Goal: Task Accomplishment & Management: Contribute content

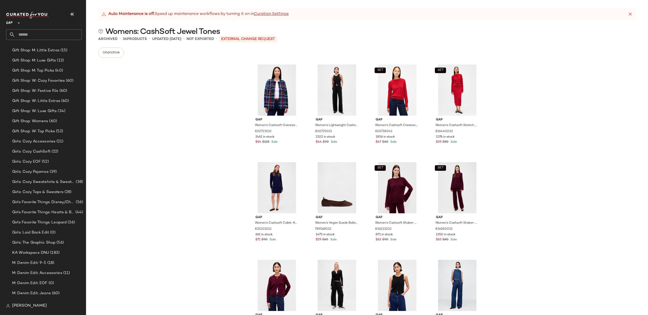
scroll to position [503, 0]
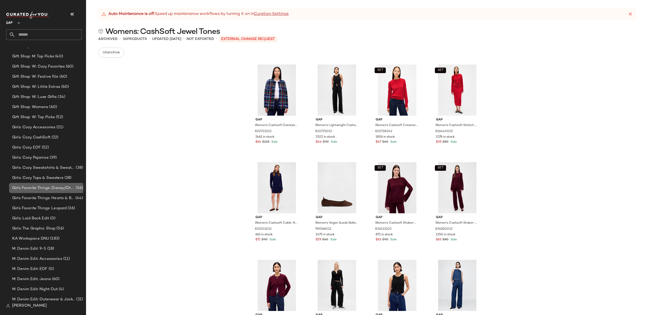
click at [57, 189] on span "Girls Favorite Things: Disney/Characters" at bounding box center [43, 188] width 63 height 6
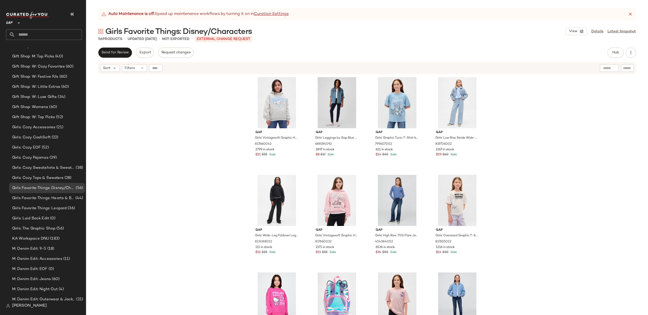
click at [158, 112] on div "Gap Girls' Vintagesoft Graphic Hoodie by Gap Grey Heather Size L (10) 817660042…" at bounding box center [367, 201] width 562 height 254
click at [140, 69] on icon at bounding box center [142, 68] width 4 height 4
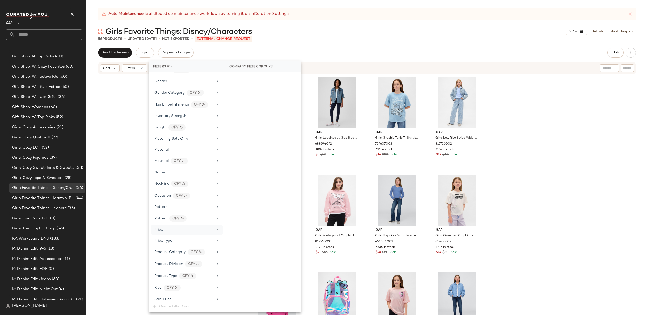
scroll to position [255, 0]
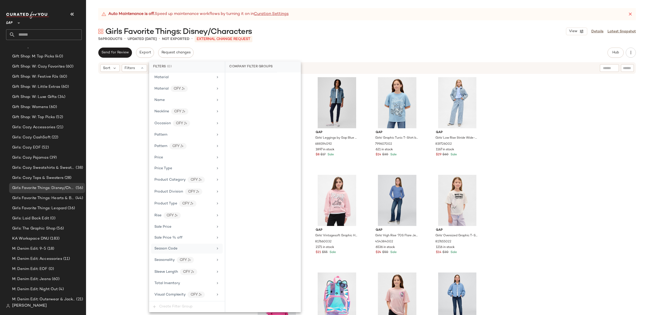
click at [197, 248] on div "Season Code" at bounding box center [183, 248] width 59 height 5
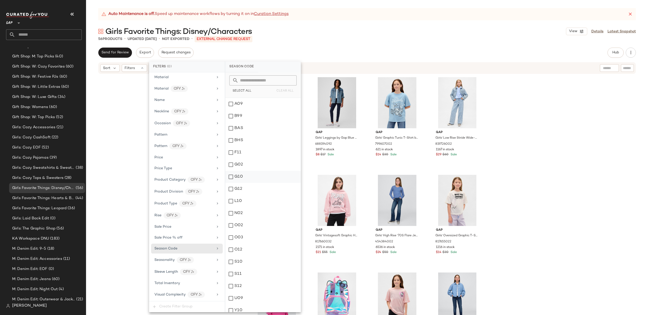
scroll to position [4, 0]
click at [243, 89] on span "Select All" at bounding box center [241, 91] width 19 height 4
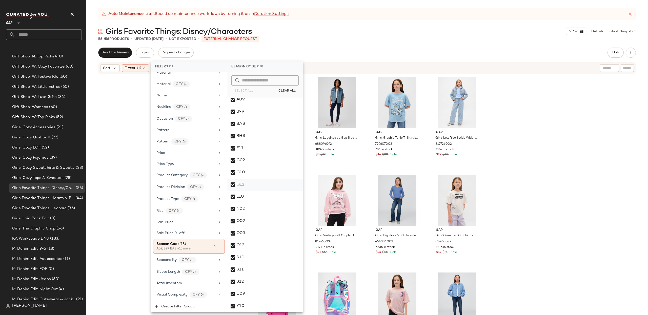
drag, startPoint x: 231, startPoint y: 160, endPoint x: 234, endPoint y: 179, distance: 18.4
click at [231, 160] on div "G02" at bounding box center [264, 160] width 75 height 12
click at [233, 173] on div "G10" at bounding box center [264, 173] width 75 height 12
click at [235, 184] on div "G12" at bounding box center [264, 185] width 75 height 12
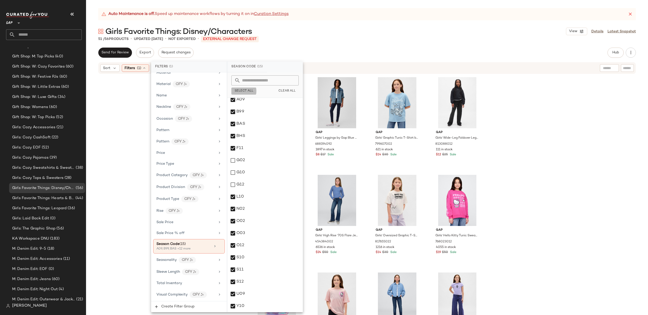
click at [243, 90] on span "Select All" at bounding box center [244, 91] width 19 height 4
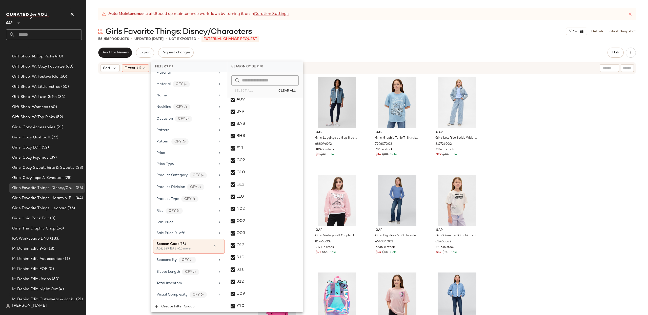
click at [542, 166] on div "Gap Girls' Vintagesoft Graphic Hoodie by Gap Grey Heather Size L (10) 817660042…" at bounding box center [367, 201] width 562 height 254
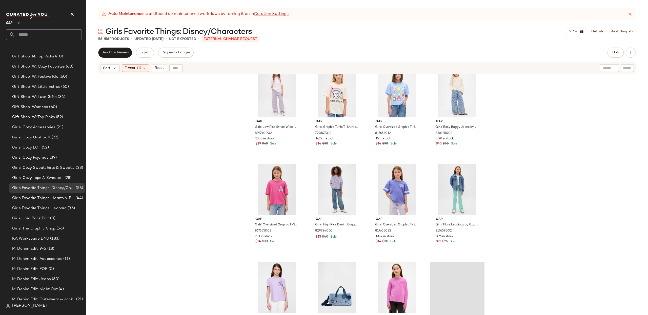
scroll to position [1116, 0]
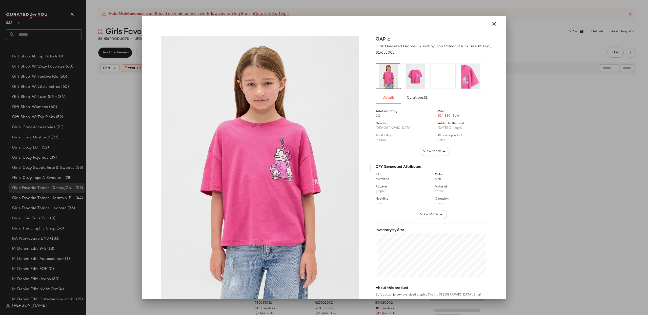
drag, startPoint x: 494, startPoint y: 25, endPoint x: 484, endPoint y: 98, distance: 73.3
click at [494, 25] on icon "button" at bounding box center [494, 24] width 6 height 6
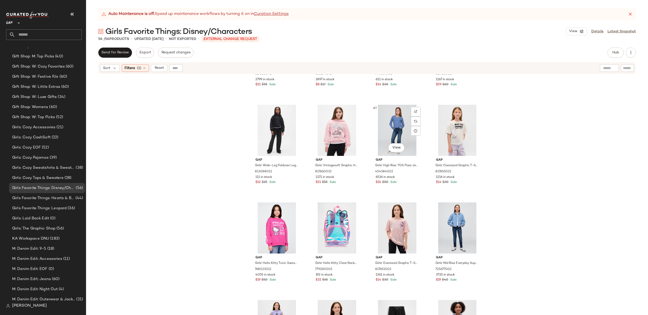
scroll to position [69, 0]
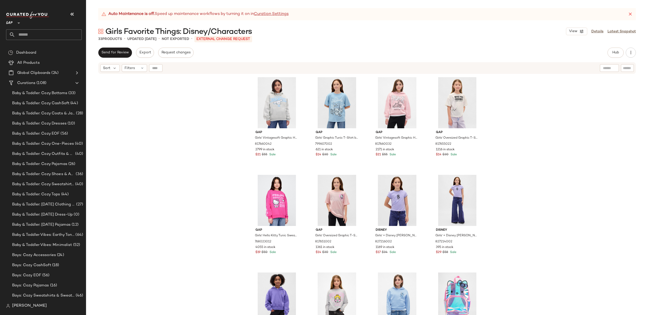
drag, startPoint x: 17, startPoint y: 26, endPoint x: 39, endPoint y: 52, distance: 33.8
click at [17, 26] on div at bounding box center [18, 20] width 7 height 13
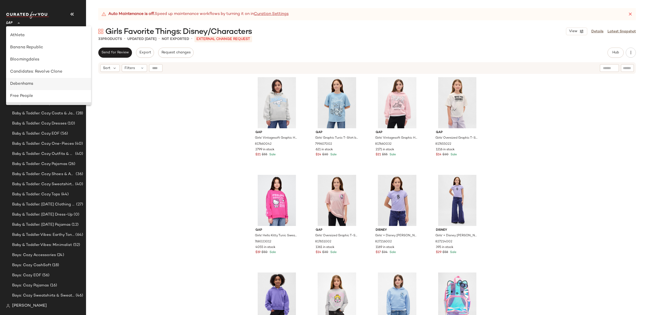
scroll to position [47, 0]
click at [40, 47] on div "Banana Republic" at bounding box center [48, 48] width 77 height 6
type input "**"
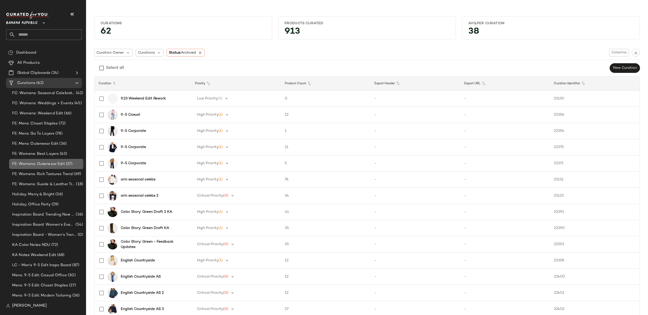
click at [51, 165] on span "FE: Womens: Outerwear Edit" at bounding box center [38, 164] width 53 height 6
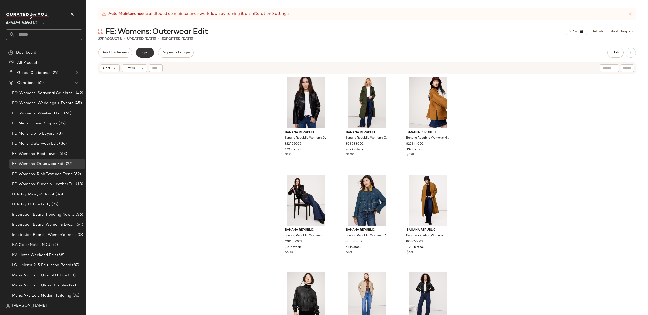
click at [150, 55] on button "Export" at bounding box center [145, 53] width 18 height 10
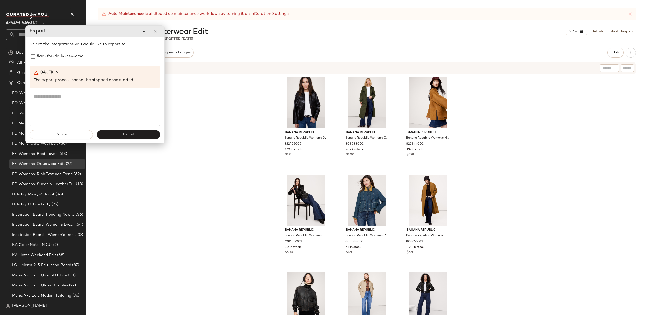
drag, startPoint x: 52, startPoint y: 56, endPoint x: 118, endPoint y: 109, distance: 84.8
click at [52, 57] on label "flag-for-daily-csv-email" at bounding box center [61, 57] width 49 height 10
click at [134, 135] on button "Export" at bounding box center [128, 134] width 63 height 9
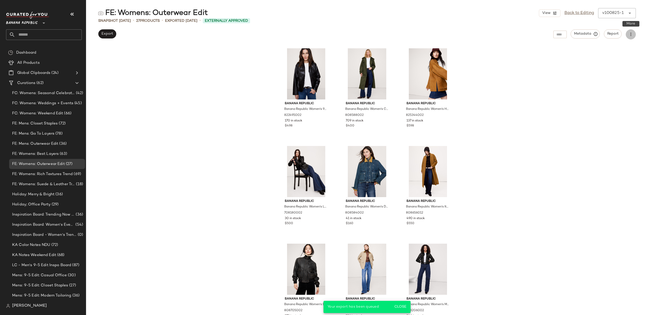
click at [630, 34] on icon "button" at bounding box center [631, 34] width 5 height 5
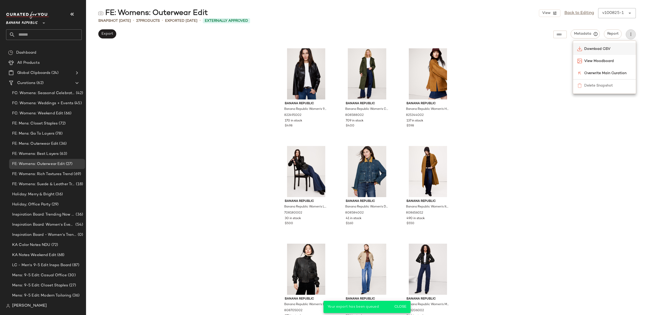
click at [612, 48] on span "Download CSV" at bounding box center [609, 48] width 48 height 5
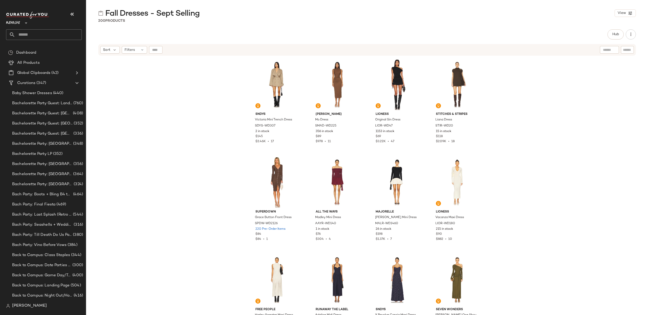
click at [189, 165] on div "SNDYS Victoria Mini Trench Dress SDYS-WD307 2 in stock $145 $2.46K • 17 Steve M…" at bounding box center [367, 192] width 562 height 272
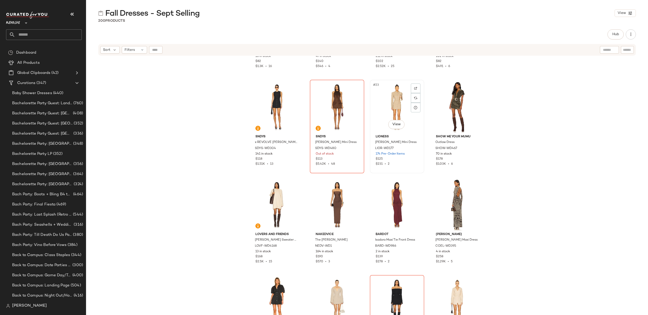
scroll to position [470, 0]
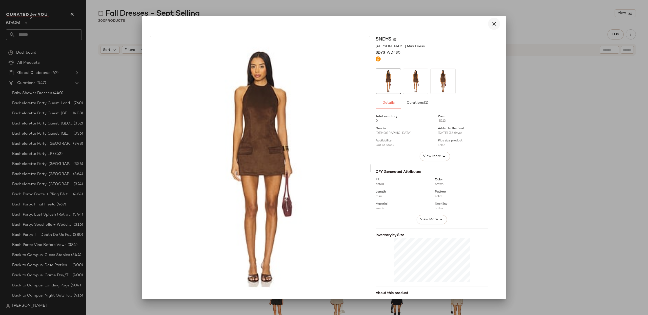
click at [492, 24] on icon "button" at bounding box center [494, 24] width 6 height 6
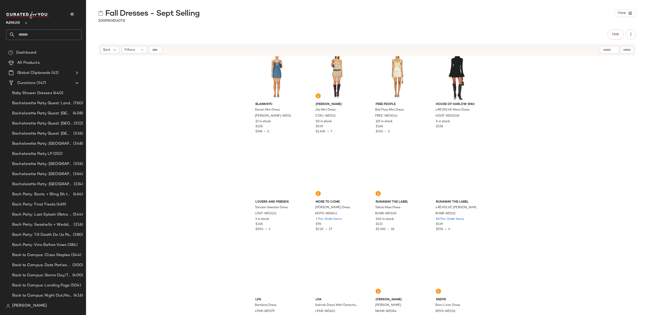
scroll to position [1513, 0]
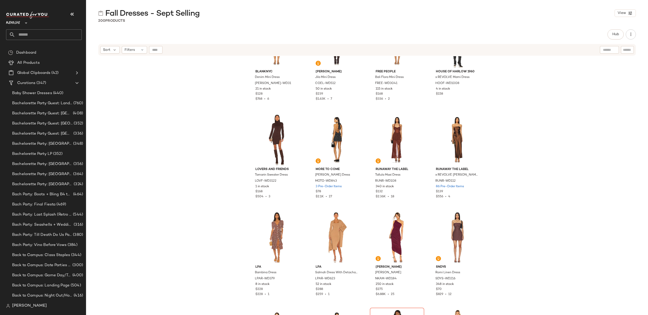
click at [591, 100] on div "BLANKNYC Denim Mini Dress BLAN-WD31 21 in stock $128 $768 • 6 Camila Coelho Jil…" at bounding box center [367, 192] width 562 height 272
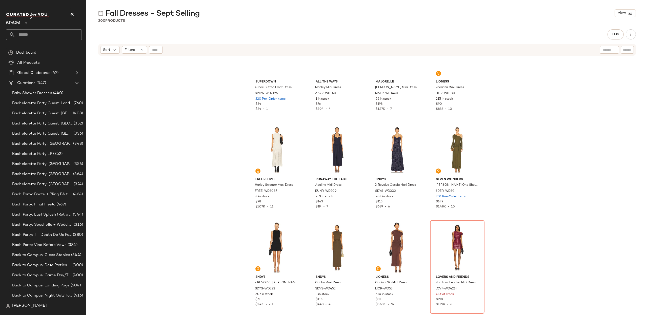
scroll to position [0, 0]
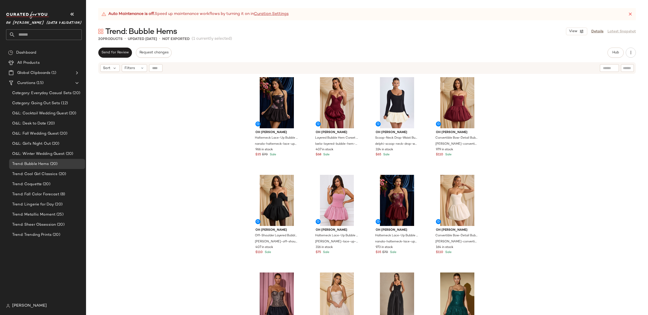
click at [566, 105] on div "Oh [PERSON_NAME] Lace-Up Bubble Hem Mini Dress in Black Floral Print nanala-hal…" at bounding box center [367, 201] width 562 height 254
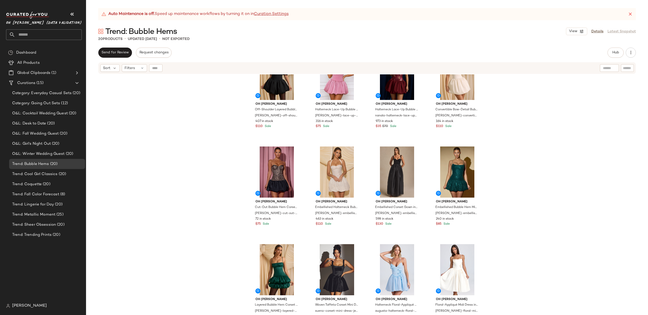
scroll to position [133, 0]
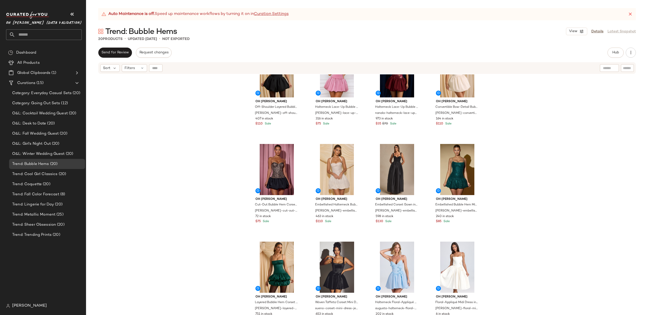
click at [543, 167] on div "Oh [PERSON_NAME] Off-Shoulder Layered Bubble Hem Corset Mini Dress in Black jes…" at bounding box center [367, 201] width 562 height 254
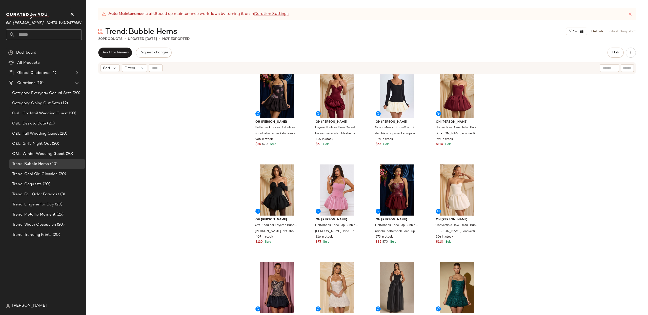
scroll to position [0, 0]
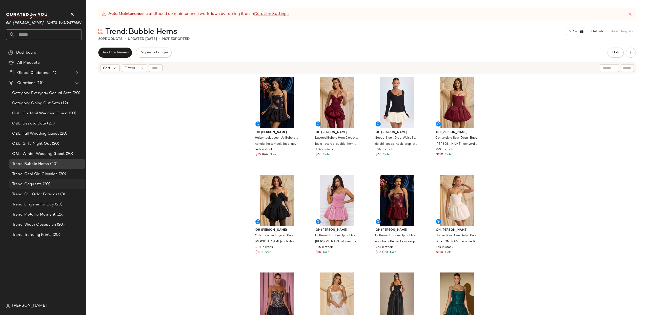
click at [42, 186] on span "(20)" at bounding box center [46, 185] width 9 height 6
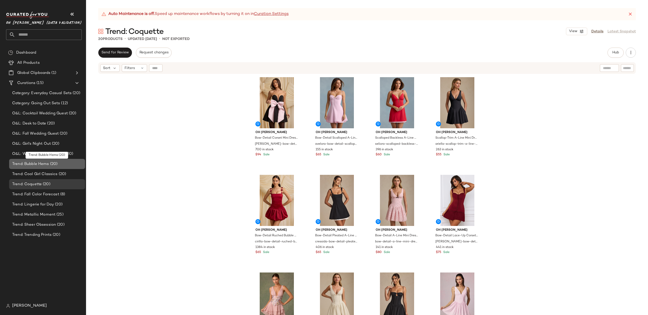
click at [37, 167] on span "Trend: Bubble Hems" at bounding box center [30, 164] width 37 height 6
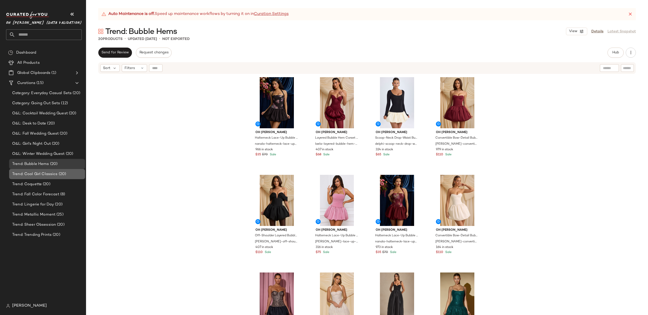
click at [38, 173] on span "Trend: Cool Girl Classics" at bounding box center [35, 174] width 46 height 6
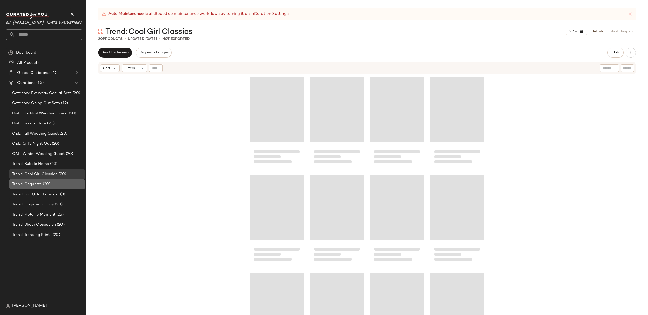
click at [37, 185] on span "Trend: Coquette" at bounding box center [27, 185] width 30 height 6
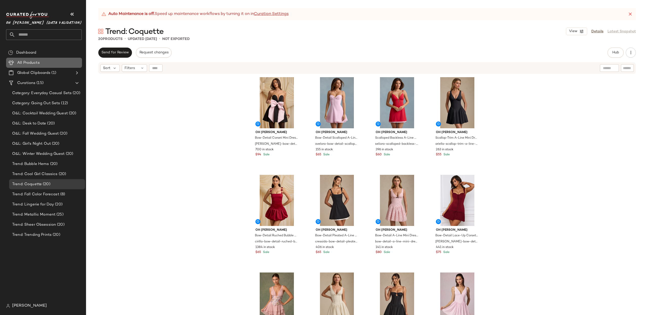
click at [38, 58] on Products "All Products" at bounding box center [44, 63] width 76 height 10
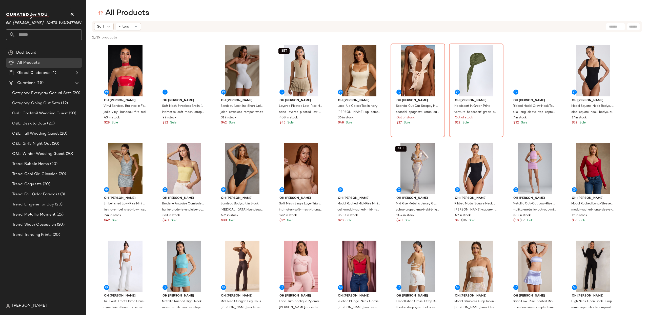
click at [633, 26] on input "text" at bounding box center [633, 26] width 9 height 5
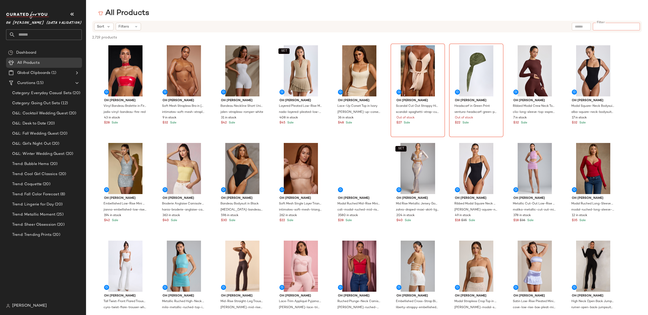
type input "*"
type input "*****"
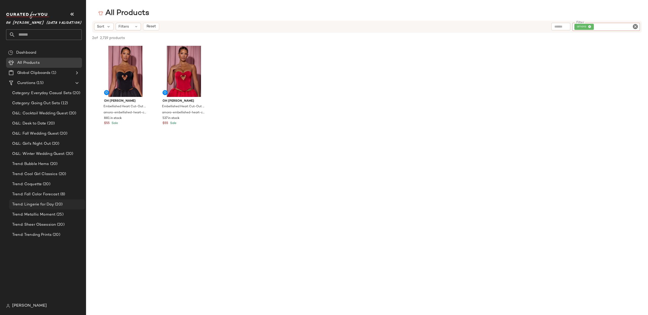
click at [37, 205] on span "Trend: Lingerie for Day" at bounding box center [33, 205] width 42 height 6
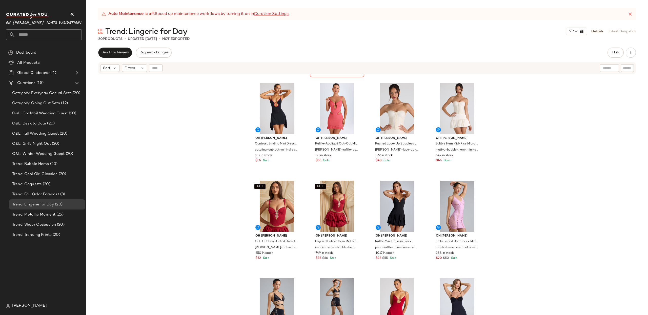
scroll to position [236, 0]
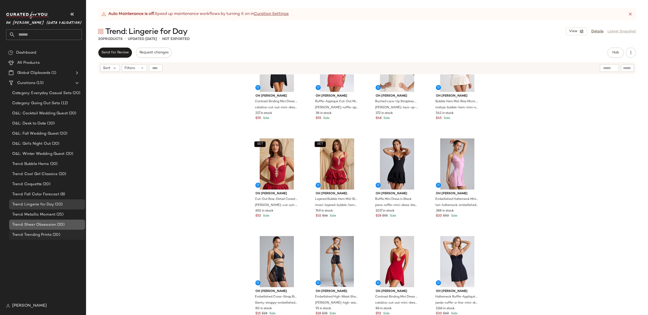
drag, startPoint x: 54, startPoint y: 223, endPoint x: 63, endPoint y: 230, distance: 11.5
click at [54, 223] on span "Trend: Sheer Obsession" at bounding box center [34, 225] width 44 height 6
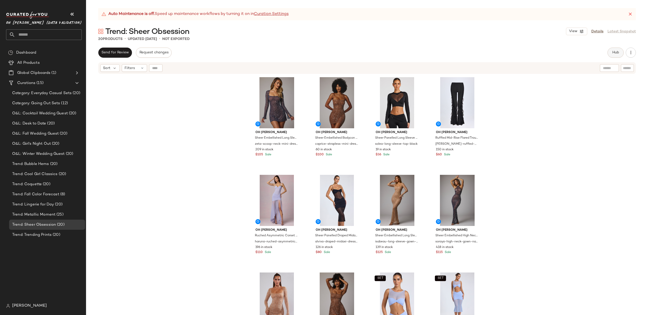
click at [619, 51] on button "Hub" at bounding box center [616, 53] width 16 height 10
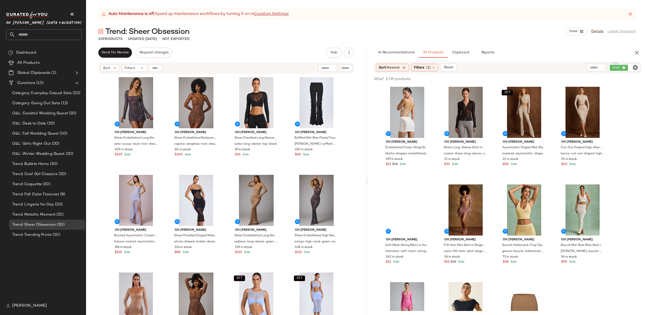
drag, startPoint x: 634, startPoint y: 67, endPoint x: 624, endPoint y: 68, distance: 10.0
click at [634, 67] on icon "Clear Filter" at bounding box center [636, 68] width 6 height 6
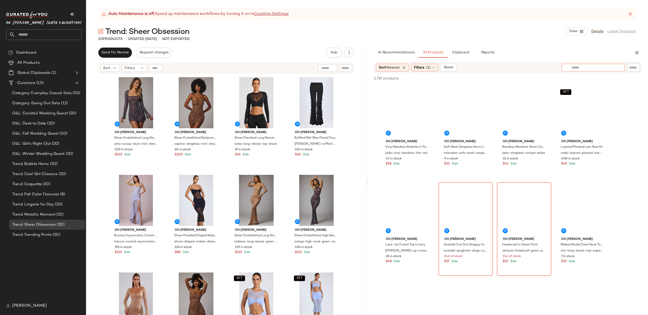
click at [581, 68] on input "text" at bounding box center [594, 67] width 44 height 5
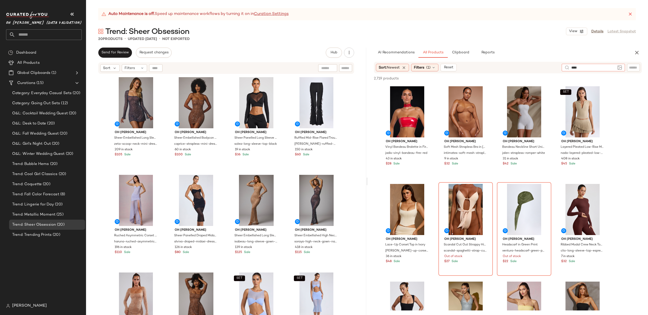
type input "*****"
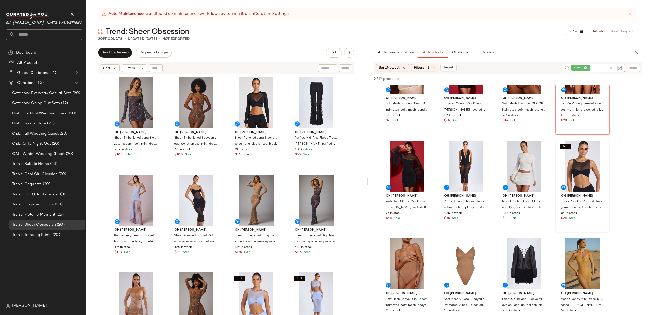
scroll to position [629, 0]
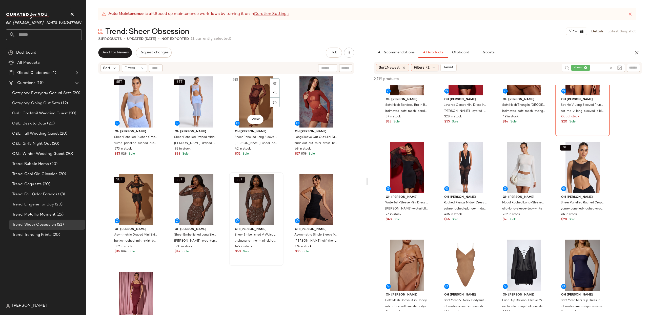
scroll to position [299, 0]
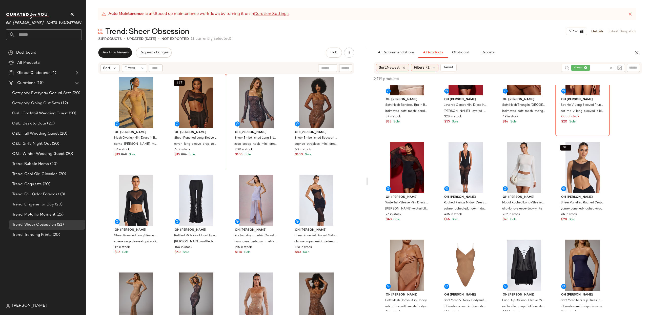
scroll to position [0, 0]
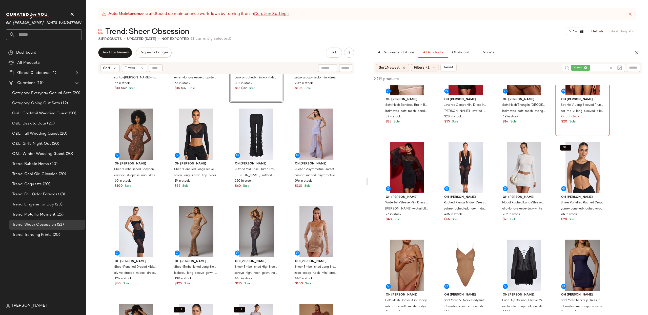
scroll to position [67, 0]
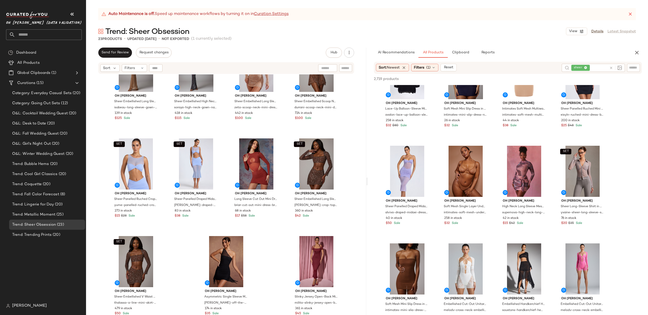
scroll to position [819, 0]
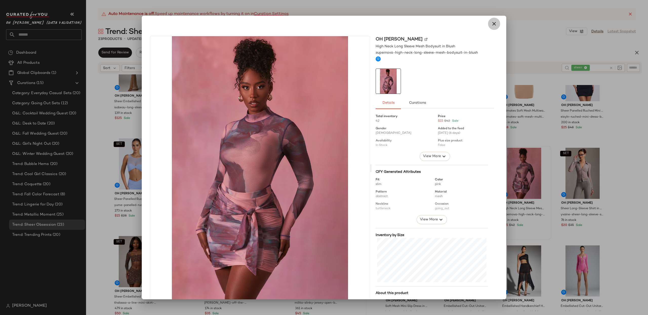
click at [491, 22] on icon "button" at bounding box center [494, 24] width 6 height 6
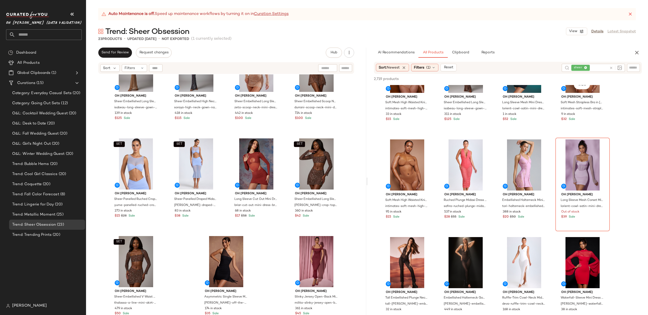
scroll to position [1219, 0]
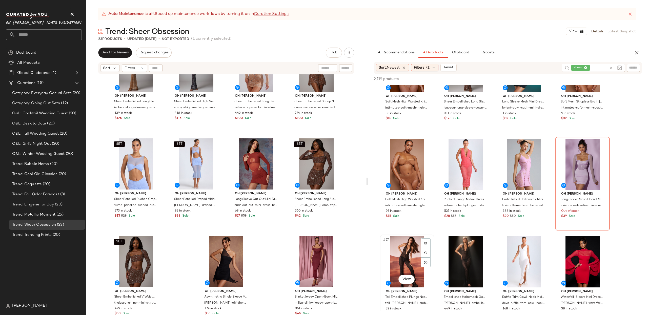
drag, startPoint x: 406, startPoint y: 254, endPoint x: 413, endPoint y: 267, distance: 15.2
click at [406, 254] on div "#57 View" at bounding box center [407, 262] width 51 height 51
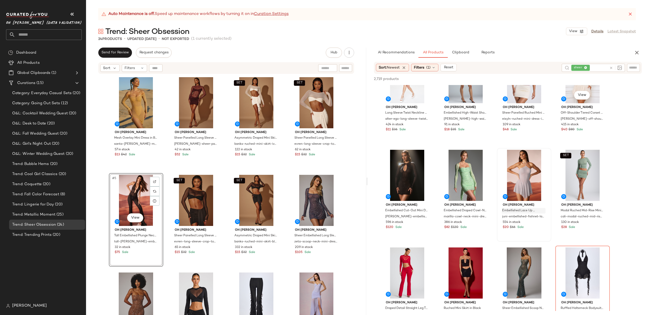
scroll to position [1795, 0]
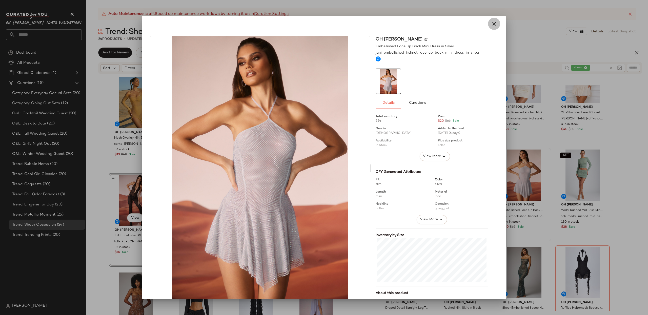
click at [492, 22] on icon "button" at bounding box center [494, 24] width 6 height 6
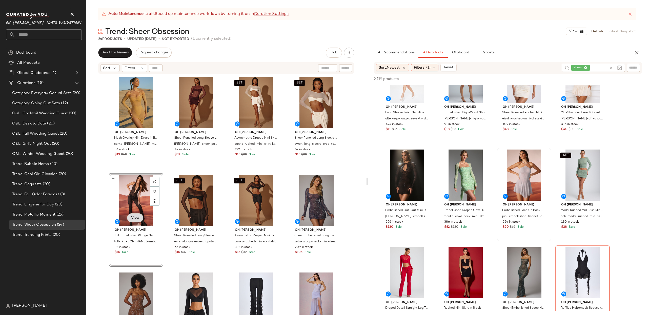
click at [130, 219] on body "Oh Polly (Data Validation) ** Dashboard All Products Global Clipboards (1) Cura…" at bounding box center [324, 157] width 648 height 315
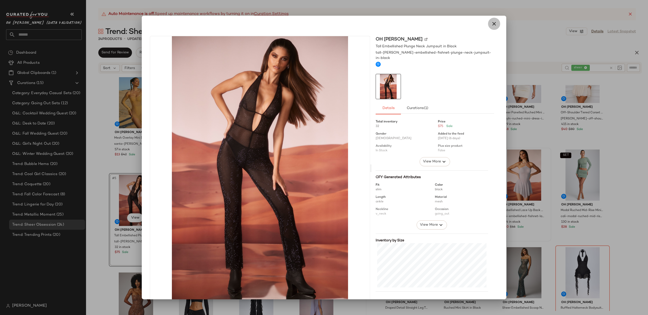
click at [492, 25] on icon "button" at bounding box center [494, 24] width 6 height 6
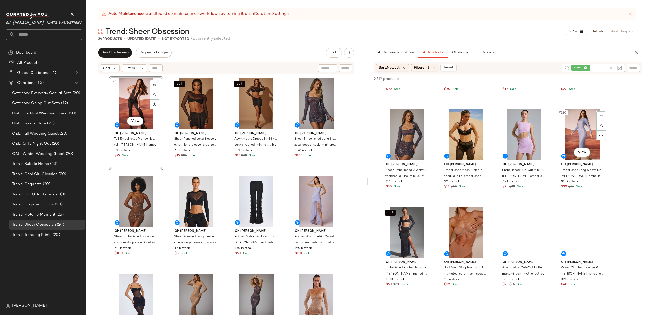
scroll to position [2817, 0]
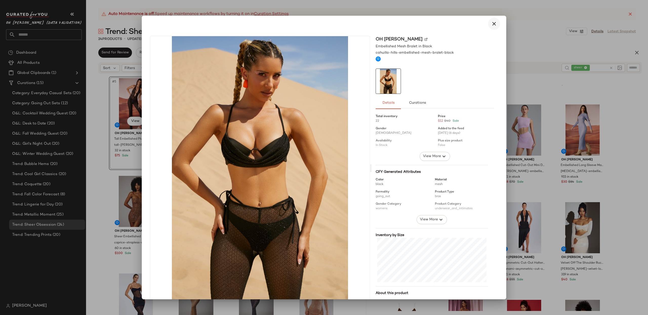
click at [491, 26] on icon "button" at bounding box center [494, 24] width 6 height 6
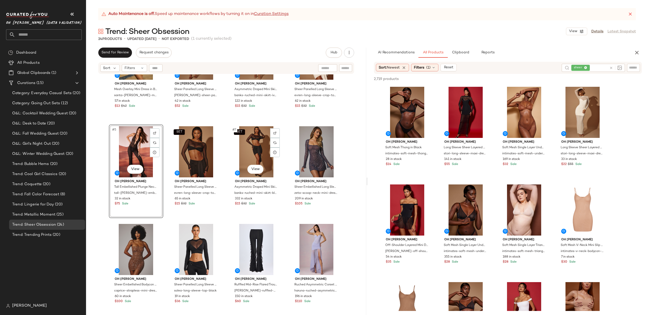
scroll to position [50, 0]
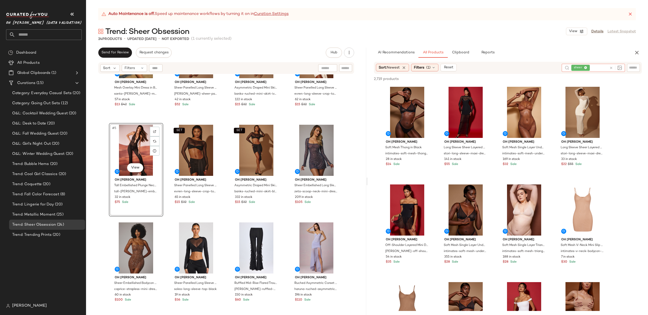
click at [612, 67] on icon at bounding box center [612, 68] width 4 height 4
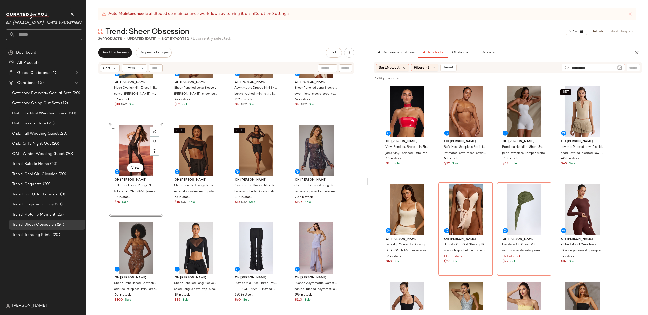
type input "**********"
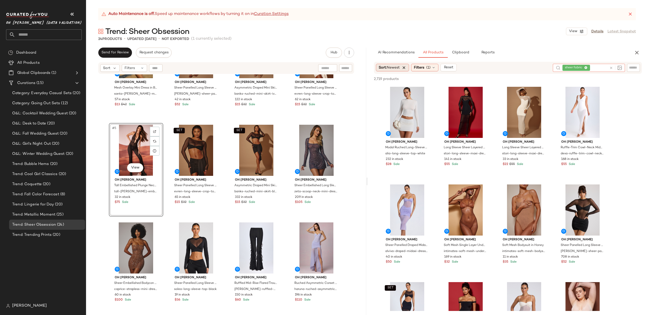
click at [406, 67] on icon at bounding box center [404, 67] width 5 height 5
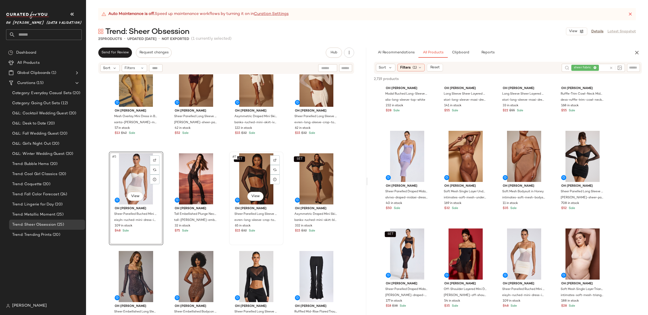
scroll to position [0, 0]
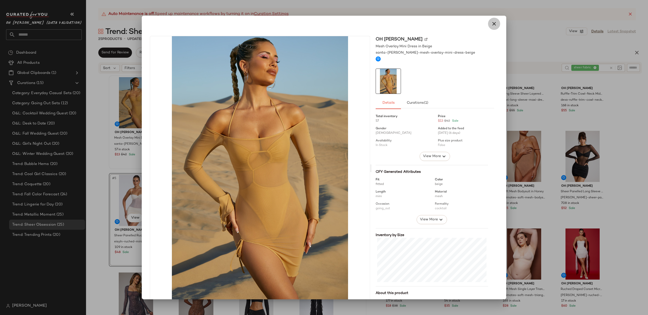
drag, startPoint x: 488, startPoint y: 23, endPoint x: 493, endPoint y: 24, distance: 6.1
click at [488, 23] on button "button" at bounding box center [494, 24] width 12 height 12
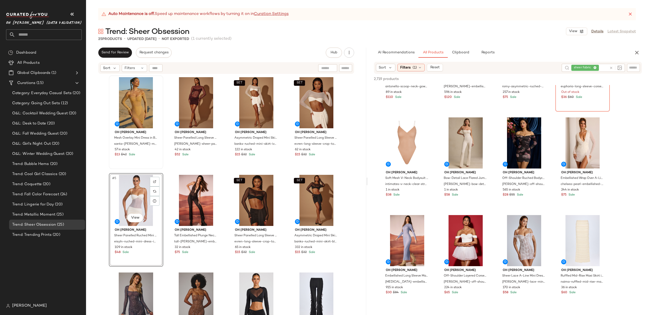
scroll to position [6519, 0]
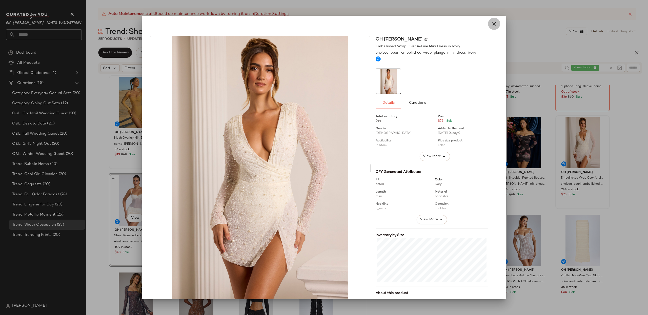
click at [494, 26] on icon "button" at bounding box center [494, 24] width 6 height 6
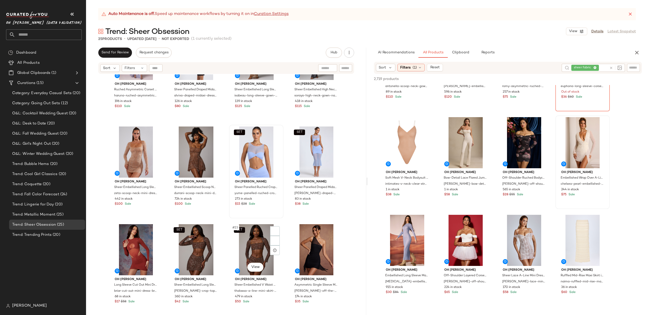
scroll to position [358, 0]
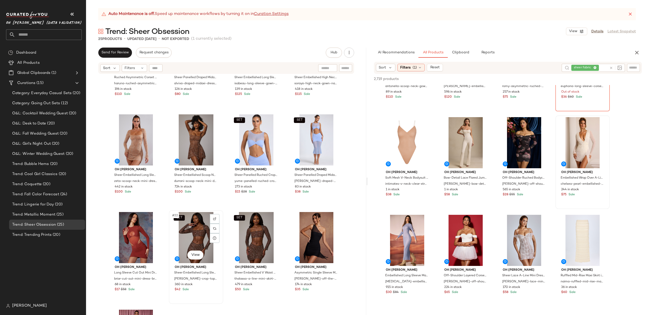
click at [185, 240] on div "SET #22 View" at bounding box center [196, 237] width 51 height 51
click at [255, 236] on div "SET #23 View" at bounding box center [256, 237] width 51 height 51
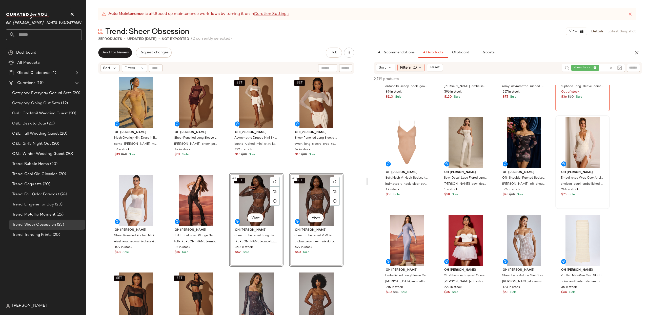
click at [251, 205] on div "SET #7 View" at bounding box center [256, 200] width 51 height 51
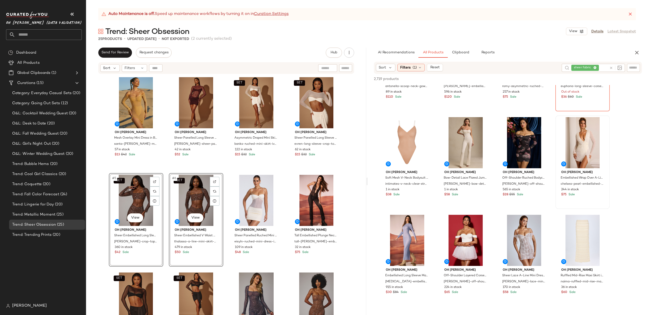
click at [96, 157] on div "Oh Polly Mesh Overlay Mini Dress in Beige santa-rosa-mesh-overlay-mini-dress-be…" at bounding box center [226, 201] width 280 height 254
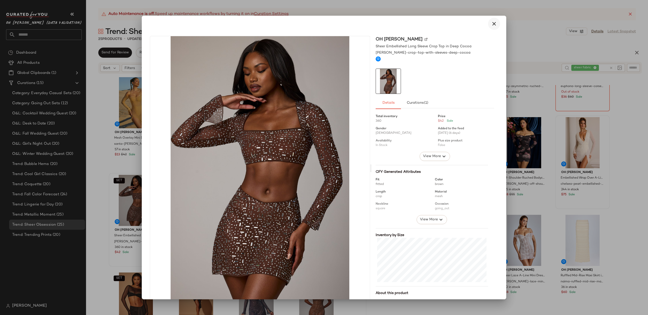
click at [491, 23] on icon "button" at bounding box center [494, 24] width 6 height 6
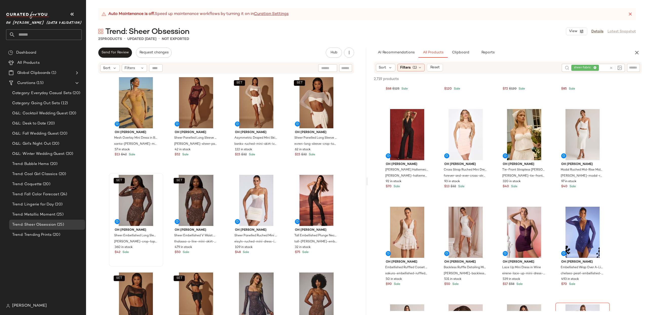
scroll to position [7506, 0]
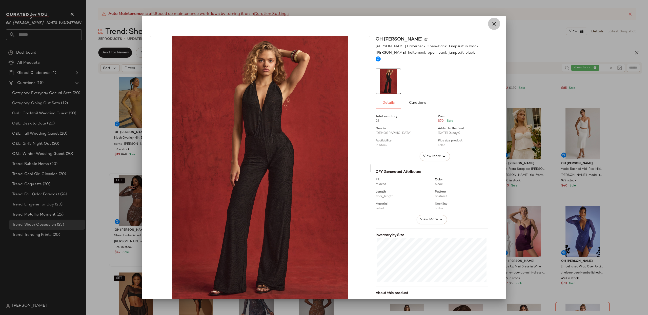
drag, startPoint x: 490, startPoint y: 24, endPoint x: 620, endPoint y: 123, distance: 164.2
click at [491, 24] on icon "button" at bounding box center [494, 24] width 6 height 6
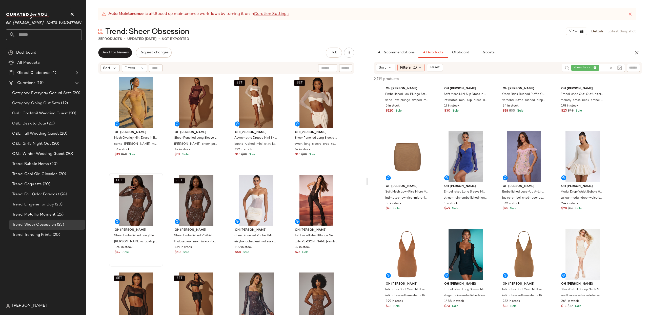
scroll to position [8061, 0]
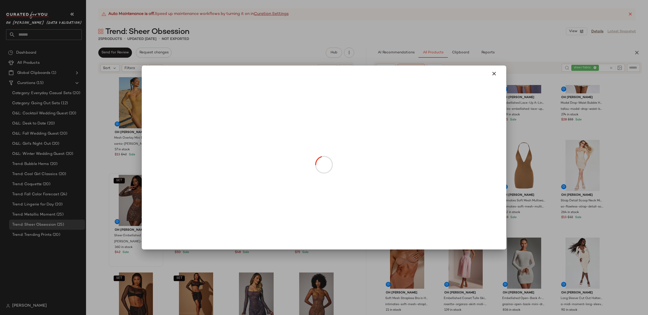
drag, startPoint x: 466, startPoint y: 182, endPoint x: 475, endPoint y: 187, distance: 9.3
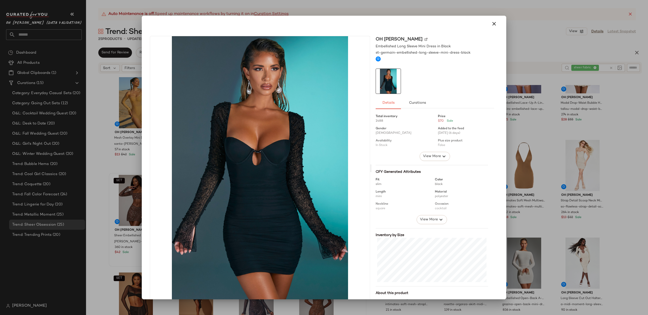
click at [492, 25] on icon "button" at bounding box center [494, 24] width 6 height 6
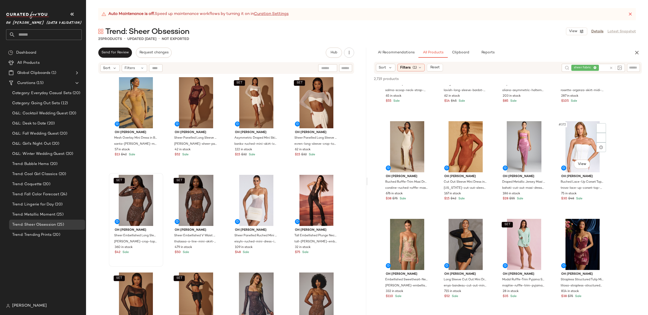
scroll to position [8966, 0]
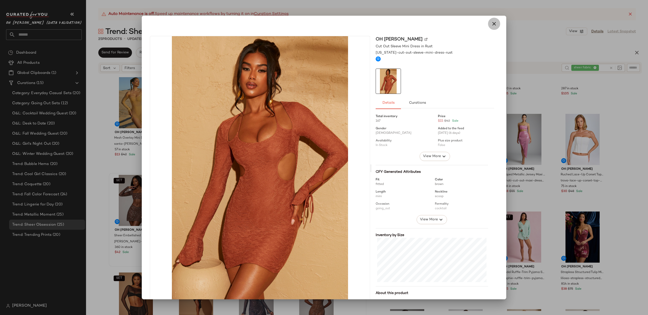
click at [492, 22] on icon "button" at bounding box center [494, 24] width 6 height 6
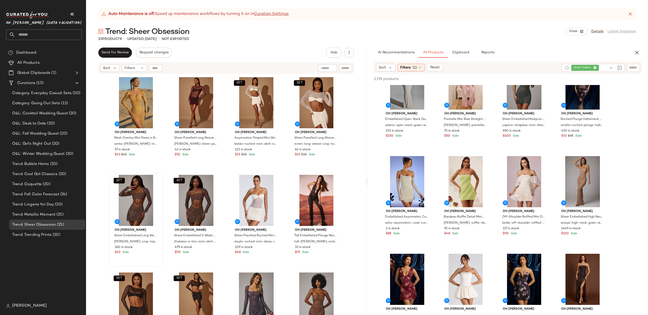
scroll to position [9707, 0]
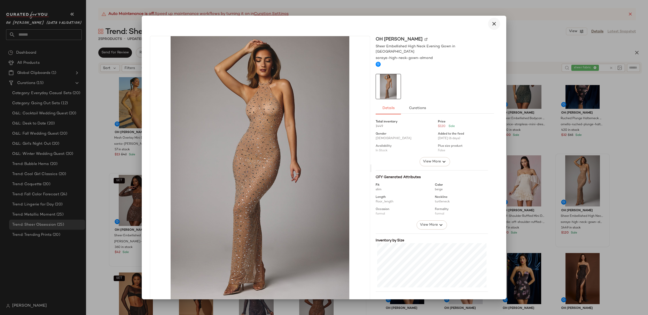
click at [491, 26] on icon "button" at bounding box center [494, 24] width 6 height 6
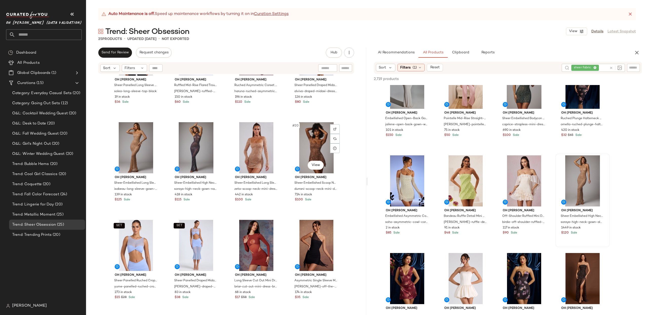
scroll to position [351, 0]
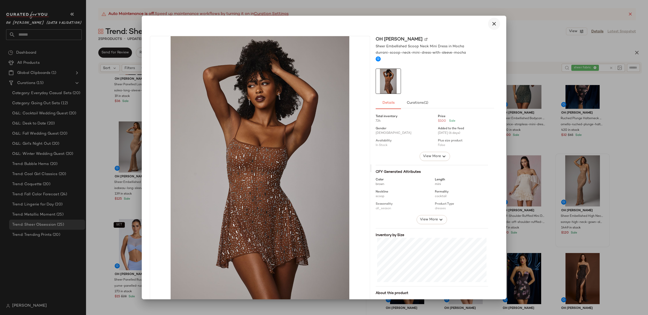
click at [495, 25] on button "button" at bounding box center [494, 24] width 12 height 12
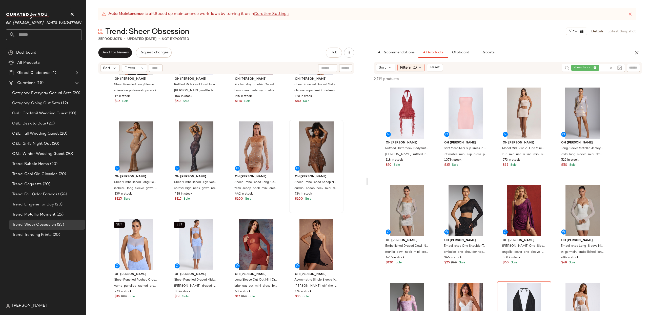
scroll to position [2929, 0]
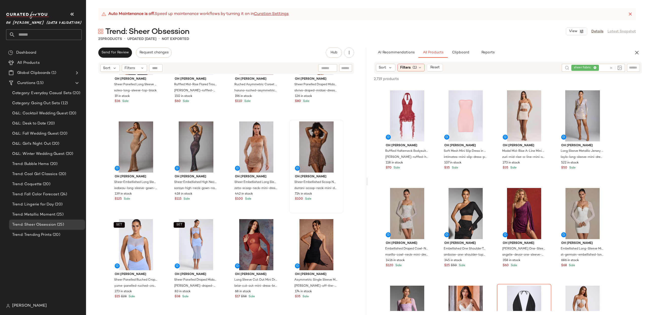
click at [612, 68] on icon at bounding box center [612, 68] width 4 height 4
click at [637, 68] on input "text" at bounding box center [633, 67] width 9 height 5
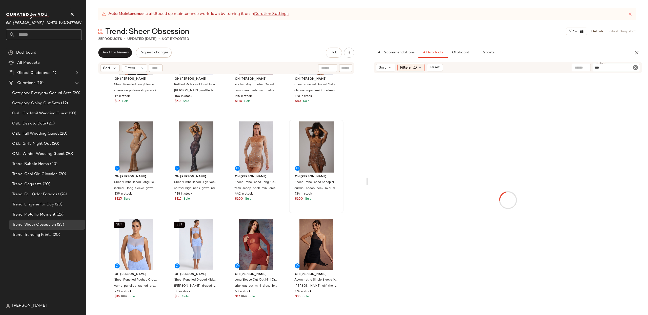
type input "****"
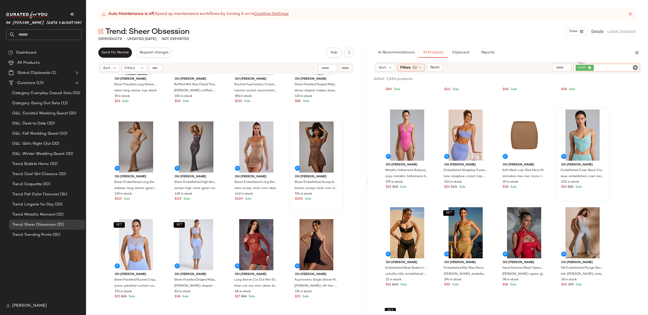
scroll to position [573, 0]
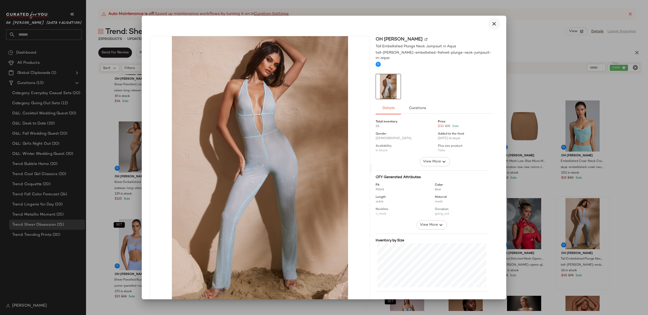
click at [491, 26] on icon "button" at bounding box center [494, 24] width 6 height 6
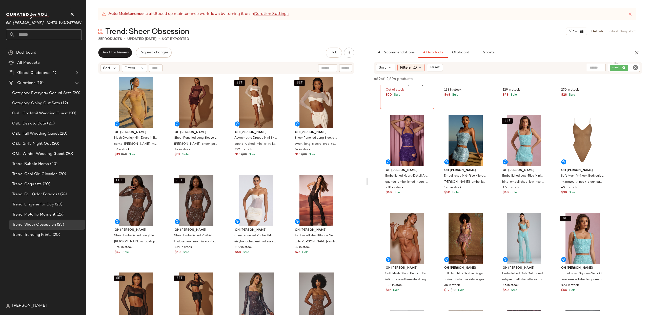
scroll to position [0, 0]
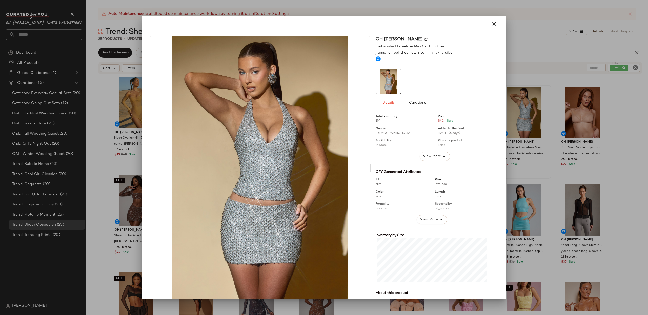
click at [491, 22] on icon "button" at bounding box center [494, 24] width 6 height 6
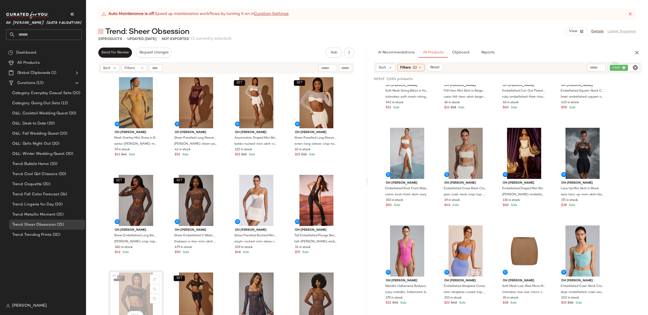
scroll to position [1, 0]
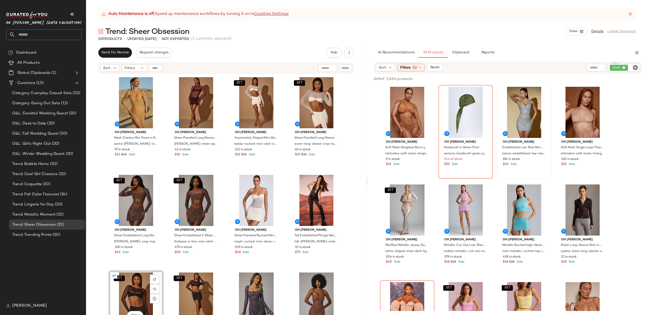
drag, startPoint x: 126, startPoint y: 207, endPoint x: 464, endPoint y: 1, distance: 395.8
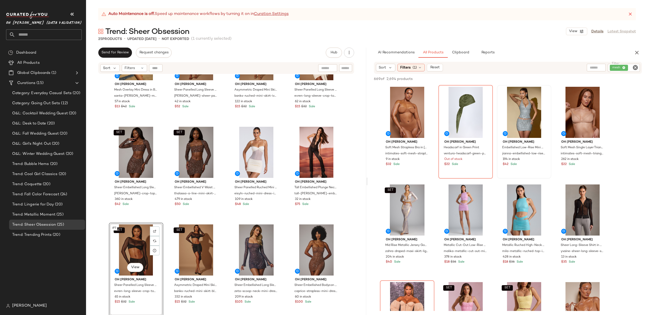
scroll to position [48, 0]
click at [636, 67] on icon "Clear Filter" at bounding box center [636, 68] width 6 height 6
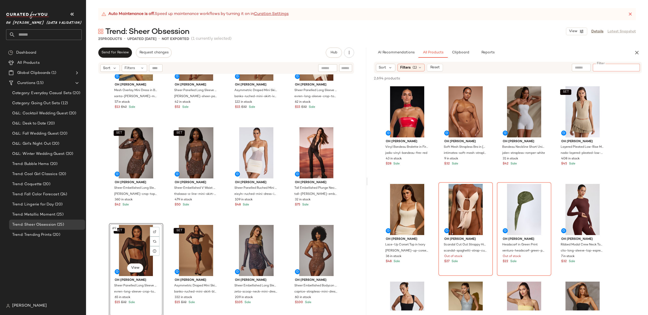
drag, startPoint x: 603, startPoint y: 65, endPoint x: 645, endPoint y: 63, distance: 42.4
click at [603, 65] on input "Filter" at bounding box center [616, 67] width 43 height 5
type input "*****"
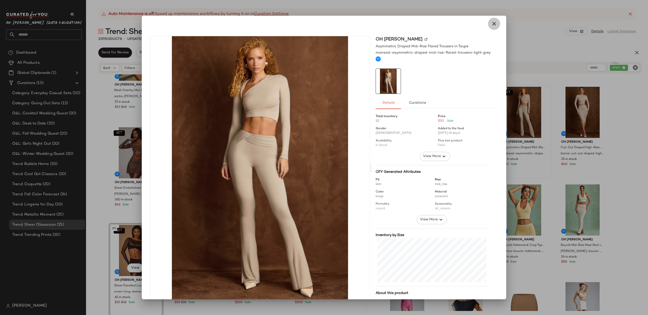
drag, startPoint x: 491, startPoint y: 22, endPoint x: 498, endPoint y: 26, distance: 9.2
click at [491, 22] on icon "button" at bounding box center [494, 24] width 6 height 6
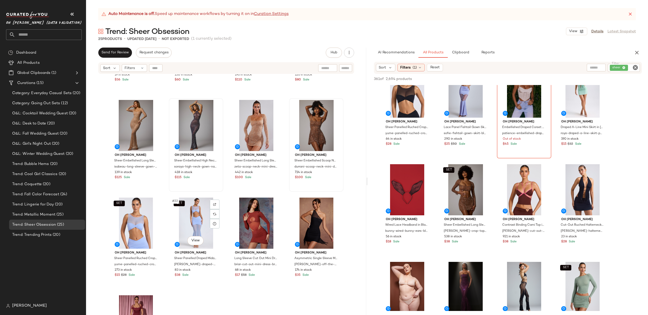
scroll to position [373, 0]
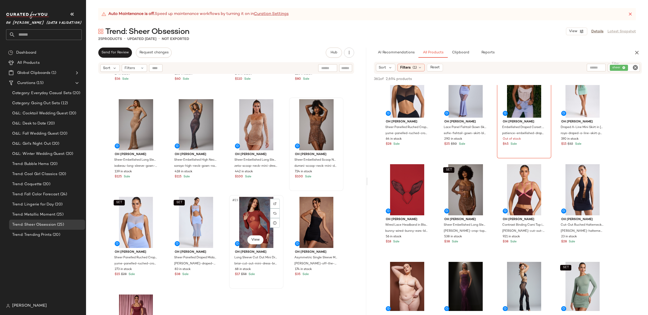
click at [249, 226] on div "#23 View" at bounding box center [256, 222] width 51 height 51
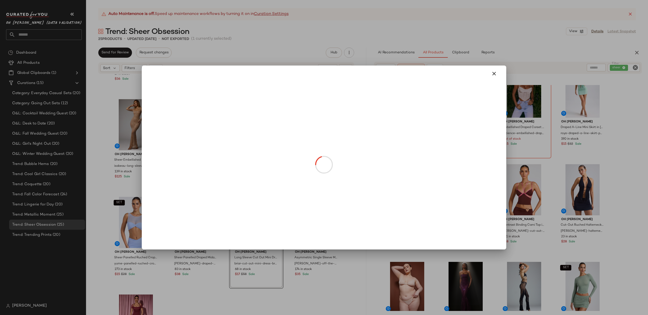
drag, startPoint x: 258, startPoint y: 241, endPoint x: 268, endPoint y: 233, distance: 12.9
click at [258, 241] on body "Oh Polly (Data Validation) ** Dashboard All Products Global Clipboards (1) Cura…" at bounding box center [324, 157] width 648 height 315
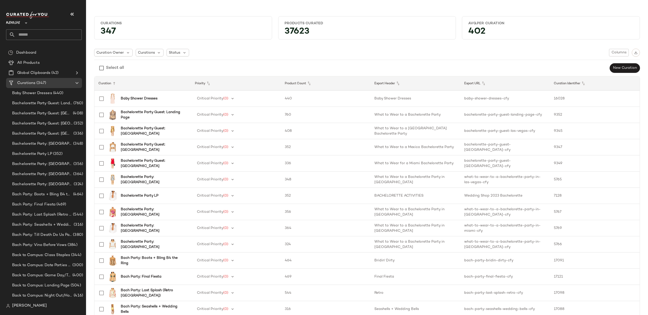
click at [18, 23] on span "Revolve" at bounding box center [13, 21] width 14 height 9
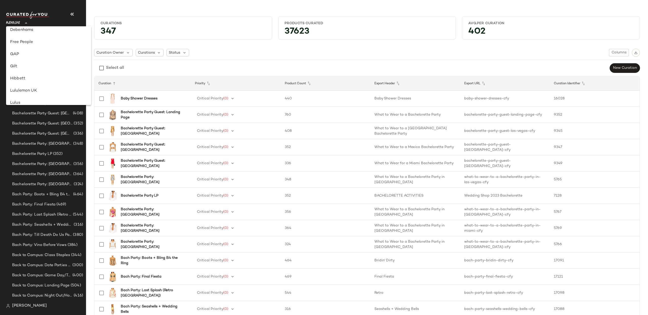
scroll to position [95, 0]
click at [24, 54] on div "Free People" at bounding box center [48, 49] width 85 height 12
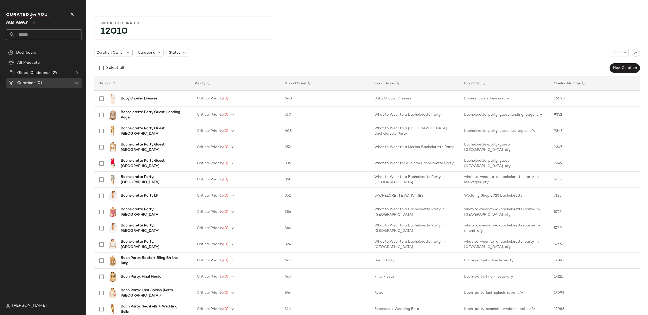
click at [26, 22] on span "Free People" at bounding box center [17, 21] width 22 height 9
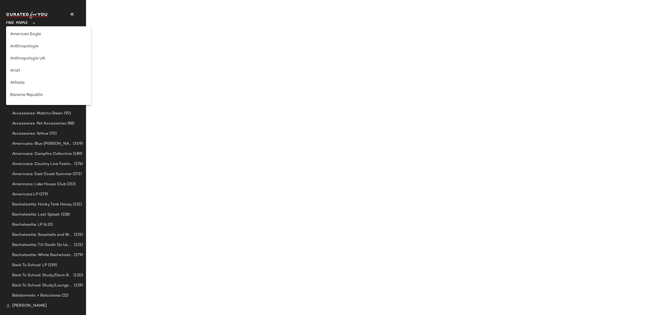
scroll to position [109, 0]
click at [24, 46] on div "GAP" at bounding box center [48, 47] width 77 height 6
type input "**"
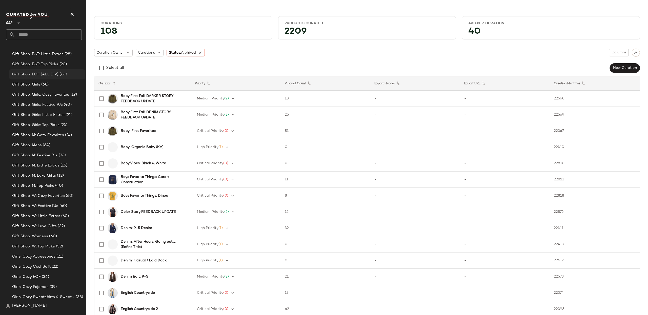
scroll to position [377, 0]
click at [62, 241] on span "(52)" at bounding box center [59, 243] width 8 height 6
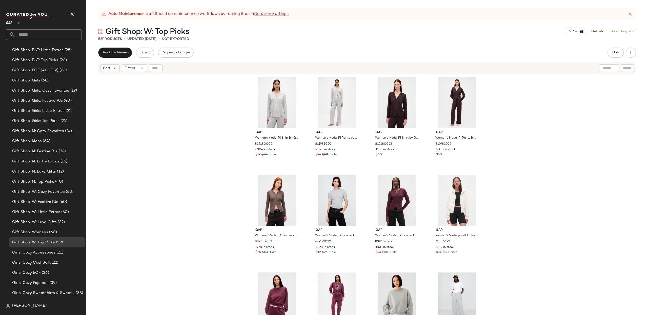
click at [557, 107] on div "Gap Women's Modal Pj Shirt by Gap Heather Grey Size XL 812180002 6304 in stock …" at bounding box center [367, 201] width 562 height 254
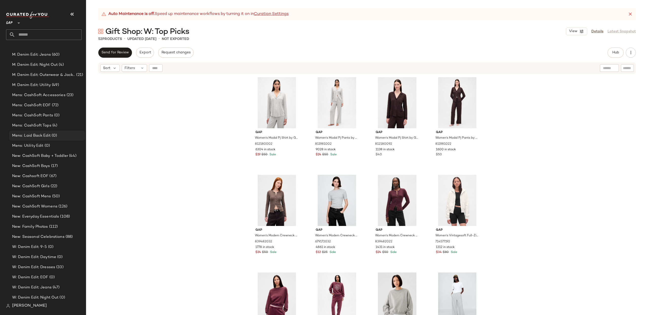
scroll to position [727, 0]
click at [56, 177] on div "New: Cashsoft EOF (67)" at bounding box center [47, 177] width 72 height 6
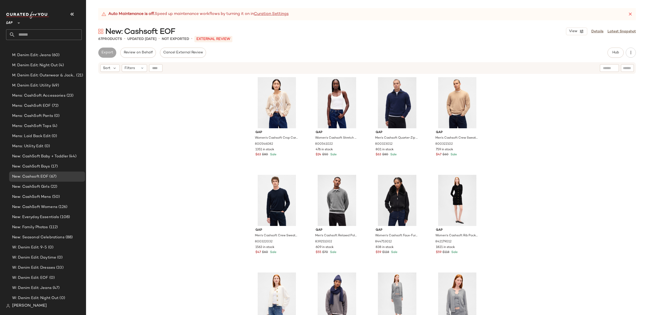
click at [549, 128] on div "Gap Women's Cashsoft Crop Cardigan by Gap Winter Green Argyle Size S 800546082 …" at bounding box center [367, 201] width 562 height 254
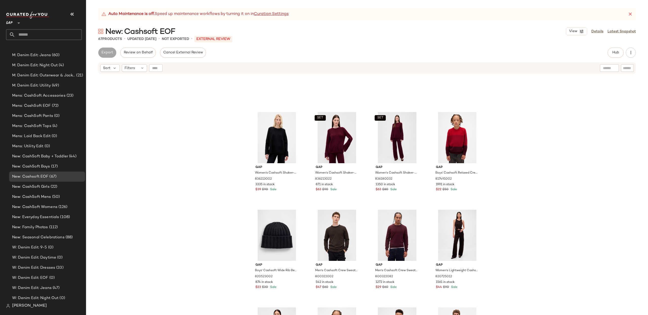
scroll to position [543, 0]
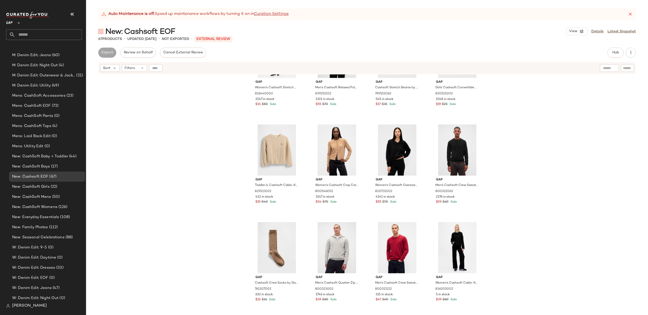
click at [563, 172] on div "SET Gap Women's Cashsoft Stretch Midi Skirt by Gap Terra Brown Petite Size L 81…" at bounding box center [367, 201] width 562 height 254
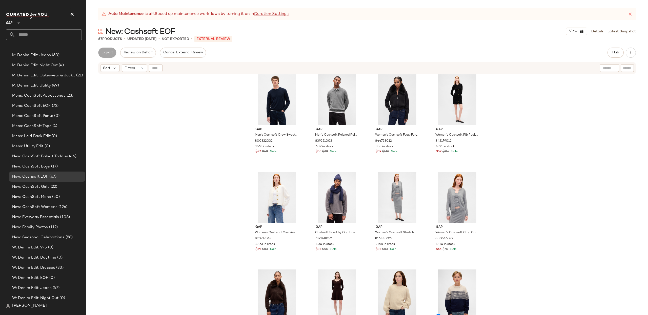
scroll to position [0, 0]
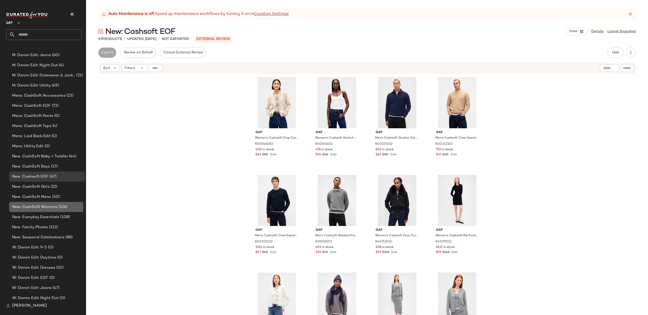
click at [50, 208] on span "New: CashSoft Womens" at bounding box center [34, 207] width 45 height 6
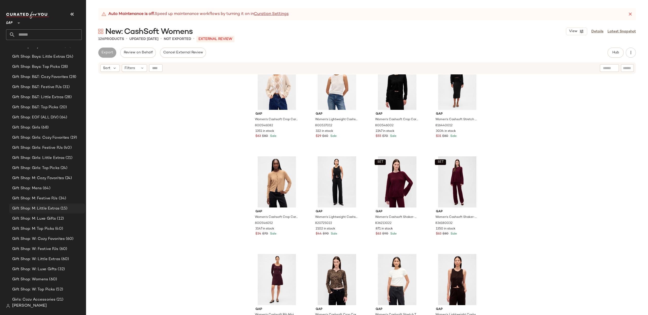
scroll to position [322, 0]
drag, startPoint x: 47, startPoint y: 127, endPoint x: 38, endPoint y: 132, distance: 10.0
click at [47, 127] on span "Gift Shop: EOF (ALL DIV)" at bounding box center [35, 126] width 46 height 6
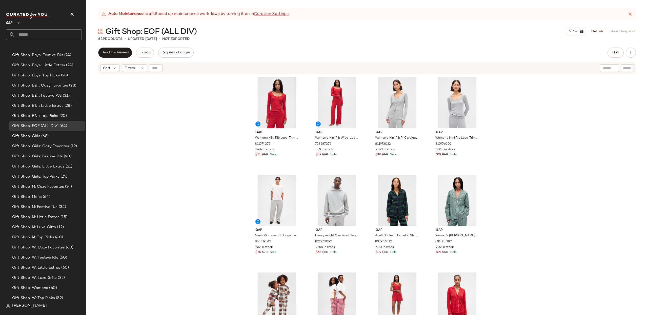
click at [525, 127] on div "Gap Women's Mini Rib Lace-Trim Pj Top by Gap Modern Red Size XS 811974072 1764 …" at bounding box center [367, 201] width 562 height 254
click at [615, 56] on button "Hub" at bounding box center [616, 53] width 16 height 10
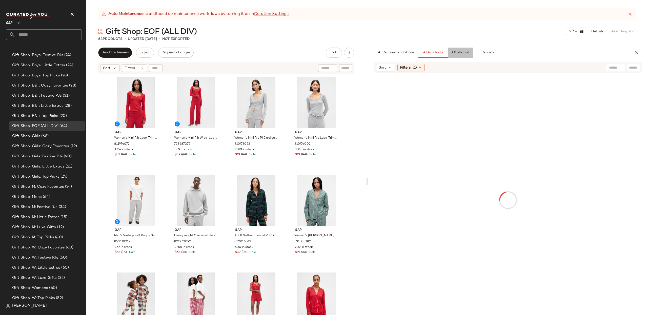
click at [459, 52] on span "Clipboard" at bounding box center [460, 53] width 17 height 4
click at [418, 69] on div "Filters (1)" at bounding box center [411, 68] width 27 height 8
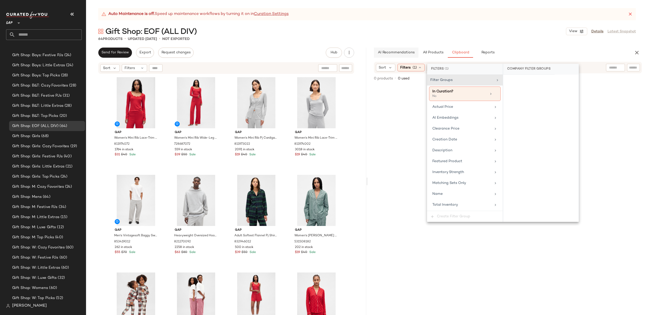
click at [377, 50] on button "AI Recommendations" at bounding box center [396, 53] width 45 height 10
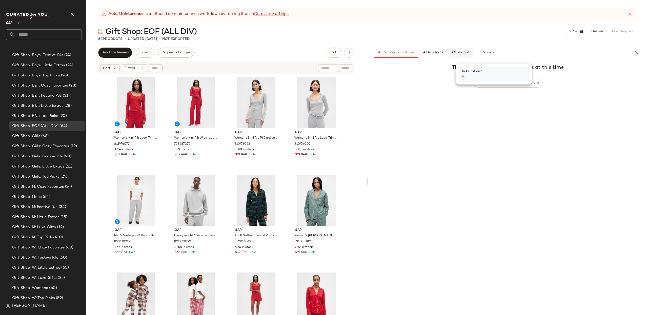
click at [468, 52] on span "Clipboard" at bounding box center [460, 53] width 17 height 4
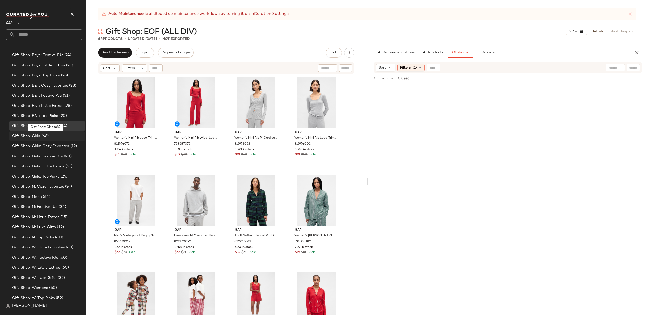
click at [42, 138] on span "(68)" at bounding box center [44, 136] width 8 height 6
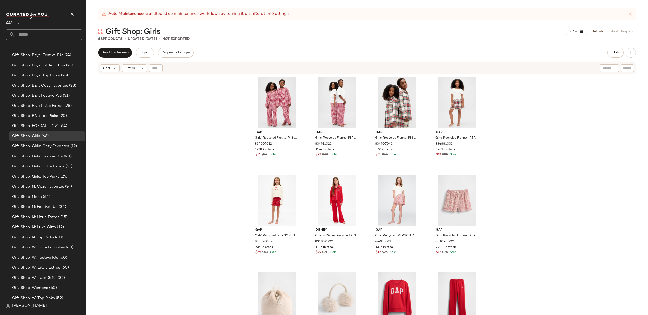
click at [548, 106] on div "Gap Girls' Recycled Flannel Pj Set by Gap Red Gingham Size 6 834907012 1938 in …" at bounding box center [367, 201] width 562 height 254
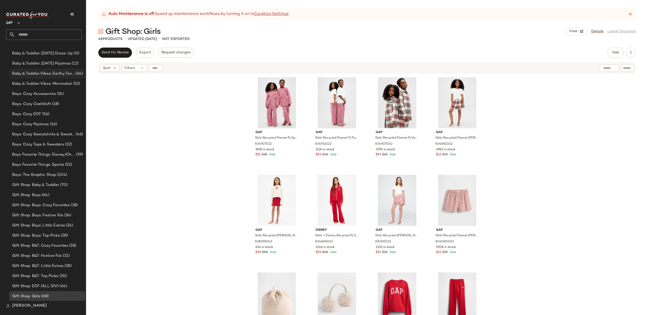
scroll to position [164, 0]
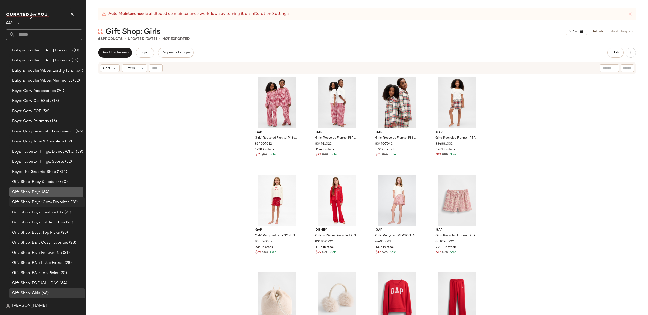
drag, startPoint x: 42, startPoint y: 190, endPoint x: 48, endPoint y: 198, distance: 9.9
click at [42, 190] on span "(64)" at bounding box center [45, 192] width 9 height 6
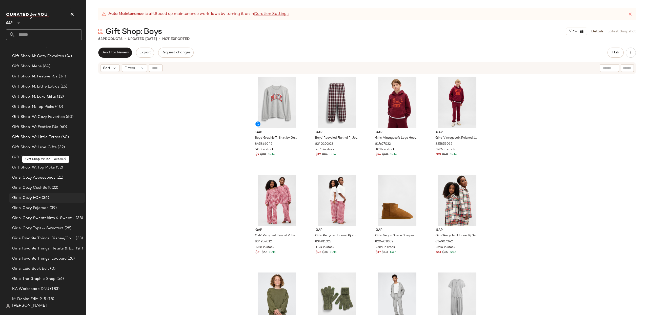
scroll to position [448, 0]
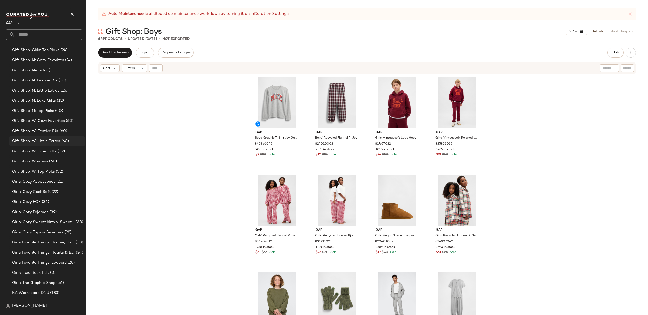
click at [41, 137] on div "Gift Shop: W: Little Extras (60)" at bounding box center [47, 141] width 76 height 10
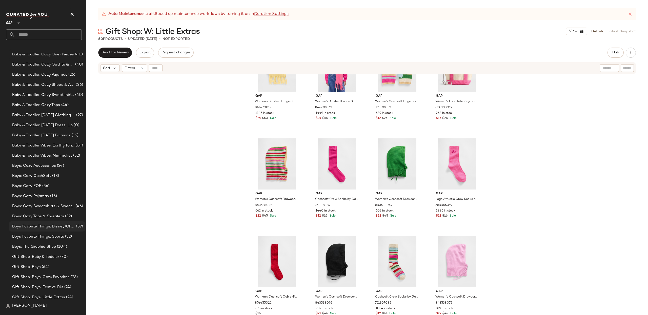
scroll to position [89, 0]
click at [59, 112] on div "Baby & Toddler: Halloween Clothing & Accessories (27)" at bounding box center [47, 115] width 76 height 10
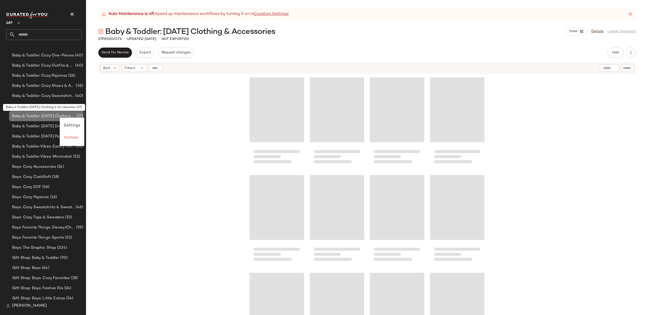
scroll to position [89, 0]
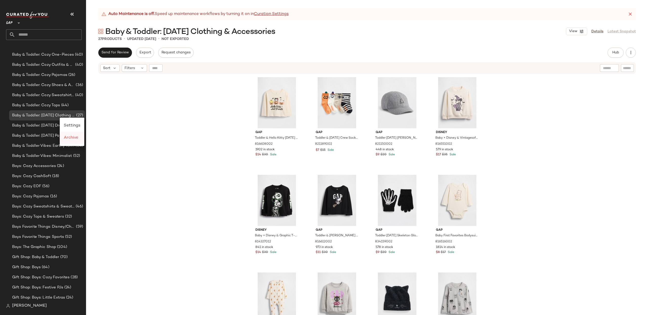
click at [75, 138] on span "Archive" at bounding box center [71, 138] width 14 height 4
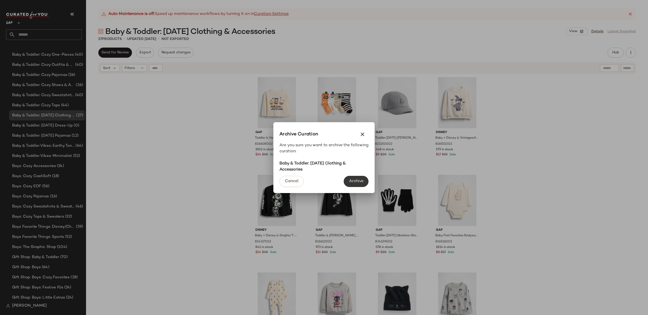
click at [361, 179] on span "Archive" at bounding box center [356, 181] width 15 height 5
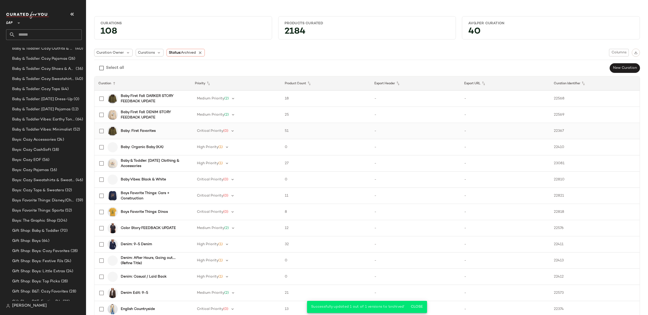
scroll to position [89, 0]
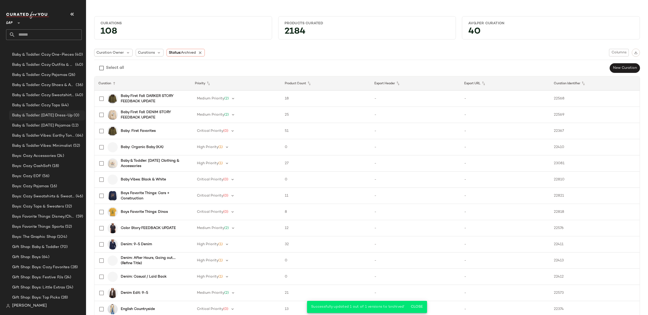
click at [36, 115] on span "Baby & Toddler: Halloween Dress-Up" at bounding box center [42, 116] width 61 height 6
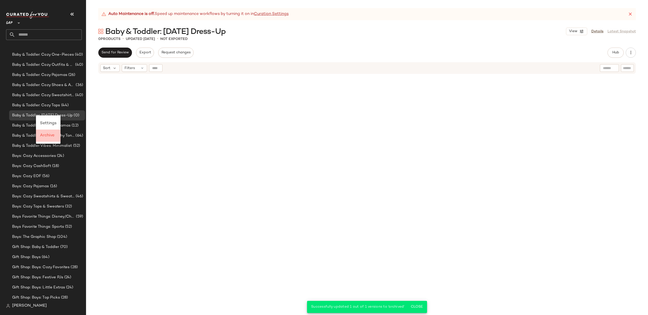
click at [56, 135] on div "Archive" at bounding box center [48, 136] width 16 height 6
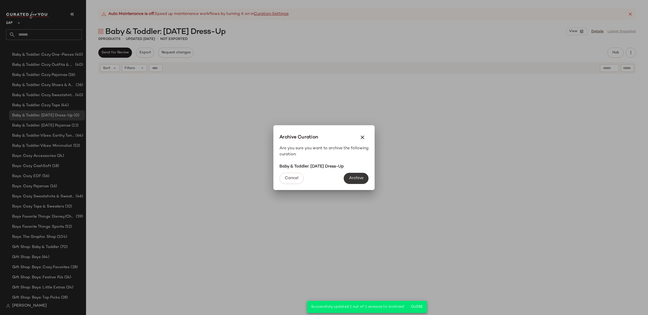
click at [354, 174] on button "Archive" at bounding box center [356, 178] width 25 height 11
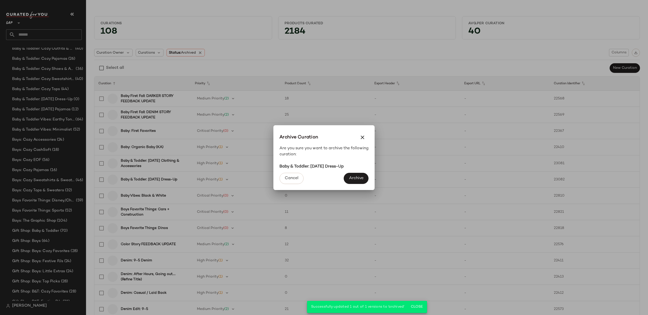
scroll to position [89, 0]
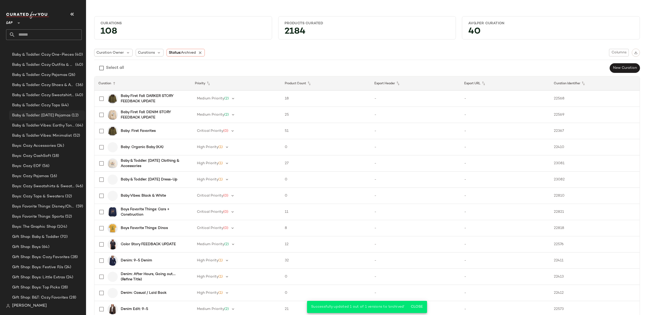
click at [59, 117] on span "Baby & Toddler: Halloween Pajamas" at bounding box center [41, 116] width 59 height 6
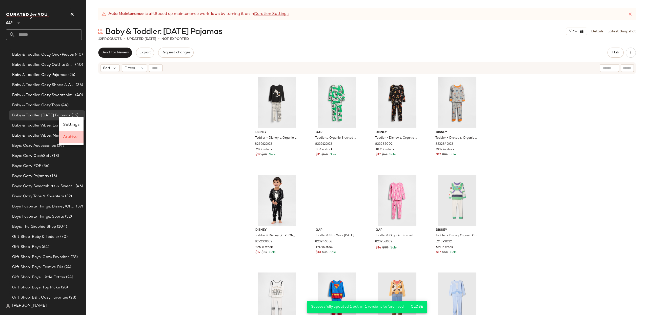
click at [75, 138] on span "Archive" at bounding box center [70, 137] width 14 height 4
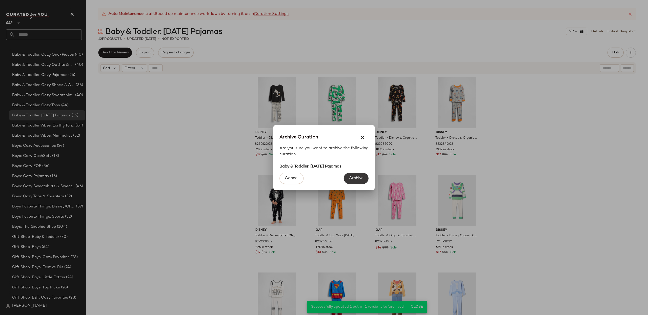
click at [355, 182] on button "Archive" at bounding box center [356, 178] width 25 height 11
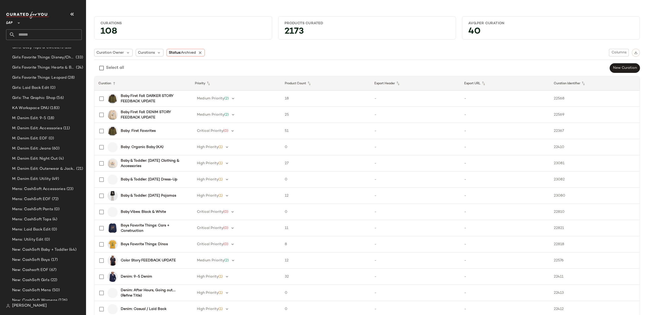
scroll to position [604, 0]
click at [35, 238] on span "Mens: Utility Edit" at bounding box center [27, 239] width 31 height 6
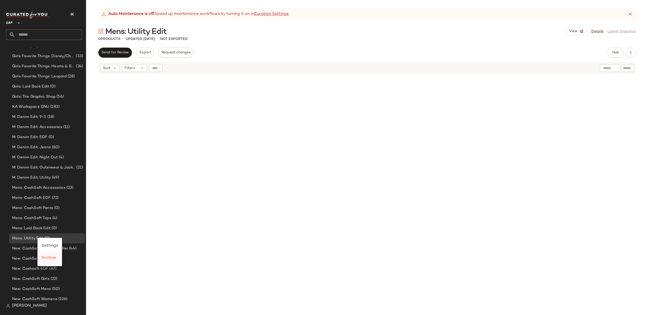
click at [48, 256] on span "Archive" at bounding box center [49, 258] width 14 height 4
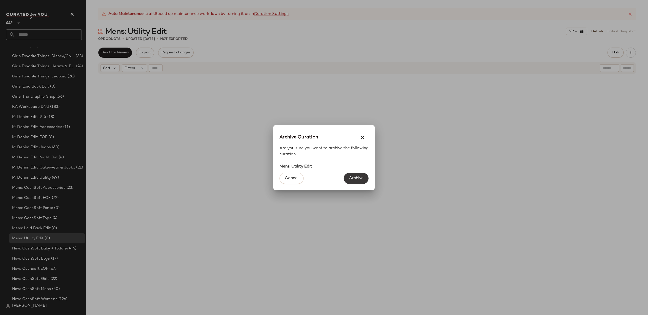
click at [365, 179] on button "Archive" at bounding box center [356, 178] width 25 height 11
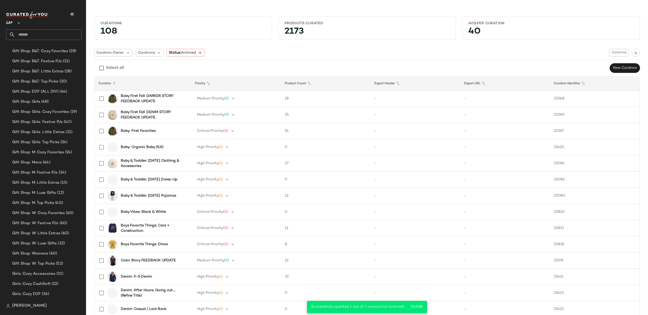
scroll to position [604, 0]
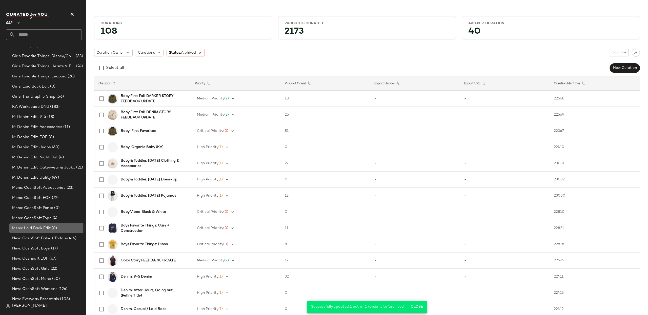
click at [42, 229] on span "Mens: Laid Back Edit" at bounding box center [31, 229] width 38 height 6
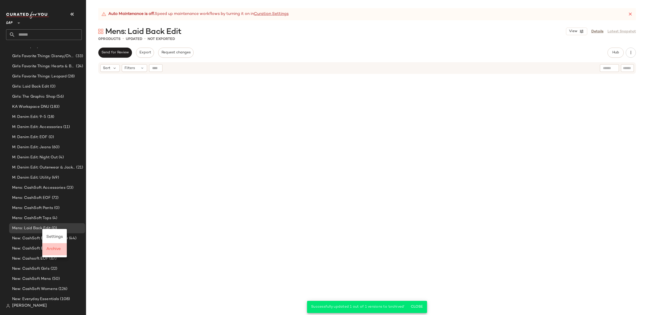
click at [62, 251] on div "Archive" at bounding box center [54, 249] width 16 height 6
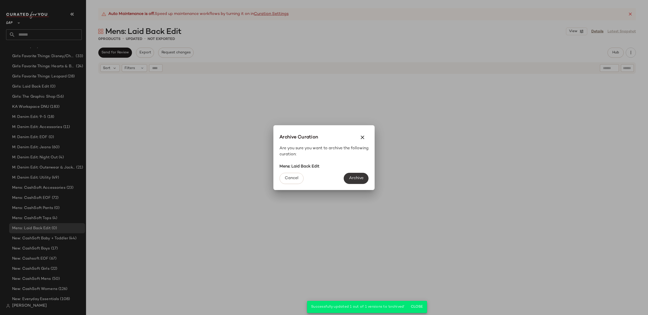
click at [354, 180] on span "Archive" at bounding box center [356, 178] width 15 height 5
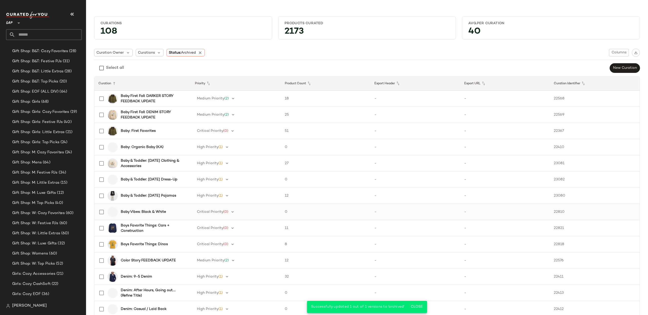
scroll to position [604, 0]
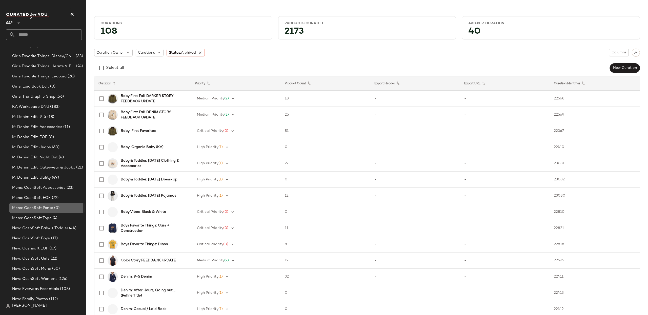
click at [50, 205] on div "Mens: CashSoft Pants (0)" at bounding box center [47, 208] width 76 height 10
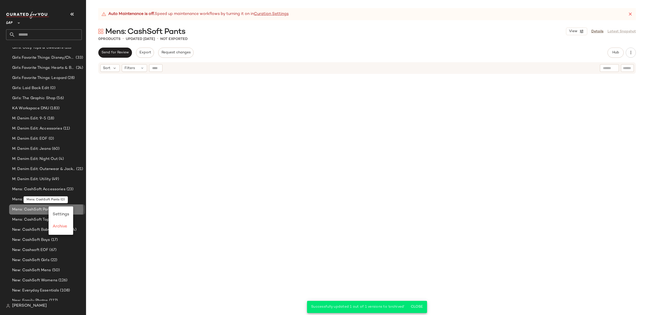
scroll to position [604, 0]
click at [64, 228] on span "Archive" at bounding box center [60, 227] width 14 height 4
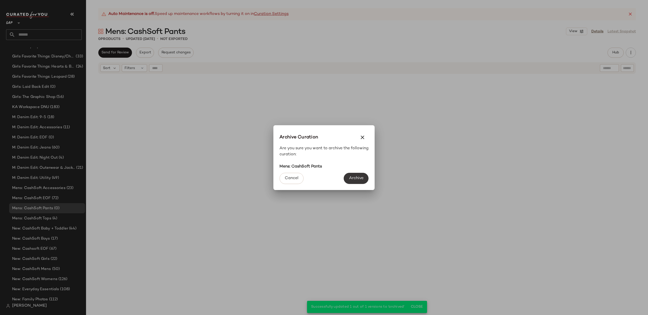
click at [359, 177] on span "Archive" at bounding box center [356, 178] width 15 height 5
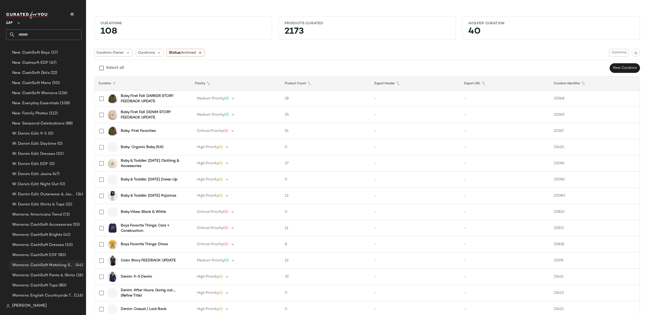
scroll to position [785, 0]
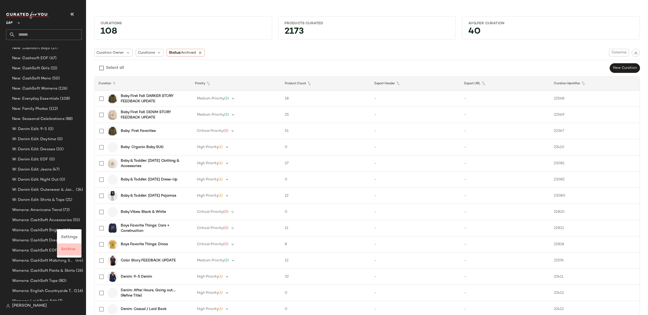
click at [73, 249] on span "Archive" at bounding box center [68, 249] width 14 height 4
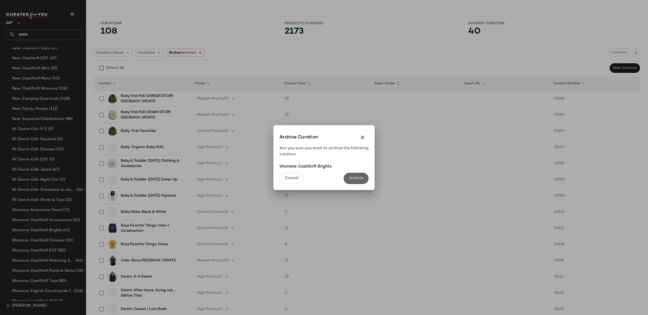
click at [360, 176] on span "Archive" at bounding box center [356, 178] width 15 height 5
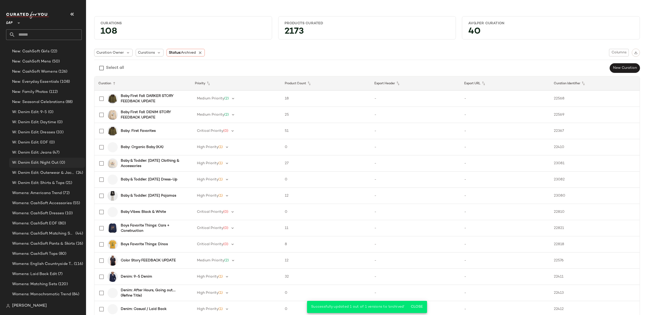
scroll to position [810, 0]
click at [63, 286] on span "Archive" at bounding box center [57, 286] width 14 height 4
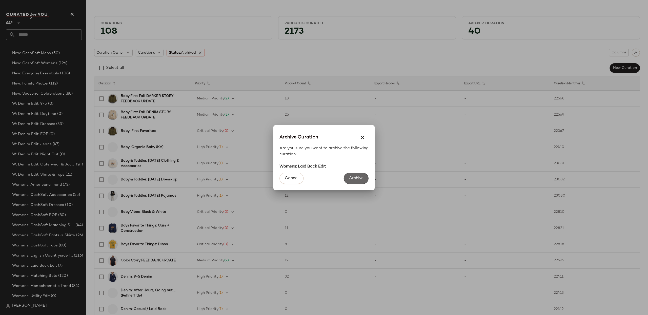
drag, startPoint x: 357, startPoint y: 179, endPoint x: 351, endPoint y: 181, distance: 6.3
click at [357, 179] on span "Archive" at bounding box center [356, 178] width 15 height 5
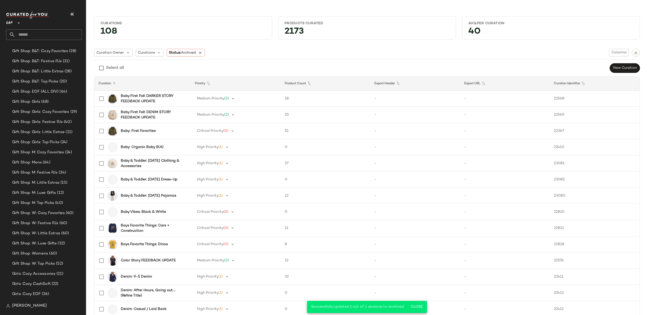
scroll to position [800, 0]
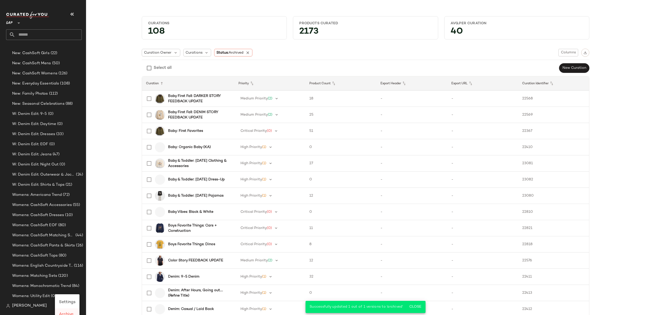
click at [73, 311] on div "Archive" at bounding box center [67, 315] width 25 height 12
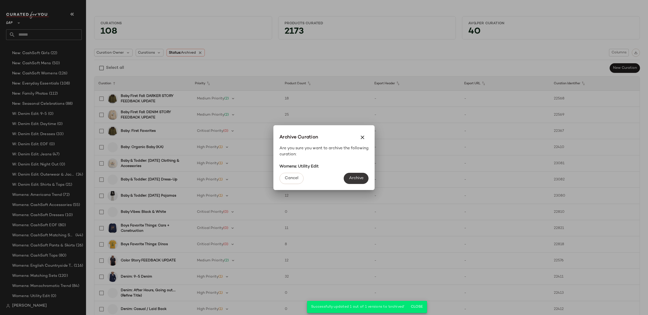
drag, startPoint x: 369, startPoint y: 176, endPoint x: 365, endPoint y: 176, distance: 3.8
click at [367, 176] on div "Cancel Archive" at bounding box center [324, 180] width 101 height 20
click at [361, 176] on span "Archive" at bounding box center [356, 178] width 15 height 5
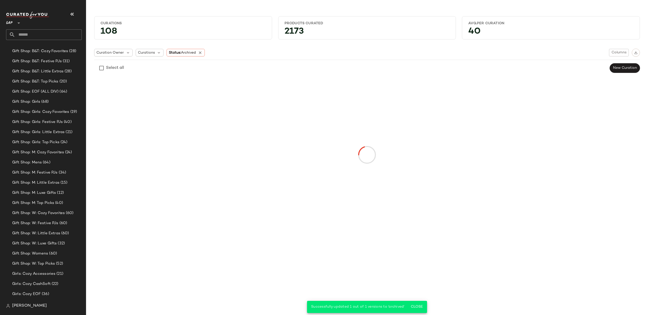
scroll to position [790, 0]
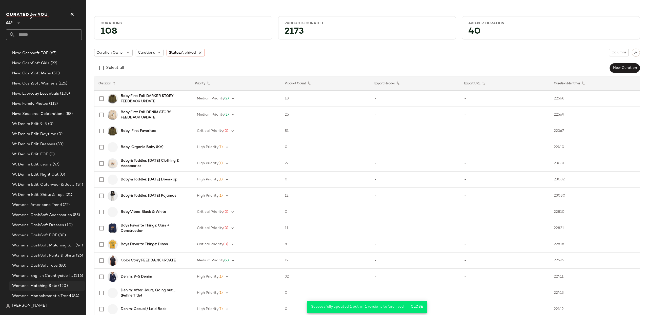
click at [61, 286] on span "(120)" at bounding box center [62, 286] width 11 height 6
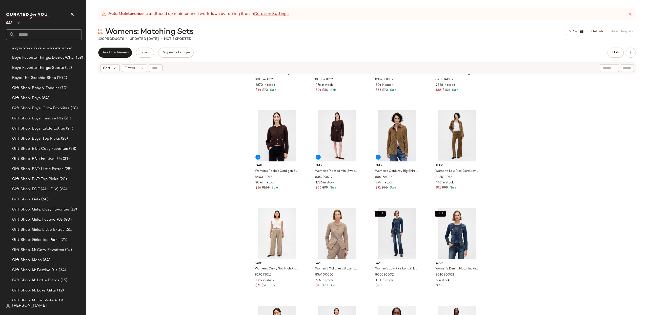
scroll to position [228, 0]
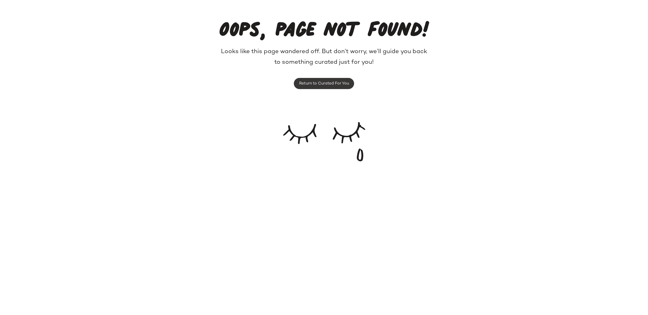
click at [309, 82] on span "Return to Curated For You" at bounding box center [324, 83] width 50 height 5
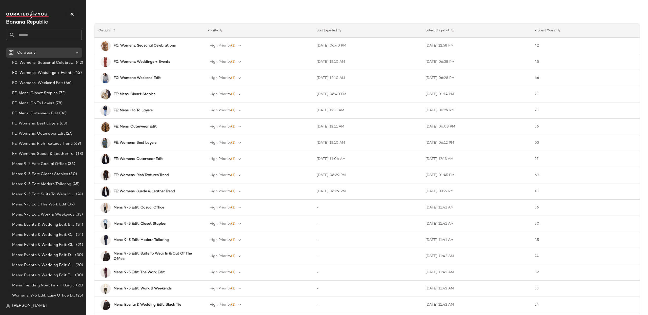
click at [30, 307] on span "[PERSON_NAME]" at bounding box center [29, 306] width 35 height 6
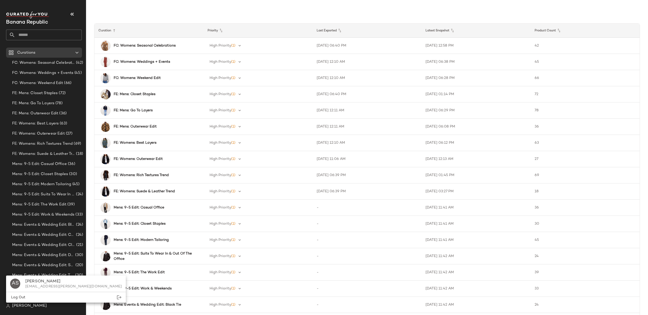
drag, startPoint x: 28, startPoint y: 298, endPoint x: 25, endPoint y: 301, distance: 3.6
click at [27, 298] on div "Log Out" at bounding box center [66, 298] width 120 height 10
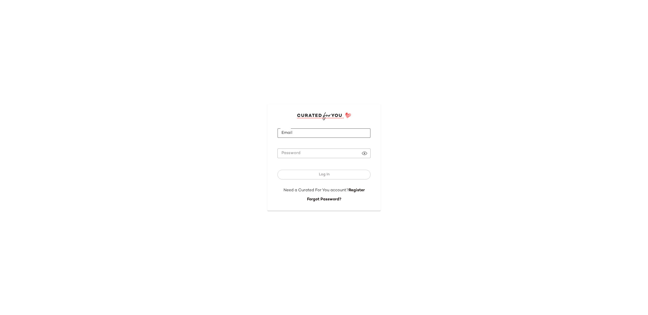
click at [331, 131] on input "Email" at bounding box center [324, 133] width 93 height 10
type input "**********"
click at [333, 174] on button "Log In" at bounding box center [324, 175] width 93 height 10
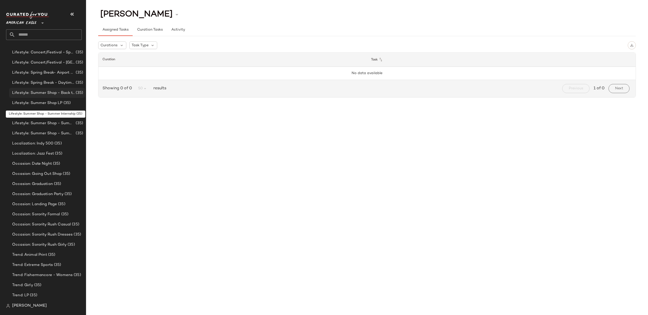
scroll to position [112, 0]
click at [24, 25] on span "American Eagle" at bounding box center [21, 21] width 30 height 9
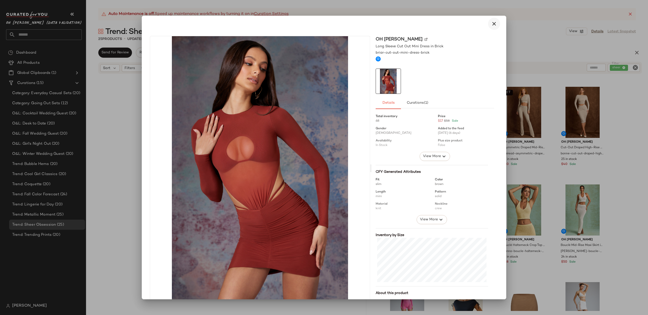
scroll to position [607, 0]
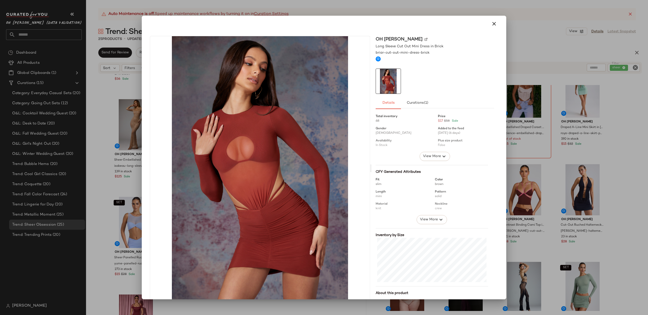
drag, startPoint x: 491, startPoint y: 24, endPoint x: 449, endPoint y: 46, distance: 47.7
click at [491, 24] on icon "button" at bounding box center [494, 24] width 6 height 6
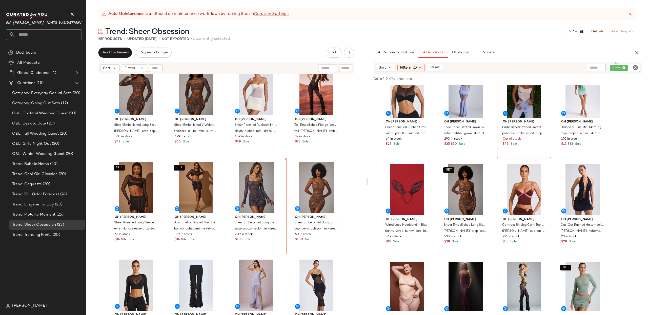
scroll to position [0, 0]
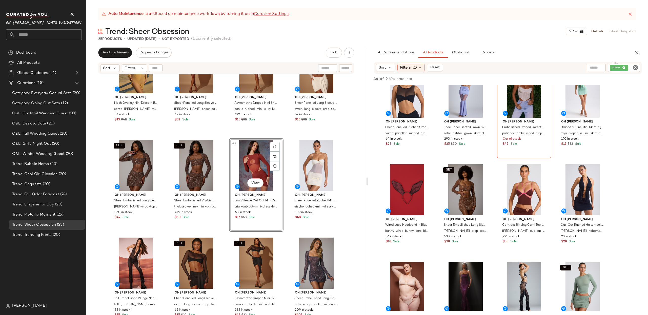
scroll to position [36, 0]
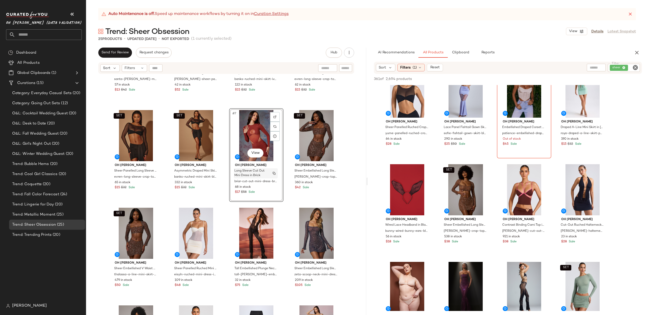
scroll to position [68, 0]
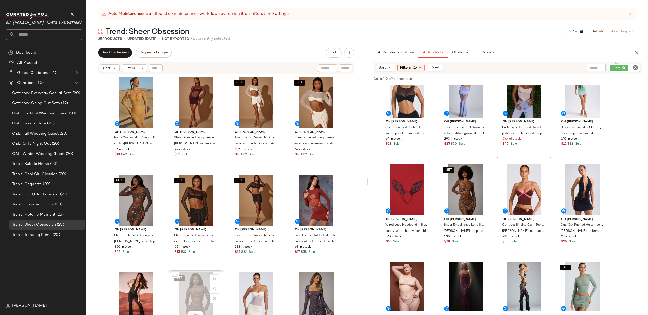
scroll to position [1, 0]
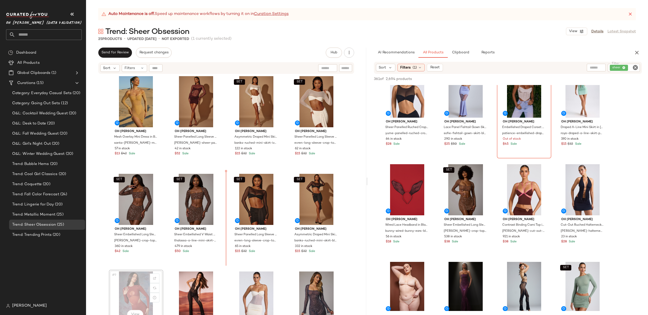
scroll to position [2, 0]
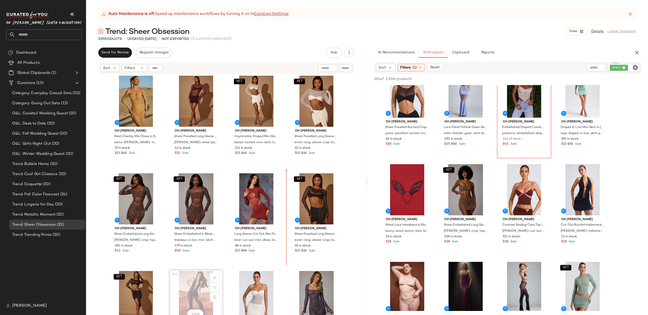
scroll to position [2, 0]
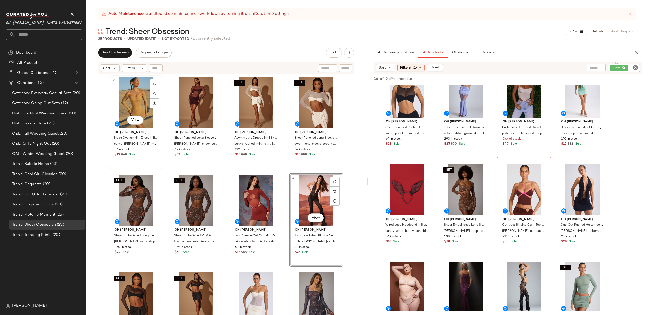
click at [122, 111] on div "#1 View" at bounding box center [136, 102] width 51 height 51
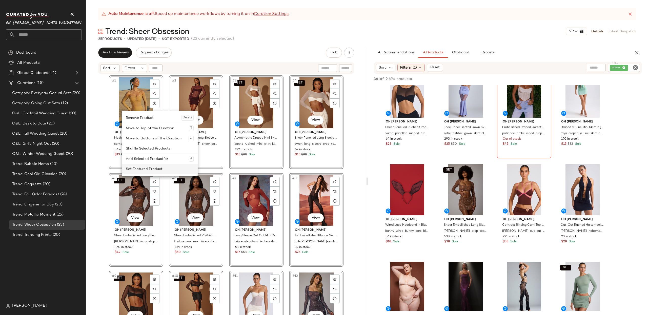
click at [154, 171] on div "Set Featured Product" at bounding box center [160, 169] width 68 height 10
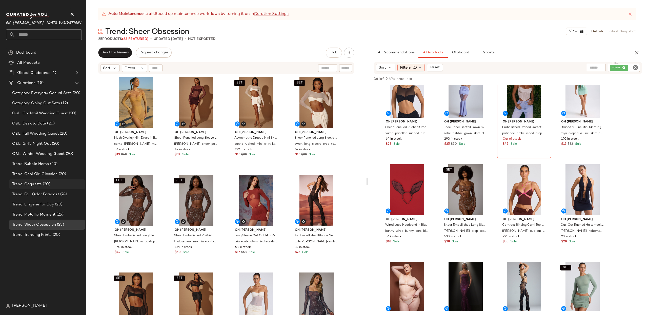
click at [25, 183] on span "Trend: Coquette" at bounding box center [27, 185] width 30 height 6
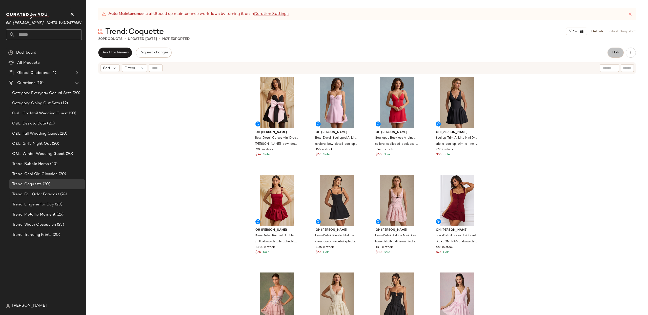
click at [613, 54] on span "Hub" at bounding box center [615, 53] width 7 height 4
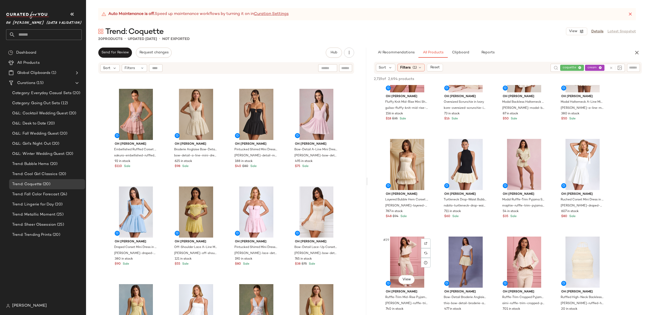
scroll to position [534, 0]
drag, startPoint x: 610, startPoint y: 67, endPoint x: 515, endPoint y: 72, distance: 95.1
click at [610, 67] on icon at bounding box center [612, 68] width 4 height 4
click at [406, 66] on span "Filters" at bounding box center [405, 67] width 10 height 5
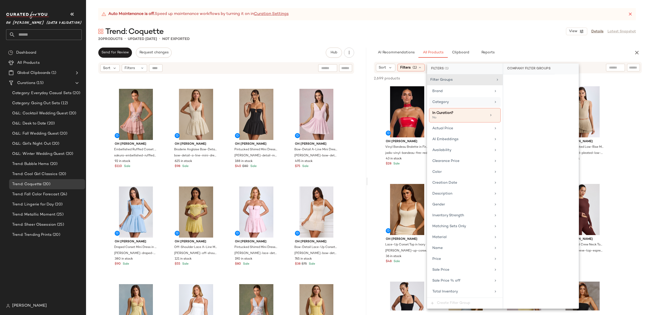
click at [449, 100] on div "Category" at bounding box center [462, 102] width 59 height 5
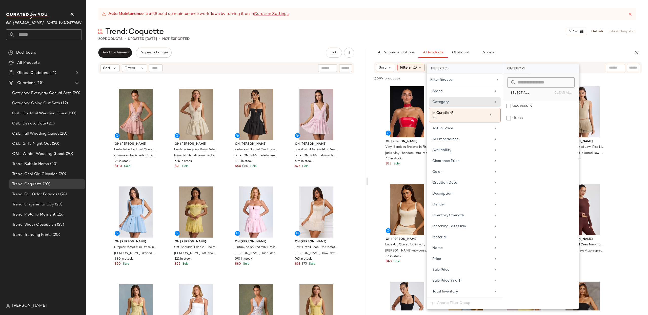
drag, startPoint x: 633, startPoint y: 109, endPoint x: 619, endPoint y: 72, distance: 39.4
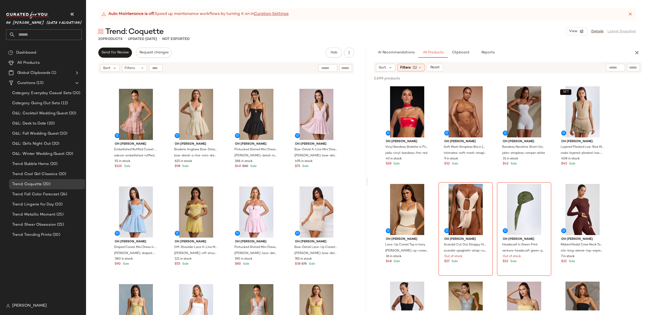
click at [614, 67] on input "text" at bounding box center [615, 67] width 13 height 5
type input "*"
type input "*********"
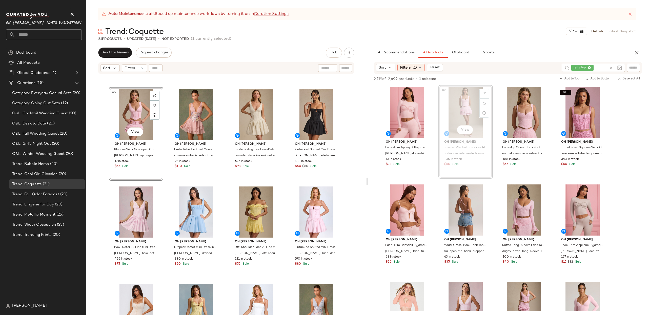
scroll to position [186, 0]
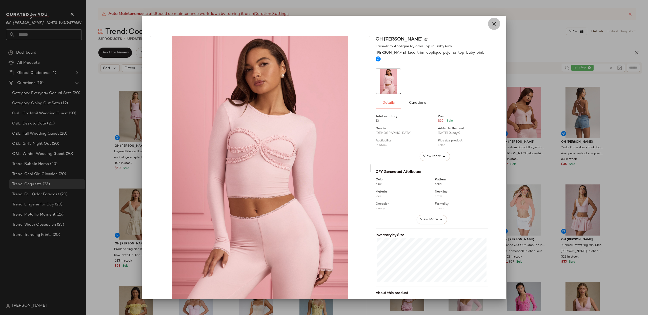
click at [496, 22] on button "button" at bounding box center [494, 24] width 12 height 12
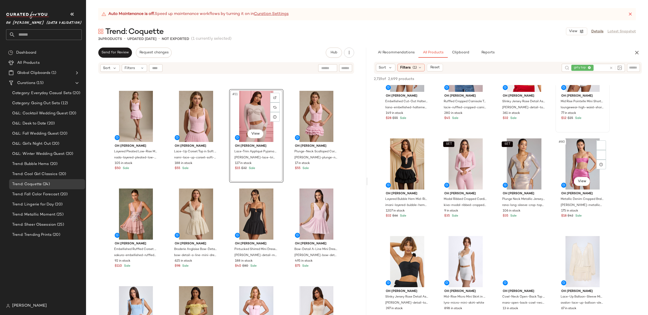
scroll to position [1836, 0]
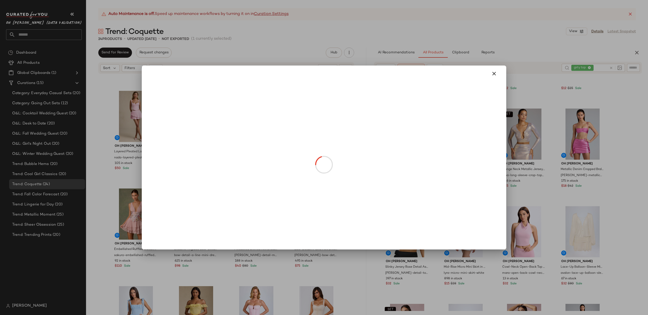
drag, startPoint x: 410, startPoint y: 149, endPoint x: 453, endPoint y: 111, distance: 57.6
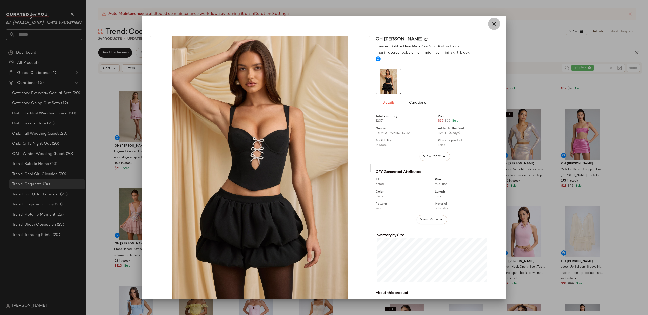
click at [492, 26] on icon "button" at bounding box center [494, 24] width 6 height 6
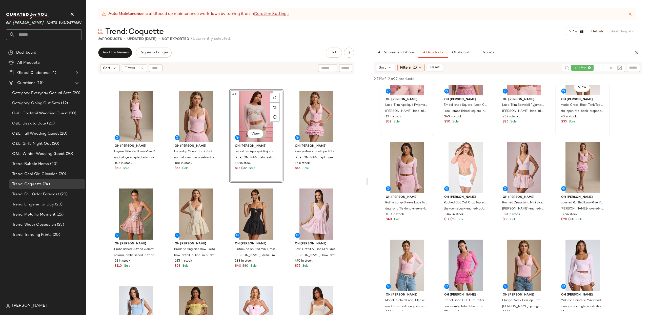
scroll to position [44, 0]
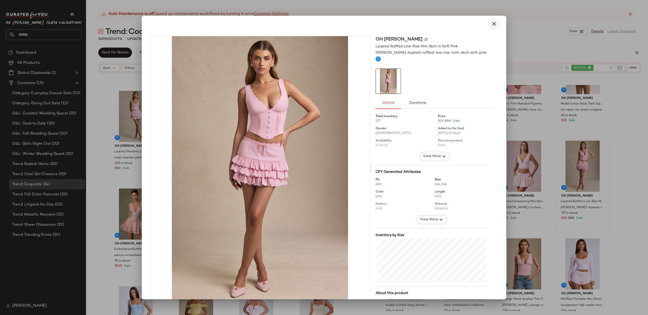
click at [492, 25] on icon "button" at bounding box center [494, 24] width 6 height 6
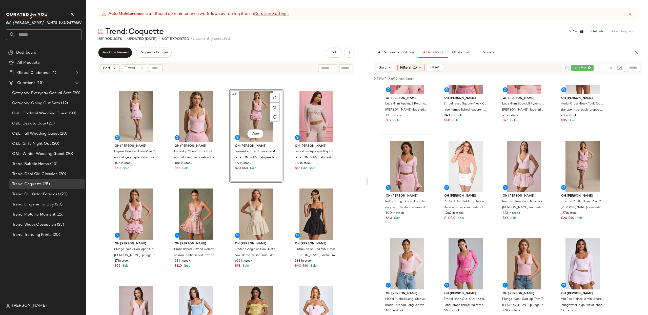
drag, startPoint x: 573, startPoint y: 158, endPoint x: 142, endPoint y: 4, distance: 457.3
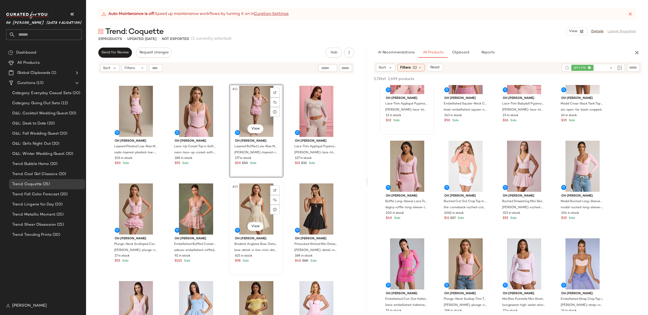
scroll to position [192, 0]
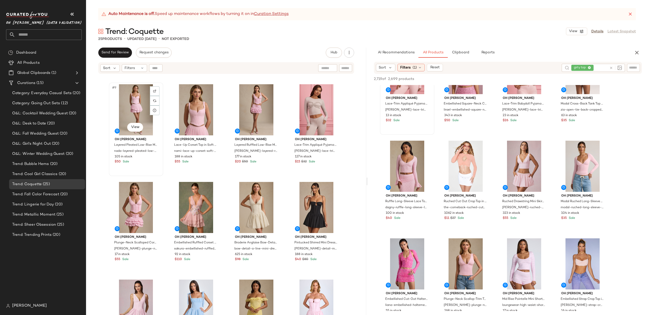
click at [142, 99] on div "#9 View" at bounding box center [136, 109] width 51 height 51
click at [132, 199] on div "#13 View" at bounding box center [136, 207] width 51 height 51
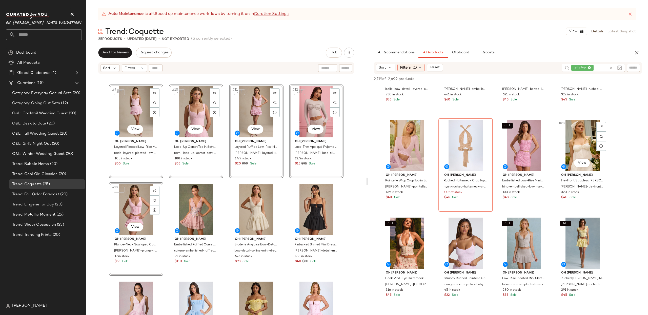
scroll to position [619, 0]
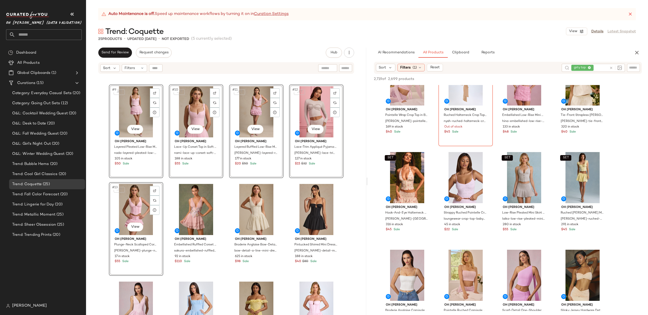
click at [612, 68] on icon at bounding box center [612, 68] width 4 height 4
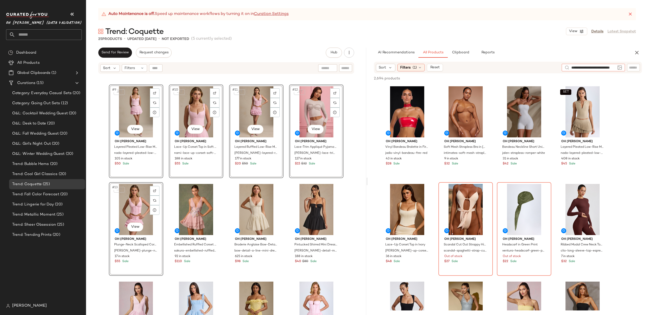
scroll to position [0, 8]
type input "**********"
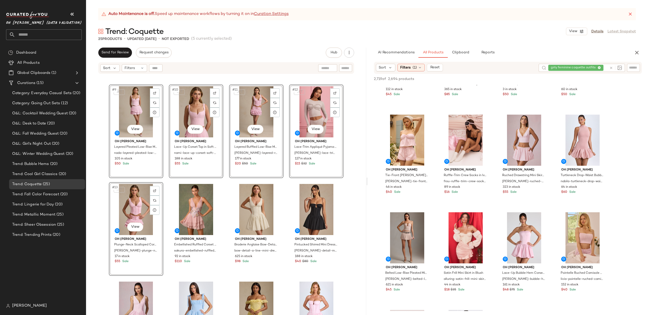
scroll to position [364, 0]
click at [466, 235] on div "#22 View" at bounding box center [465, 237] width 51 height 51
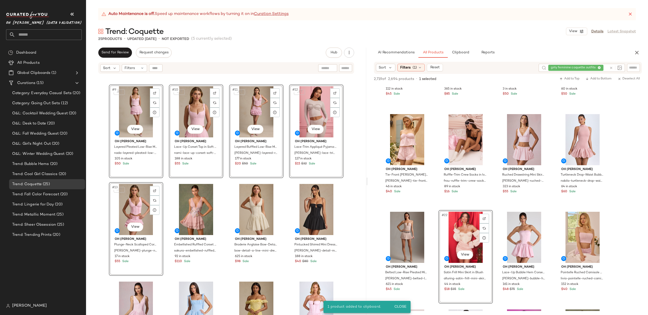
click at [129, 107] on div "SET #9 View" at bounding box center [136, 111] width 51 height 51
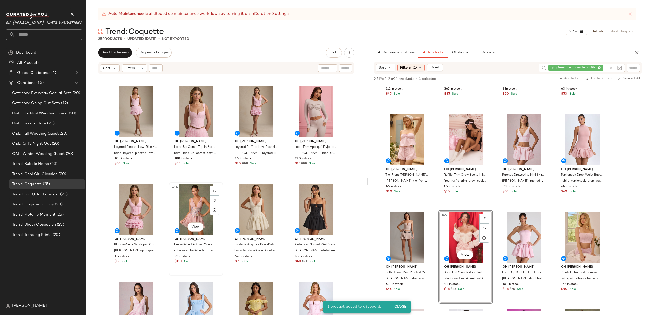
drag, startPoint x: 200, startPoint y: 198, endPoint x: 199, endPoint y: 193, distance: 4.3
click at [200, 198] on div "#14 View" at bounding box center [196, 209] width 51 height 51
click at [141, 119] on div "#9 View" at bounding box center [136, 111] width 51 height 51
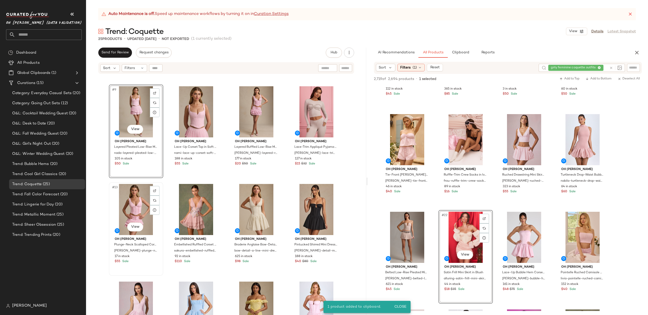
click at [138, 217] on div "#13 View" at bounding box center [136, 209] width 51 height 51
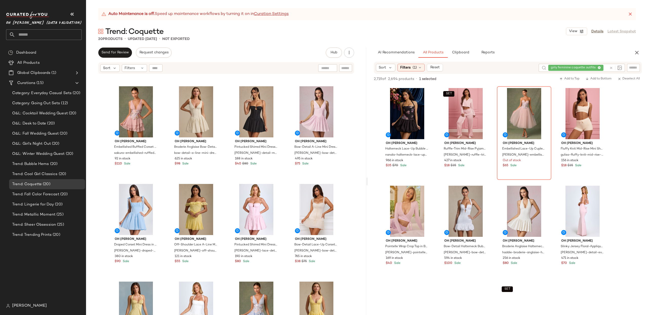
scroll to position [3488, 0]
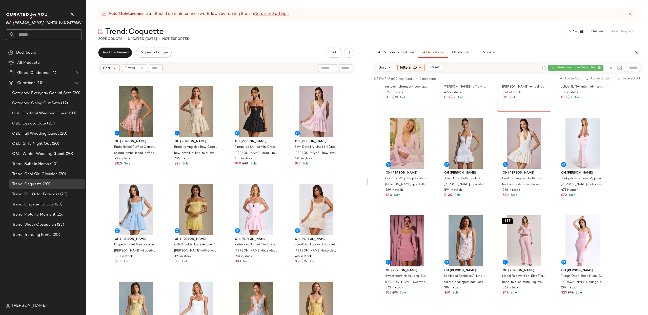
drag, startPoint x: 517, startPoint y: 217, endPoint x: 646, endPoint y: 140, distance: 149.9
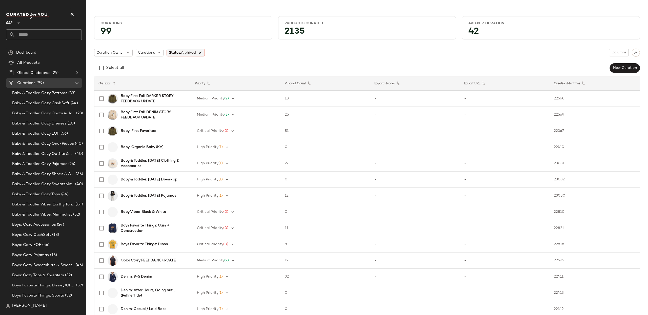
click at [202, 53] on icon at bounding box center [200, 52] width 5 height 5
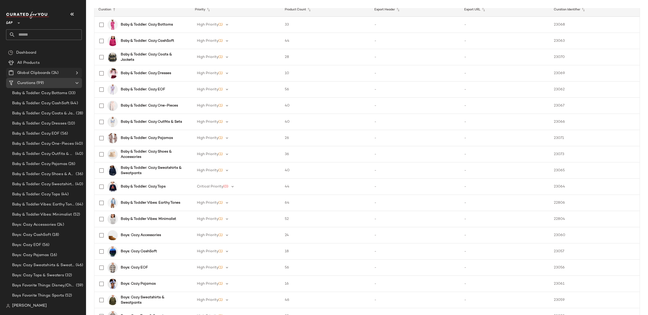
click at [77, 75] on icon at bounding box center [77, 73] width 6 height 6
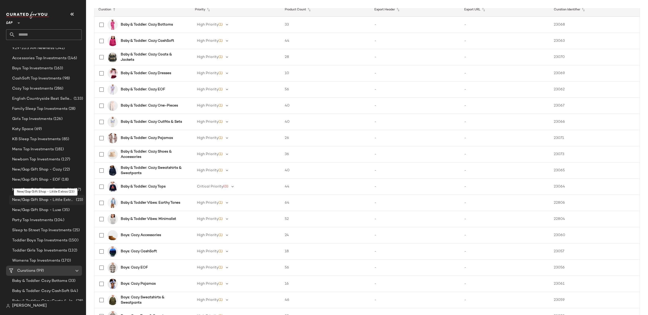
scroll to position [56, 0]
click at [46, 186] on span "New/Gap Gift Shop - Festive PJs" at bounding box center [42, 189] width 61 height 6
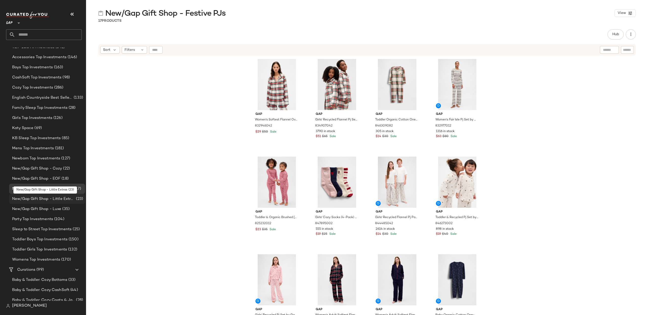
click at [63, 199] on span "New/Gap Gift Shop - Little Extras" at bounding box center [43, 199] width 63 height 6
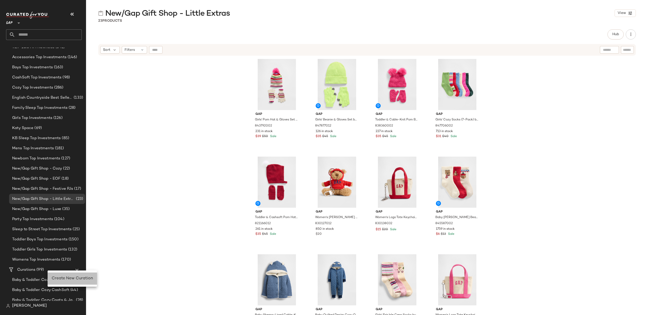
click at [60, 279] on span "Create New Curation" at bounding box center [72, 279] width 41 height 4
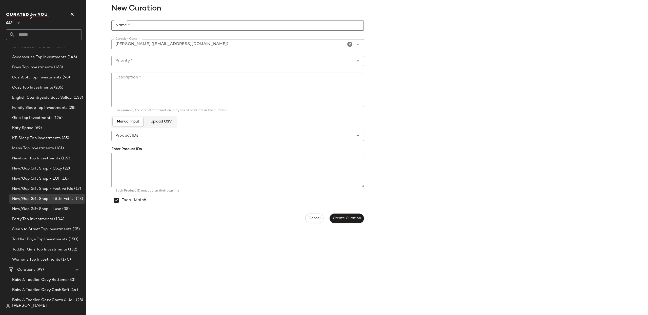
click at [148, 26] on input "Name *" at bounding box center [237, 26] width 253 height 10
type input "**********"
click at [151, 62] on input "Priority *" at bounding box center [232, 61] width 243 height 6
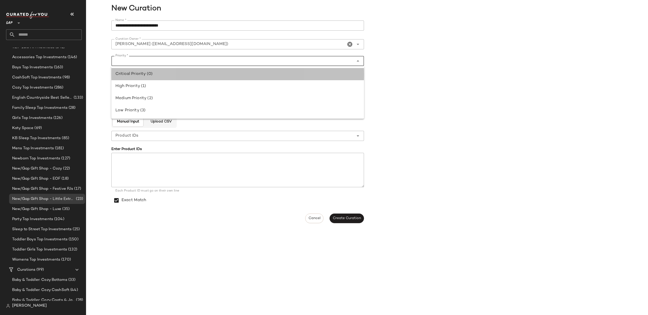
click at [152, 75] on div "Critical Priority (0)" at bounding box center [237, 74] width 245 height 6
type input "**********"
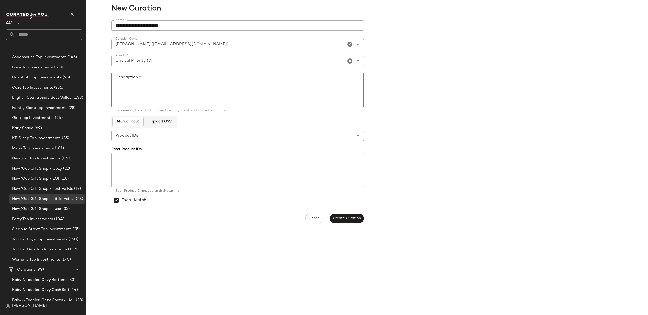
click at [156, 87] on textarea "Description *" at bounding box center [237, 90] width 253 height 34
click at [350, 220] on span "Create Curation" at bounding box center [347, 219] width 28 height 4
click at [133, 79] on textarea "Description *" at bounding box center [237, 90] width 253 height 34
type textarea "**********"
click at [355, 220] on button "Create Curation" at bounding box center [347, 219] width 34 height 10
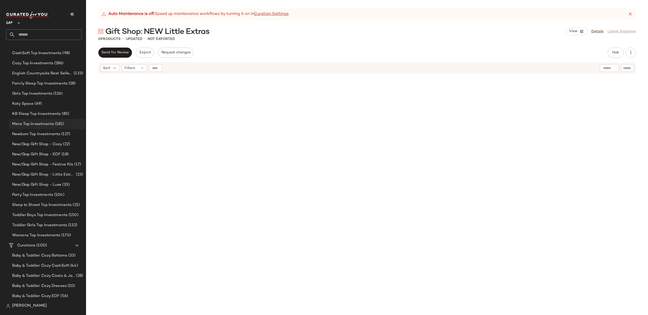
scroll to position [81, 0]
drag, startPoint x: 63, startPoint y: 177, endPoint x: 60, endPoint y: 179, distance: 3.1
click at [63, 177] on div "Open in [GEOGRAPHIC_DATA]" at bounding box center [75, 180] width 60 height 6
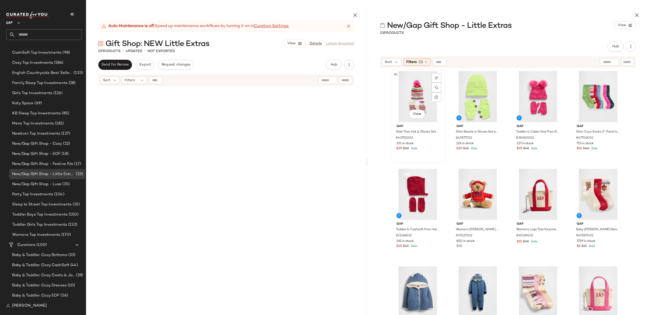
click at [414, 89] on div "#1 View" at bounding box center [418, 96] width 51 height 51
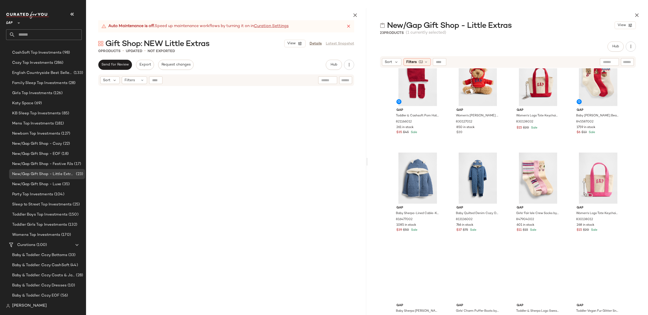
scroll to position [316, 0]
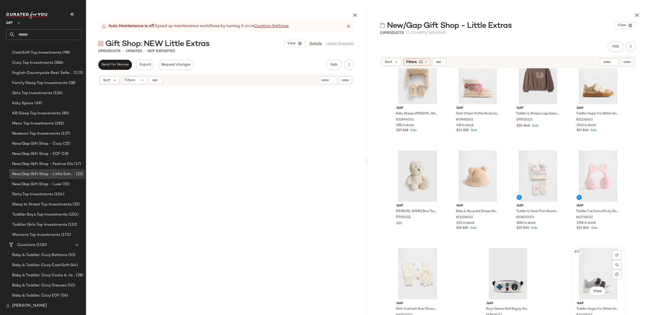
click at [597, 274] on div "#23 View" at bounding box center [598, 273] width 51 height 51
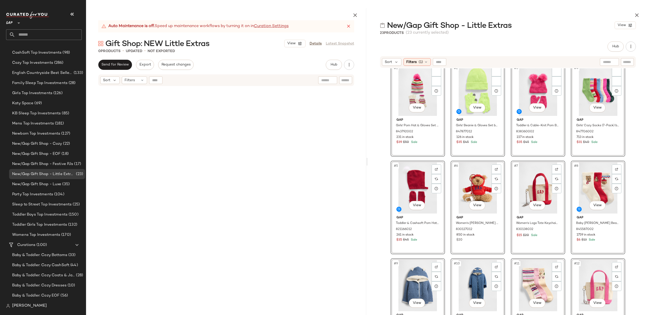
scroll to position [0, 0]
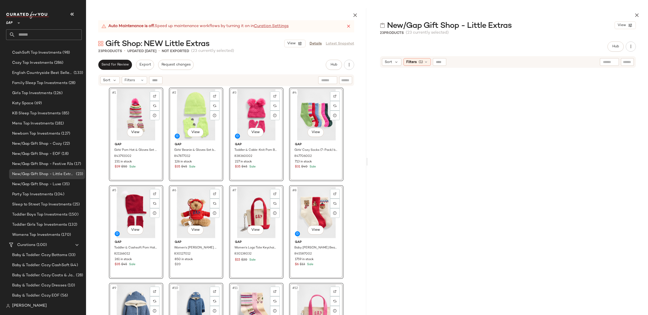
drag, startPoint x: 404, startPoint y: 81, endPoint x: 259, endPoint y: 4, distance: 163.7
click at [356, 143] on div "#1 View Gap Girls' Pom Hat & Gloves Set by Gap Happy Stripe Size S/M 843792002 …" at bounding box center [226, 213] width 280 height 252
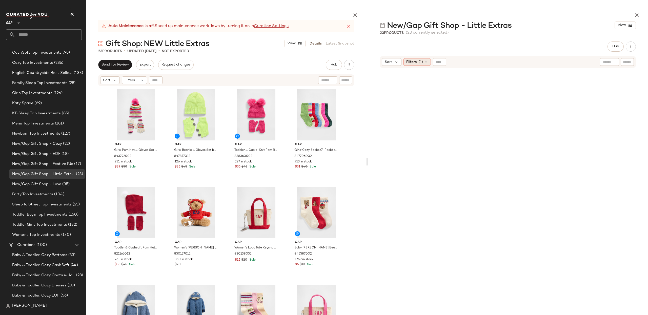
click at [415, 63] on span "Filters" at bounding box center [411, 62] width 10 height 5
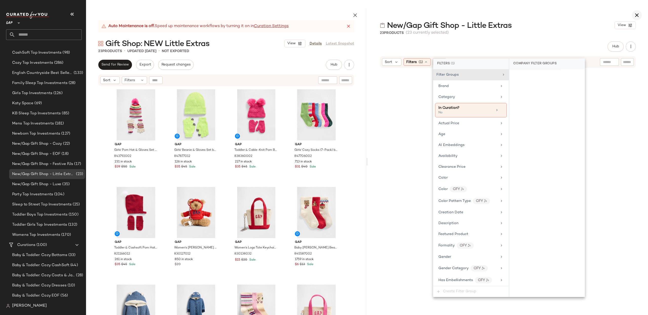
click at [636, 15] on icon "button" at bounding box center [637, 15] width 6 height 6
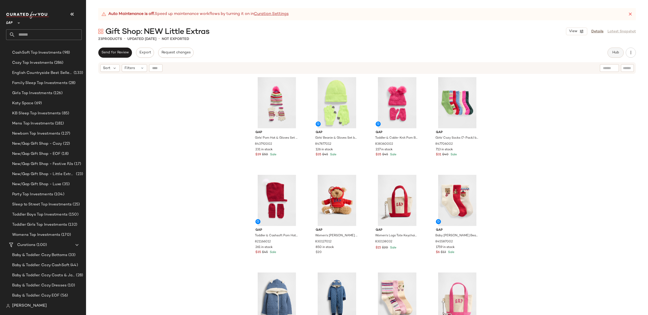
click at [612, 53] on button "Hub" at bounding box center [616, 53] width 16 height 10
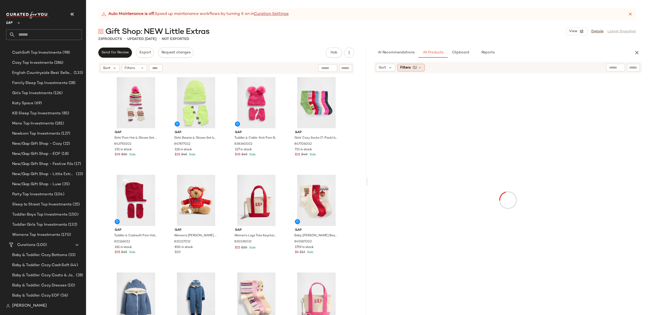
click at [405, 66] on span "Filters" at bounding box center [405, 67] width 10 height 5
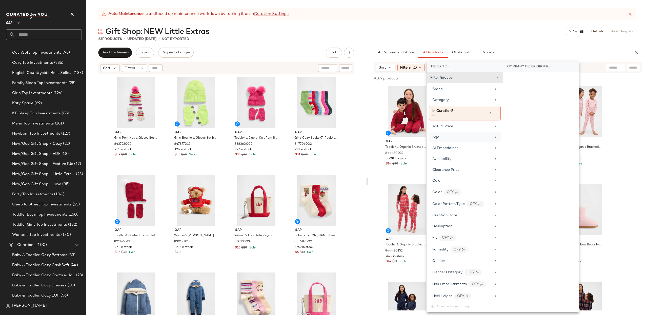
click at [446, 138] on div "Age" at bounding box center [462, 137] width 59 height 5
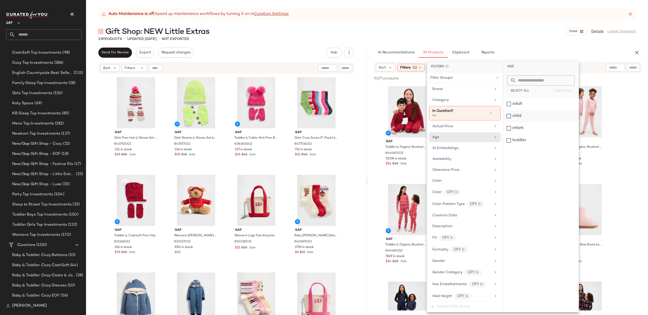
click at [520, 116] on div "child" at bounding box center [540, 116] width 75 height 12
click at [521, 128] on div "infant" at bounding box center [540, 128] width 75 height 12
click at [522, 141] on div "toddler" at bounding box center [540, 140] width 75 height 12
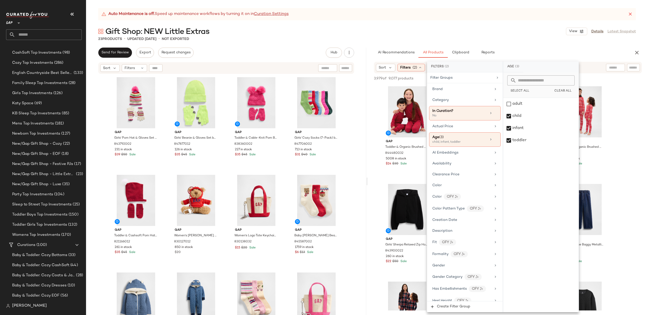
drag, startPoint x: 630, startPoint y: 93, endPoint x: 628, endPoint y: 102, distance: 9.0
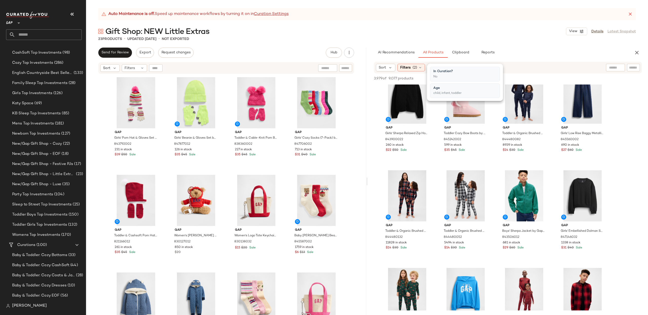
drag, startPoint x: 623, startPoint y: 127, endPoint x: 399, endPoint y: 113, distance: 224.5
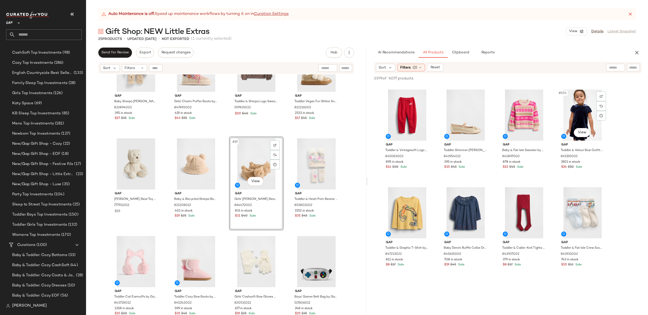
scroll to position [2441, 0]
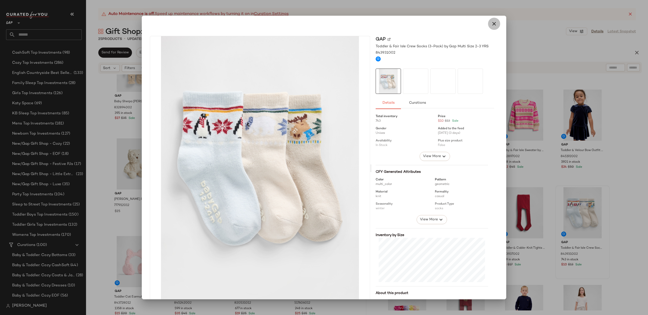
click at [491, 24] on icon "button" at bounding box center [494, 24] width 6 height 6
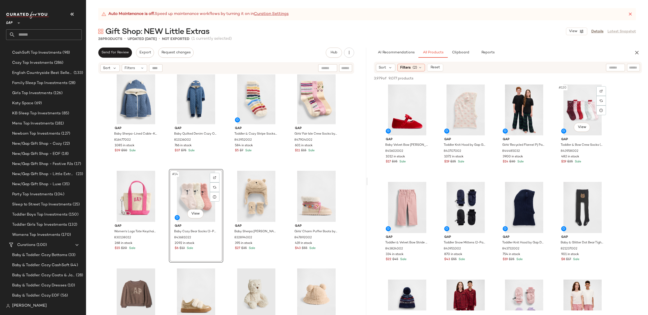
scroll to position [2840, 0]
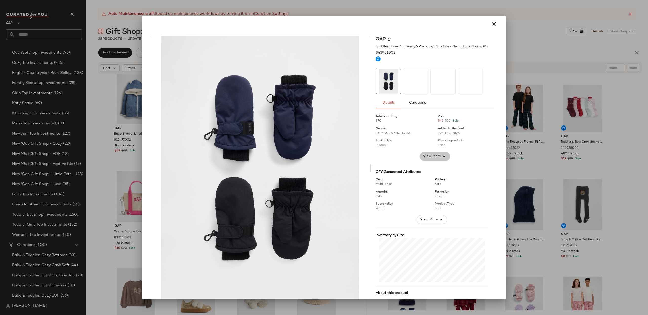
drag, startPoint x: 430, startPoint y: 157, endPoint x: 433, endPoint y: 158, distance: 3.0
click at [430, 157] on span "View More" at bounding box center [432, 156] width 18 height 6
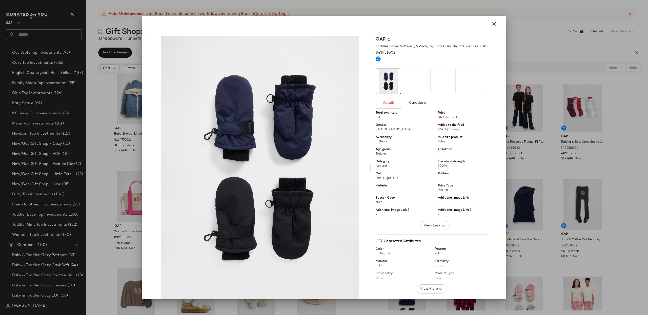
scroll to position [0, 0]
click at [488, 23] on button "button" at bounding box center [494, 24] width 12 height 12
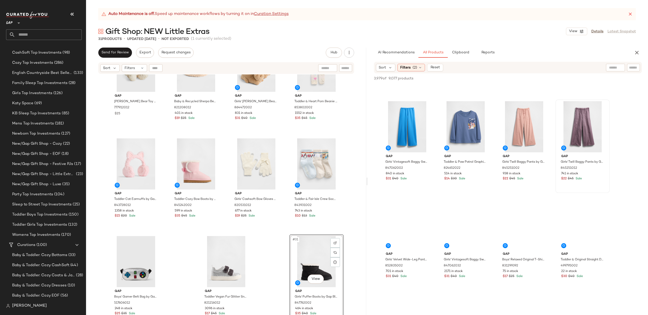
scroll to position [6669, 0]
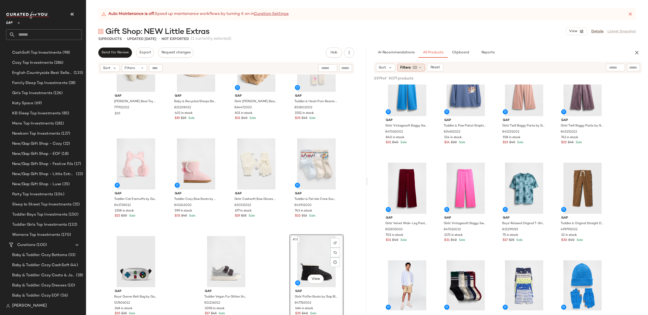
click at [411, 67] on span "Filters" at bounding box center [405, 67] width 10 height 5
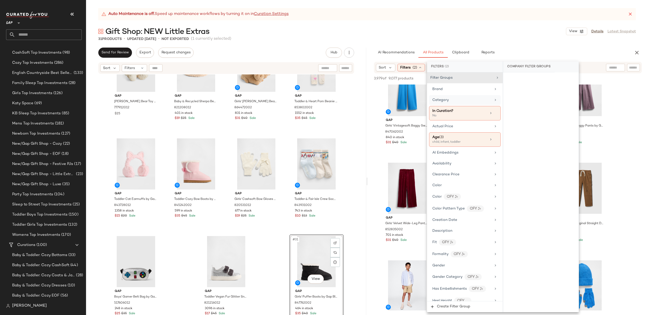
click at [441, 101] on span "Category" at bounding box center [441, 100] width 16 height 4
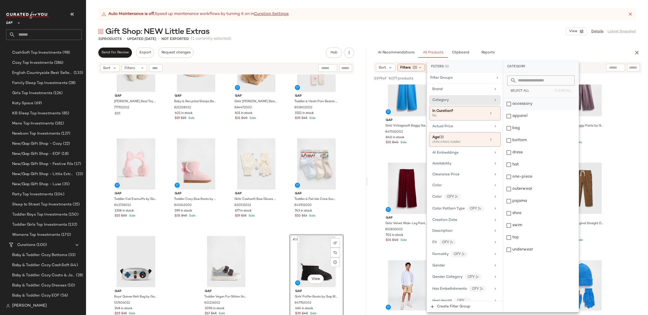
click at [518, 104] on div "accessory" at bounding box center [540, 104] width 75 height 12
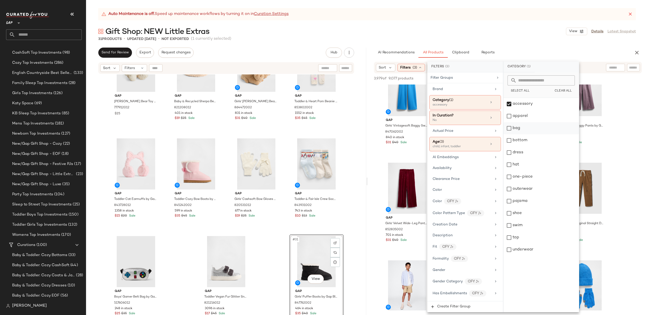
click at [513, 129] on div "bag" at bounding box center [541, 128] width 75 height 12
click at [512, 163] on div "hat" at bounding box center [541, 165] width 75 height 12
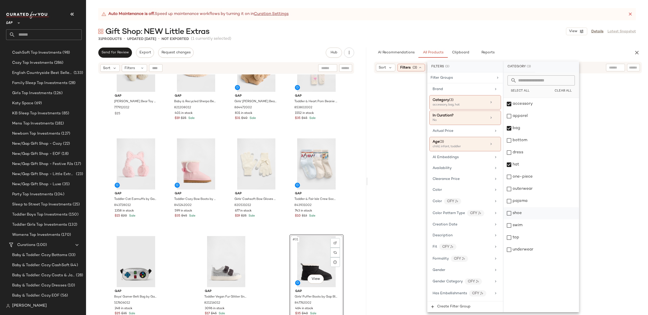
click at [515, 214] on div "shoe" at bounding box center [541, 213] width 75 height 12
click at [519, 250] on div "underwear" at bounding box center [541, 250] width 75 height 12
drag, startPoint x: 372, startPoint y: 59, endPoint x: 302, endPoint y: 33, distance: 74.3
click at [372, 59] on div "AI Recommendations All Products Clipboard Reports Sort Filters (3) Reset 479 of…" at bounding box center [508, 182] width 280 height 268
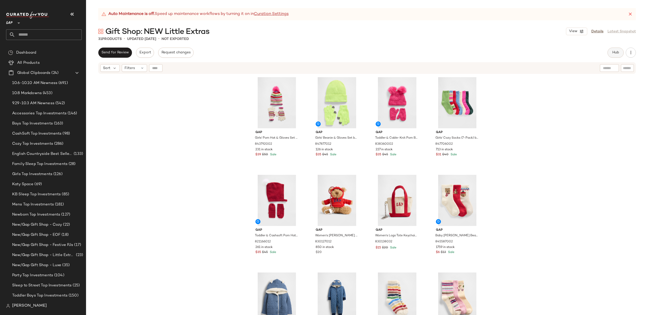
click at [617, 55] on button "Hub" at bounding box center [616, 53] width 16 height 10
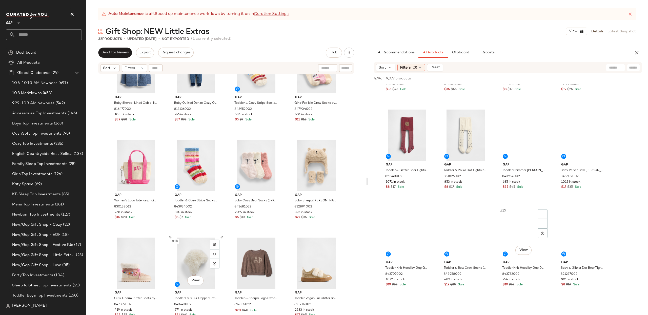
scroll to position [195, 0]
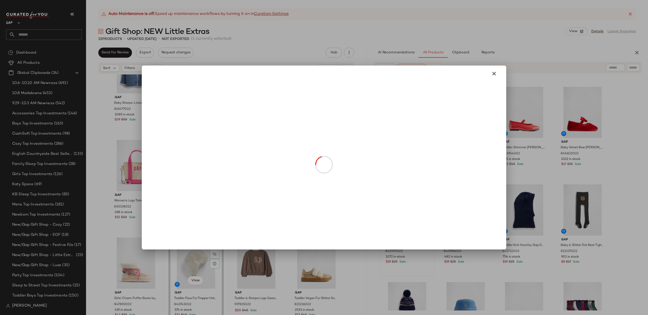
drag, startPoint x: 403, startPoint y: 229, endPoint x: 404, endPoint y: 233, distance: 3.8
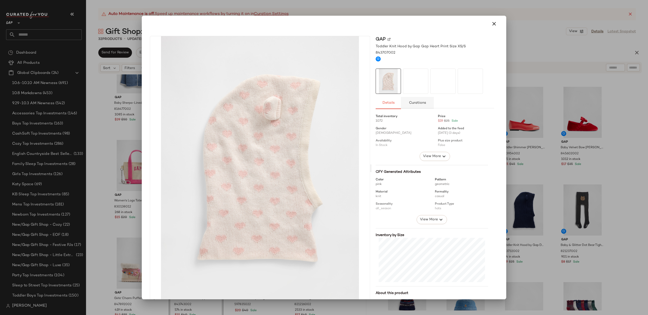
click at [419, 107] on button "Curations" at bounding box center [417, 103] width 33 height 12
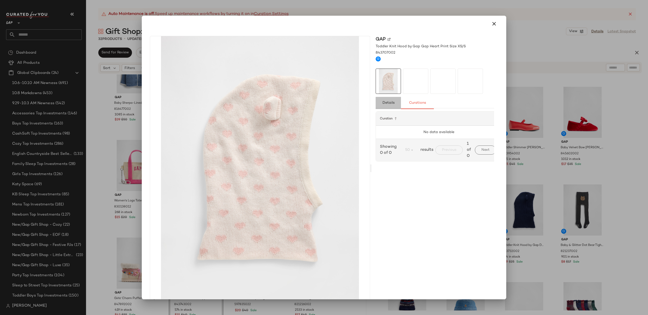
click at [390, 103] on span "Details" at bounding box center [388, 103] width 12 height 4
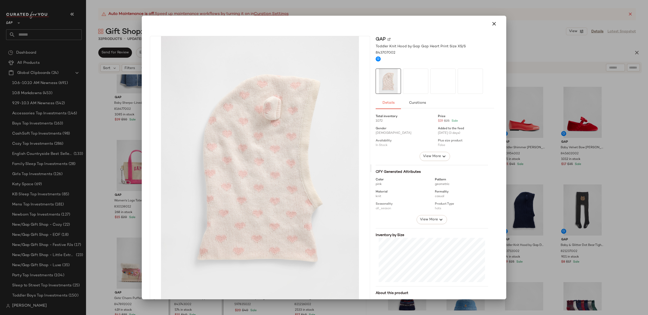
click at [495, 23] on button "button" at bounding box center [494, 24] width 12 height 12
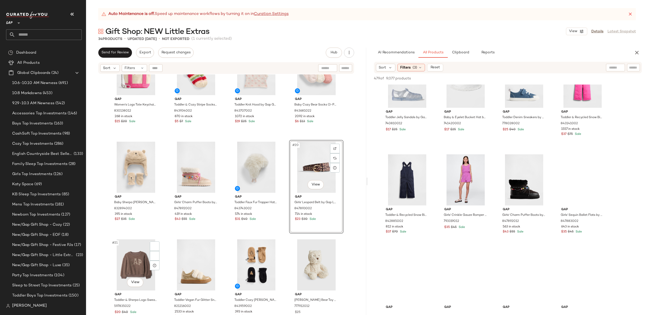
scroll to position [331, 0]
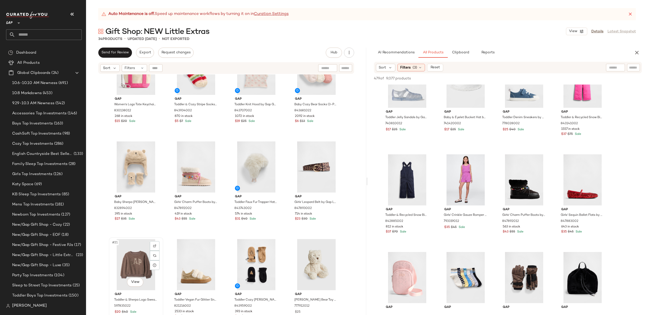
click at [136, 265] on div "#21 View" at bounding box center [136, 264] width 51 height 51
click at [131, 261] on div "#21 View" at bounding box center [136, 264] width 51 height 51
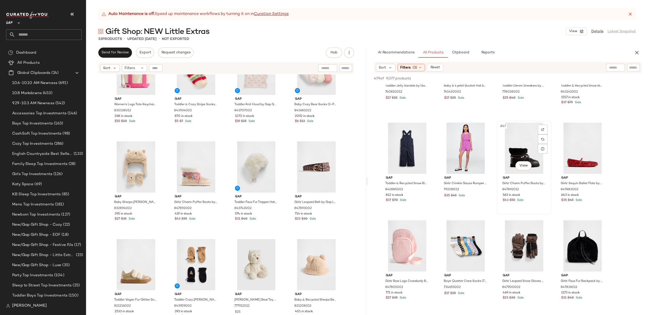
scroll to position [1039, 0]
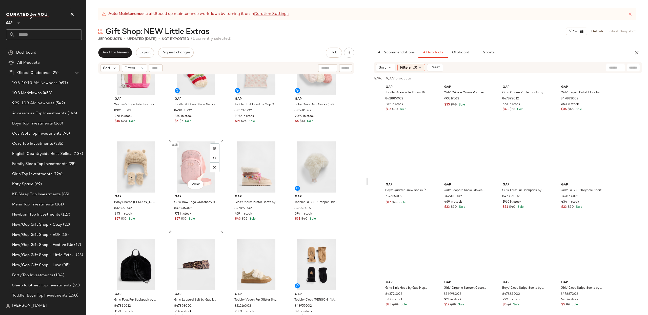
scroll to position [1149, 0]
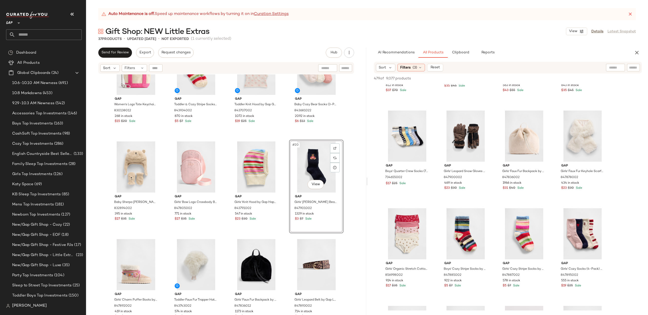
click at [303, 166] on div "#20 View" at bounding box center [316, 167] width 51 height 51
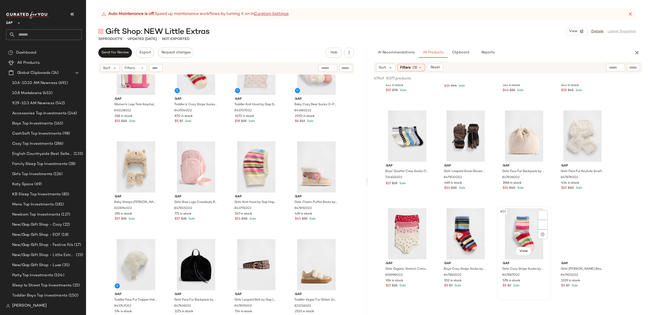
drag, startPoint x: 530, startPoint y: 230, endPoint x: 527, endPoint y: 231, distance: 2.6
click at [529, 230] on div "#55 View" at bounding box center [524, 233] width 51 height 51
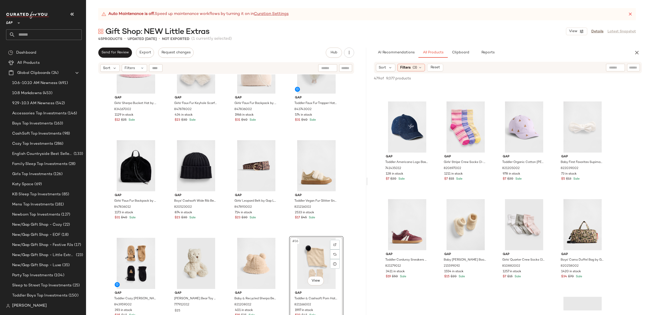
scroll to position [2234, 0]
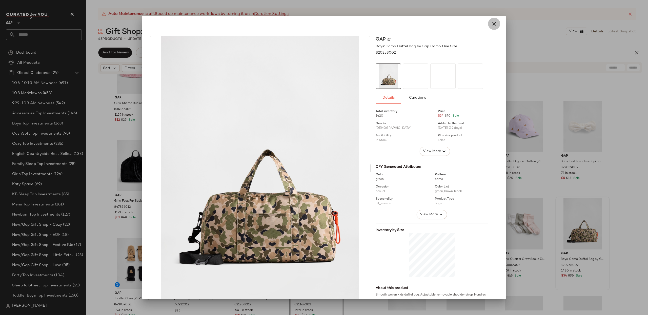
click at [491, 22] on icon "button" at bounding box center [494, 24] width 6 height 6
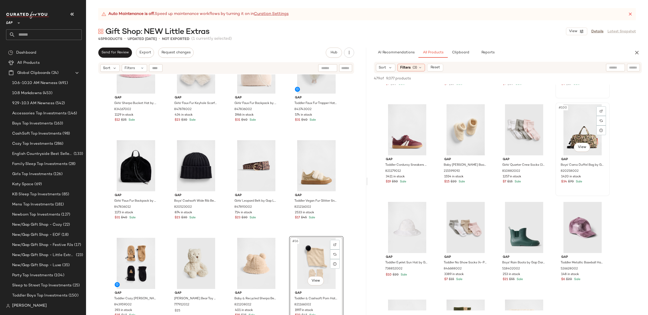
scroll to position [2328, 0]
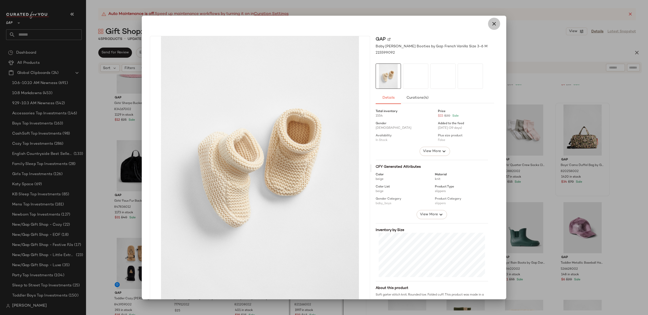
drag, startPoint x: 496, startPoint y: 27, endPoint x: 593, endPoint y: 94, distance: 118.1
click at [496, 27] on button "button" at bounding box center [494, 24] width 12 height 12
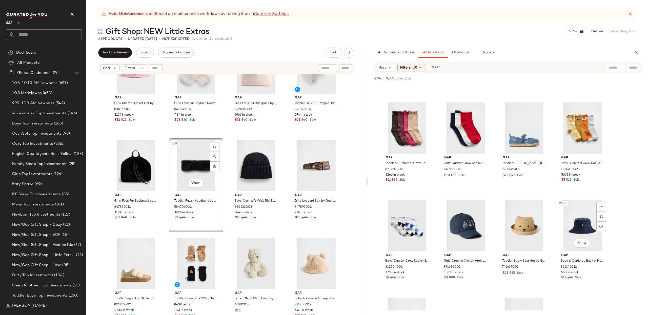
scroll to position [3307, 0]
click at [381, 68] on span "Sort" at bounding box center [382, 67] width 7 height 5
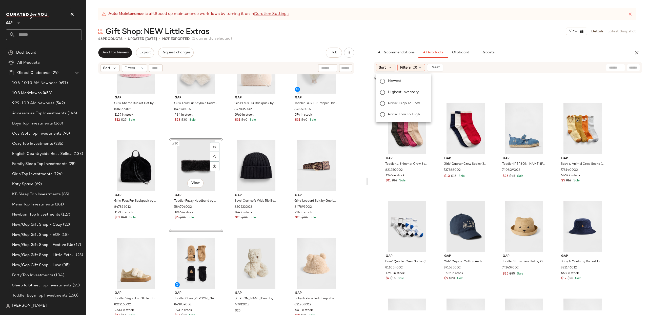
drag, startPoint x: 388, startPoint y: 82, endPoint x: 387, endPoint y: 86, distance: 3.9
click at [388, 82] on span "Newest" at bounding box center [394, 81] width 13 height 5
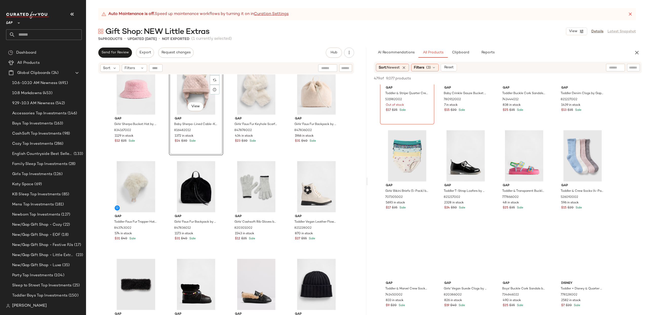
scroll to position [4275, 0]
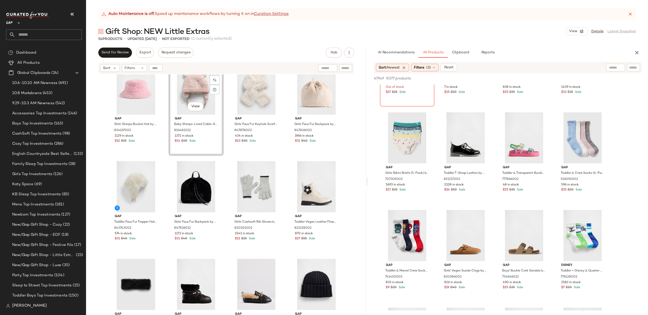
drag, startPoint x: 396, startPoint y: 153, endPoint x: 35, endPoint y: 3, distance: 390.5
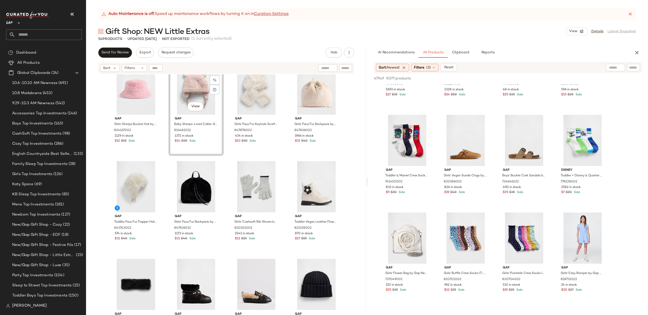
scroll to position [4449, 0]
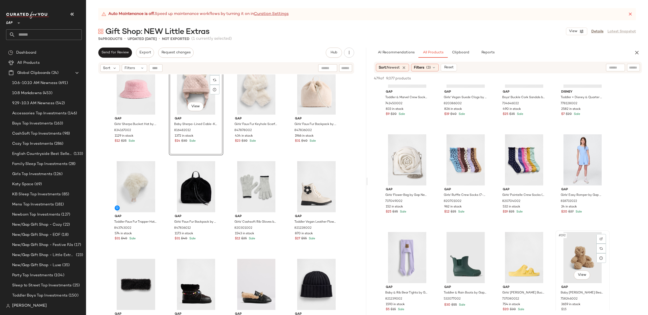
drag, startPoint x: 576, startPoint y: 254, endPoint x: 579, endPoint y: 253, distance: 3.3
click at [576, 254] on div "#192 View" at bounding box center [582, 257] width 51 height 51
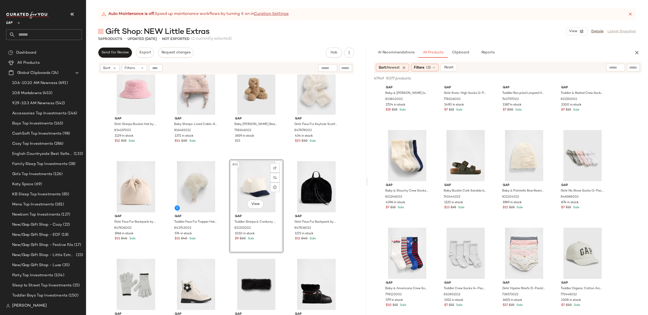
scroll to position [5141, 0]
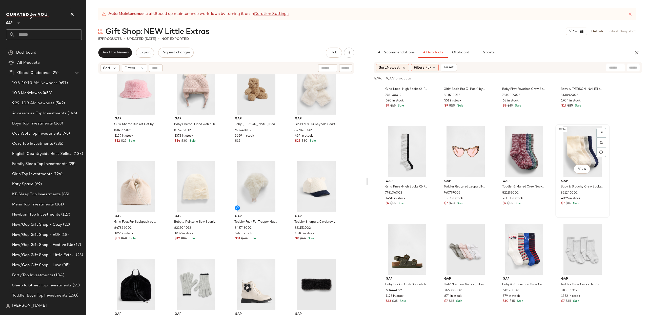
click at [578, 146] on div "#216 View" at bounding box center [582, 151] width 51 height 51
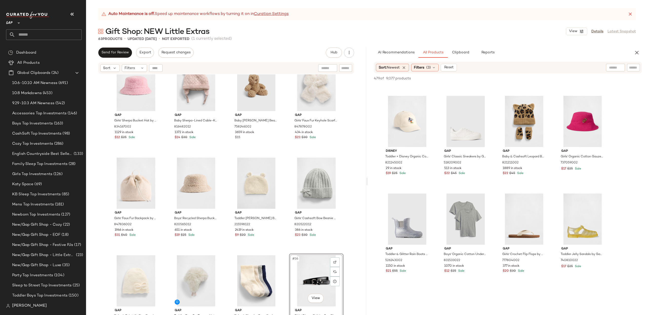
scroll to position [7741, 0]
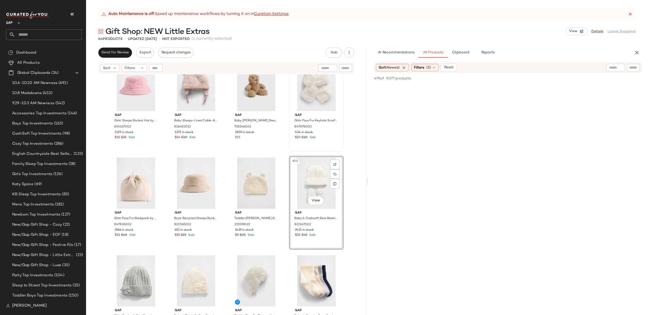
scroll to position [18246, 0]
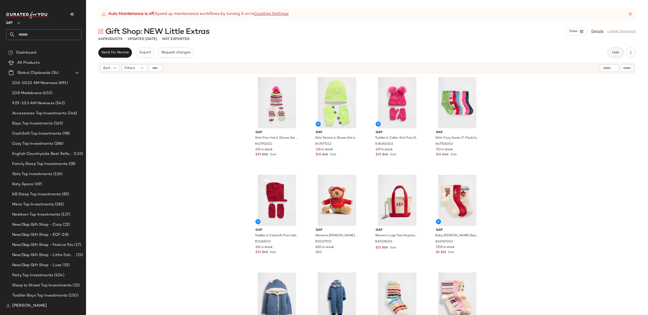
click at [610, 50] on button "Hub" at bounding box center [616, 53] width 16 height 10
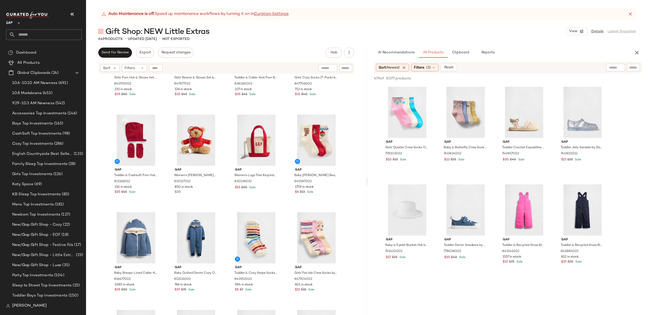
scroll to position [936, 0]
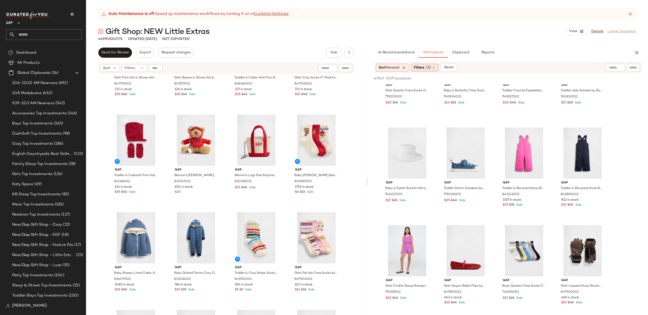
click at [424, 70] on span "Filters" at bounding box center [419, 67] width 10 height 5
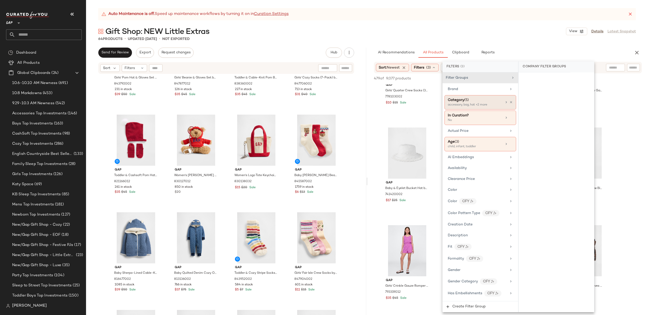
click at [475, 106] on div "accessory, bag, hat +2 more" at bounding box center [473, 105] width 51 height 5
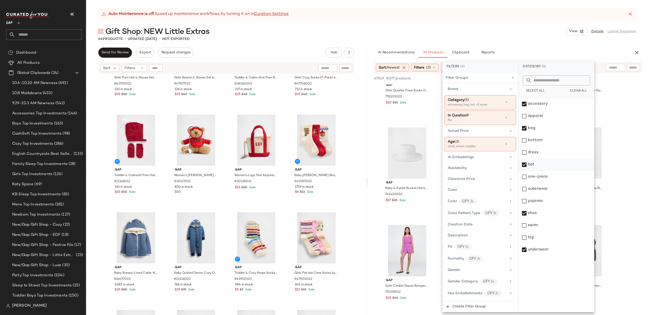
click at [526, 166] on div "hat" at bounding box center [556, 165] width 75 height 12
click at [537, 250] on div "underwear" at bounding box center [556, 250] width 75 height 12
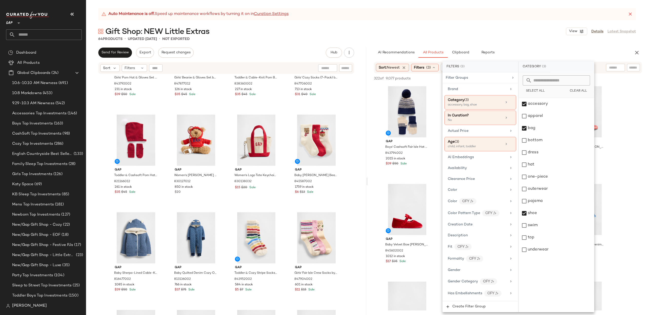
click at [372, 54] on div "AI Recommendations All Products Clipboard Reports" at bounding box center [500, 53] width 264 height 10
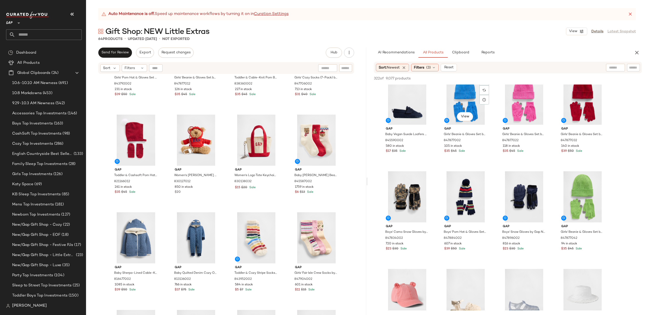
scroll to position [216, 0]
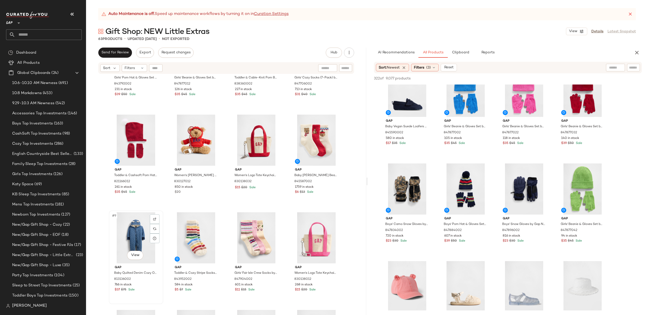
click at [116, 235] on div "#9 View" at bounding box center [136, 237] width 51 height 51
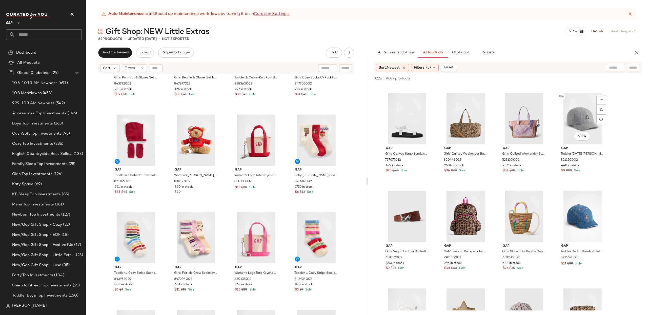
scroll to position [1758, 0]
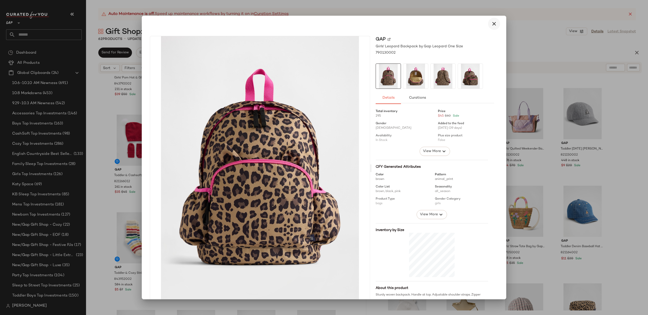
click at [491, 24] on icon "button" at bounding box center [494, 24] width 6 height 6
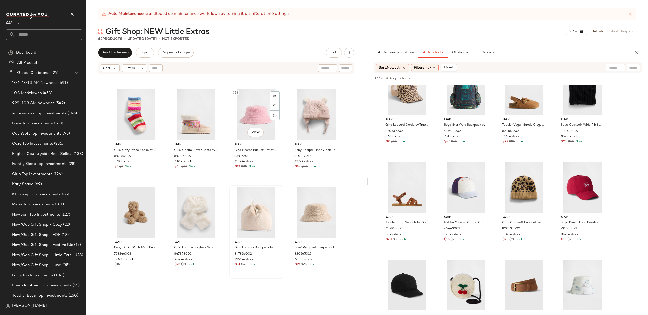
scroll to position [553, 0]
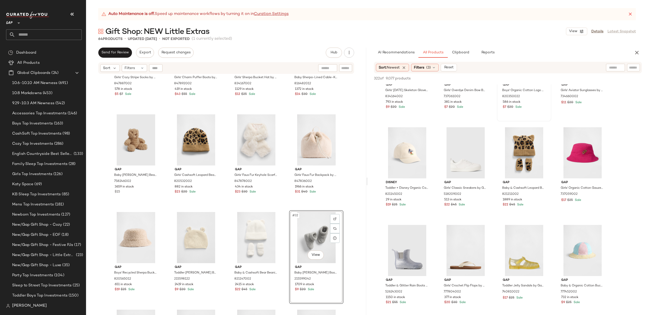
scroll to position [4113, 0]
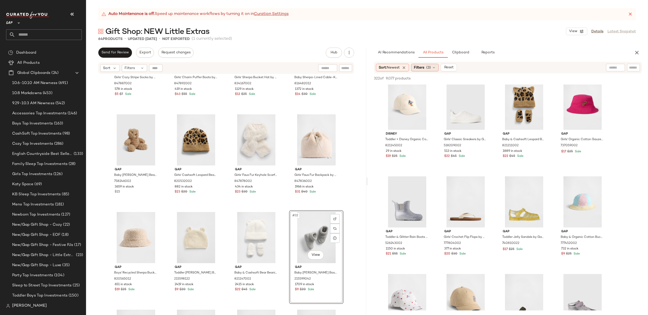
click at [420, 67] on span "Filters" at bounding box center [419, 67] width 10 height 5
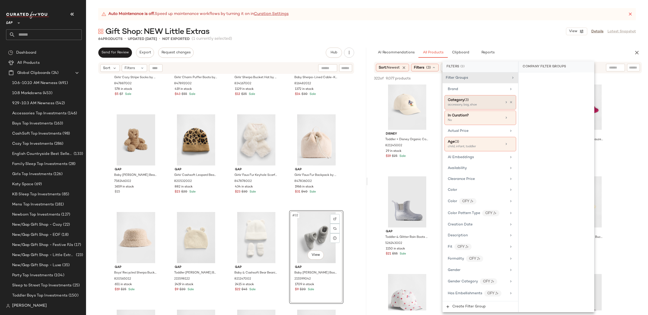
click at [476, 103] on div "accessory, bag, shoe" at bounding box center [473, 105] width 51 height 5
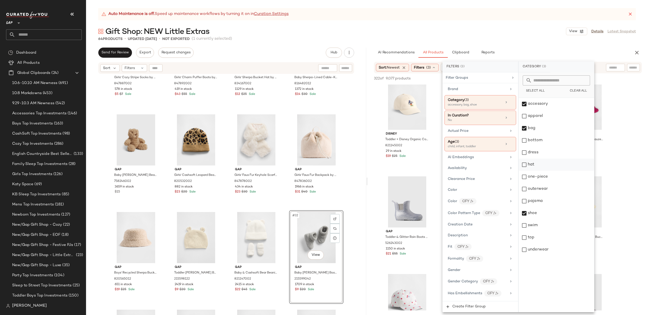
click at [526, 165] on div "hat" at bounding box center [556, 165] width 75 height 12
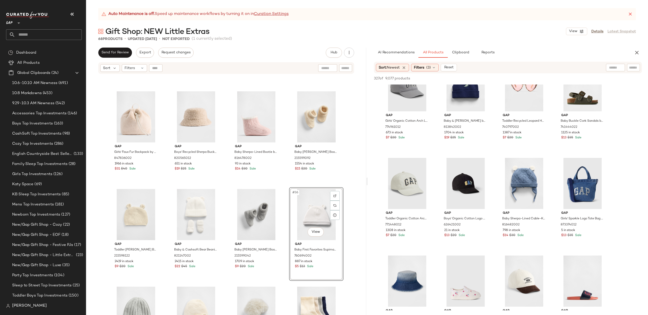
scroll to position [3059, 0]
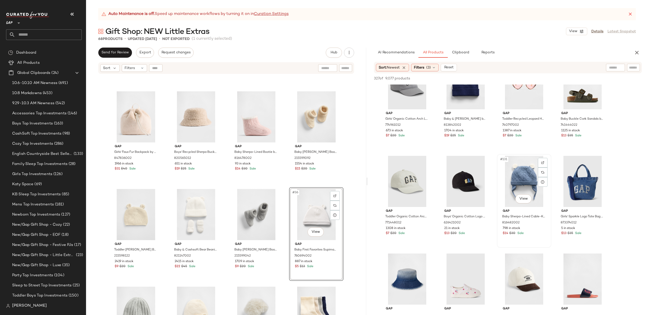
click at [523, 185] on div "#131 View" at bounding box center [524, 181] width 51 height 51
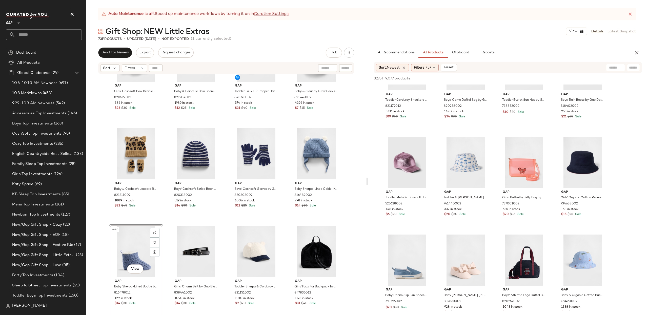
scroll to position [1415, 0]
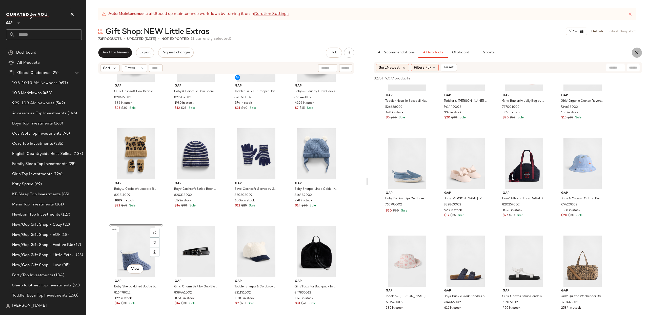
click at [639, 51] on icon "button" at bounding box center [637, 53] width 6 height 6
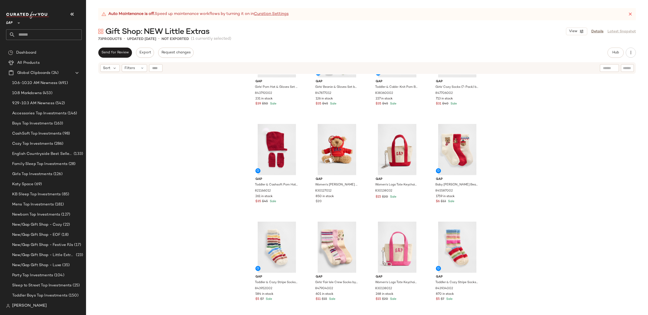
scroll to position [52, 0]
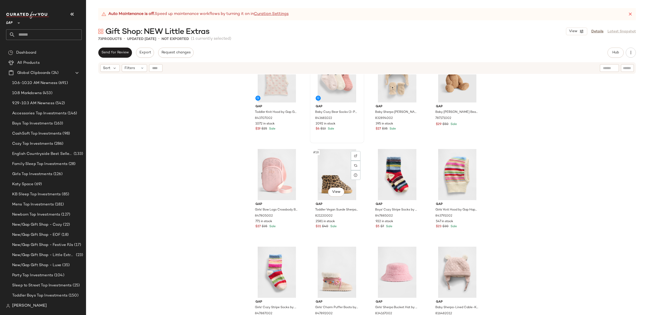
scroll to position [323, 0]
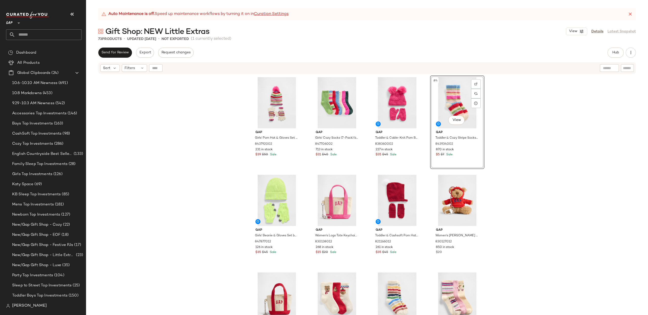
click at [586, 118] on div "Gap Girls' Pom Hat & Gloves Set by Gap Happy Stripe Size S/M 843792002 231 in s…" at bounding box center [367, 201] width 562 height 254
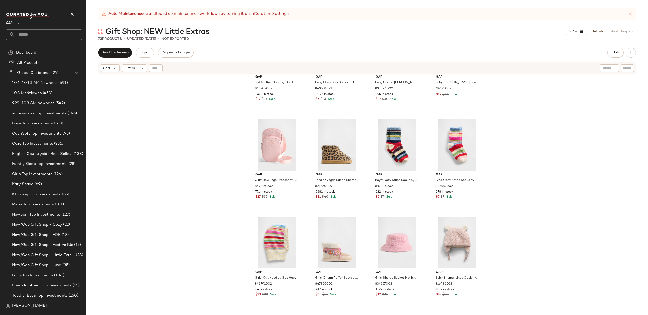
scroll to position [355, 0]
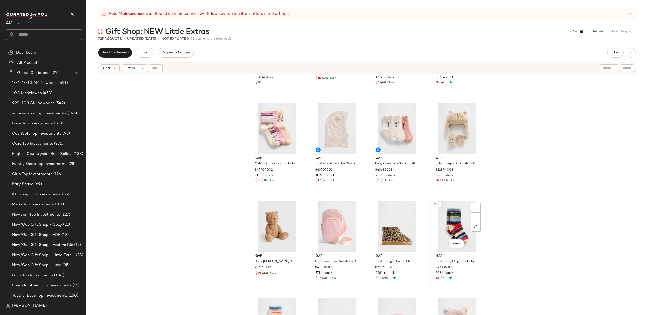
scroll to position [316, 0]
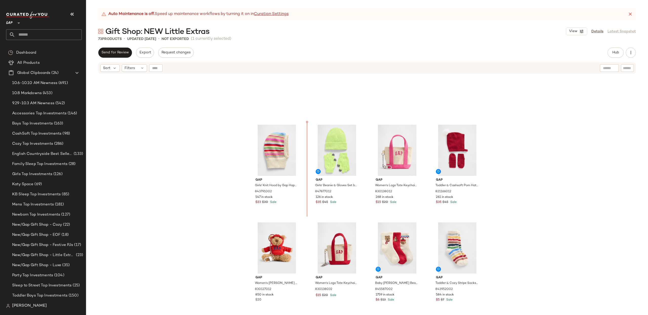
scroll to position [56, 0]
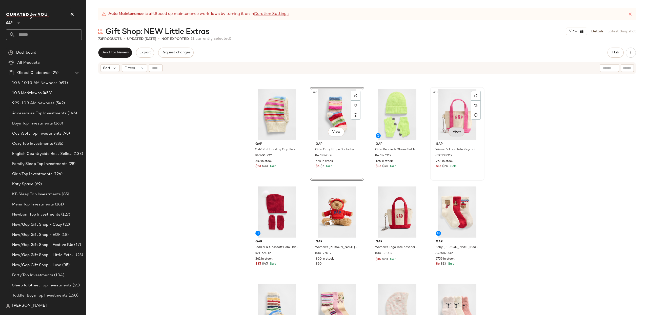
scroll to position [86, 0]
click at [616, 52] on span "Hub" at bounding box center [615, 53] width 7 height 4
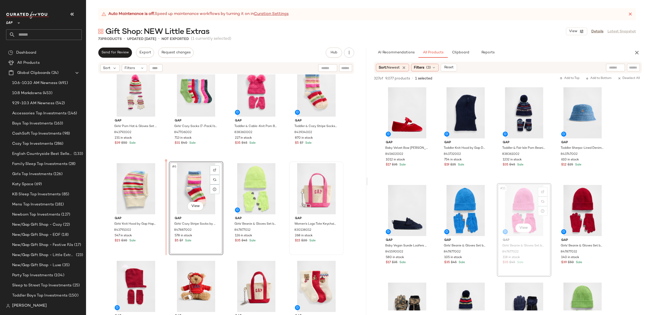
scroll to position [12, 0]
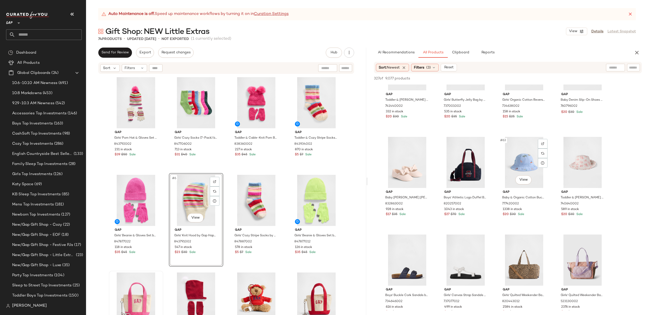
scroll to position [1441, 0]
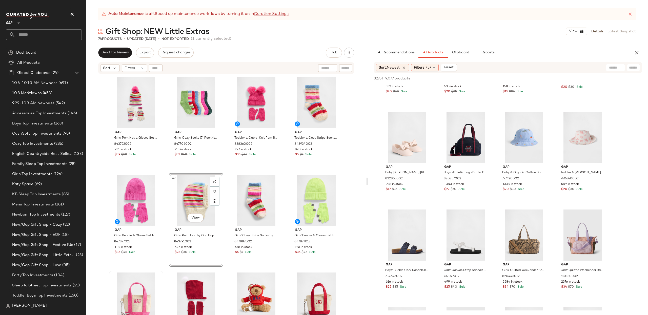
click at [615, 69] on input "text" at bounding box center [615, 67] width 13 height 5
type input "******"
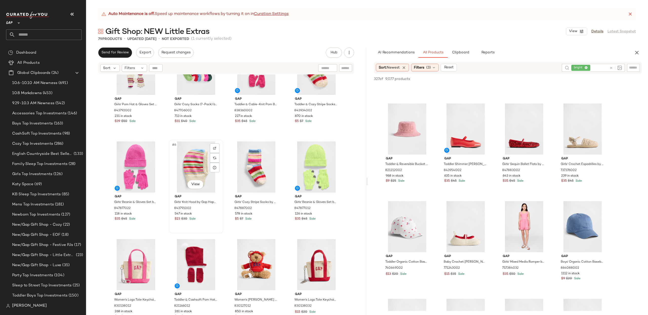
scroll to position [0, 0]
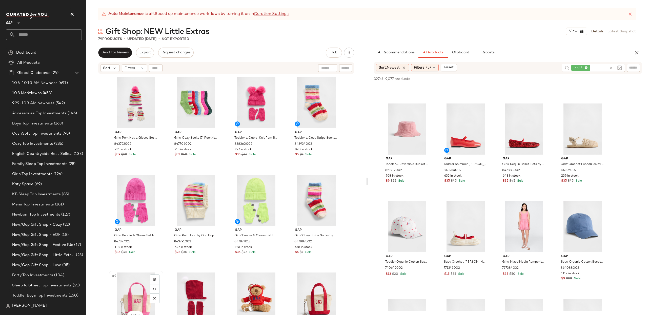
scroll to position [3, 0]
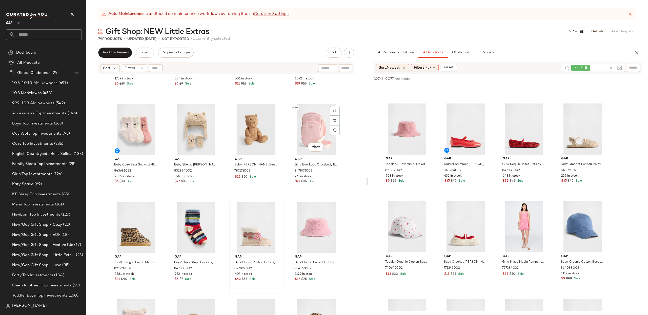
scroll to position [467, 0]
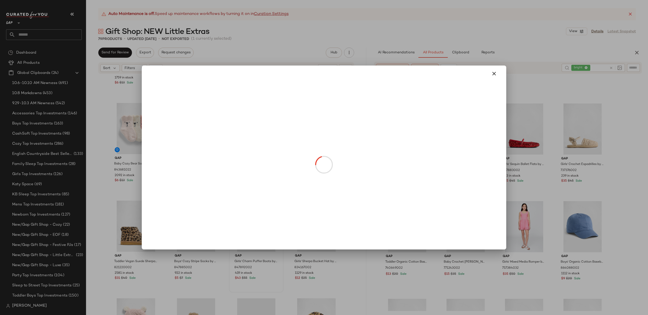
drag, startPoint x: 257, startPoint y: 240, endPoint x: 246, endPoint y: 140, distance: 100.3
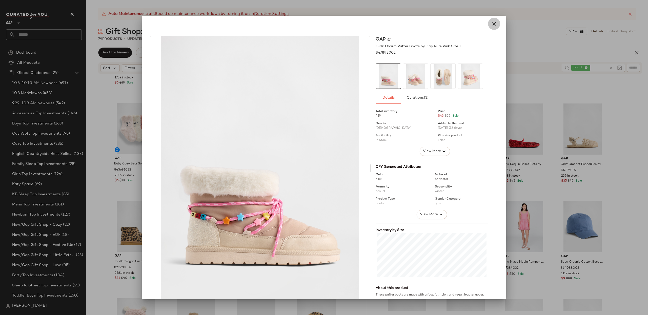
drag, startPoint x: 493, startPoint y: 20, endPoint x: 376, endPoint y: 93, distance: 138.3
click at [493, 20] on button "button" at bounding box center [494, 24] width 12 height 12
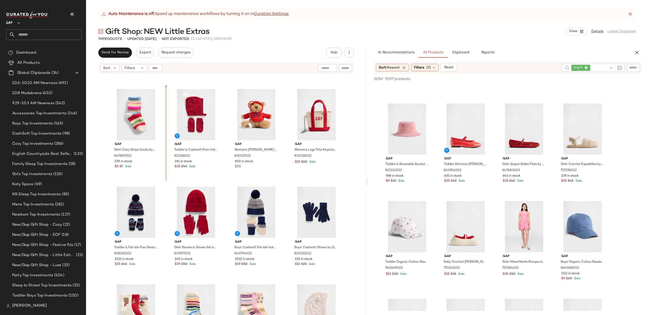
scroll to position [188, 0]
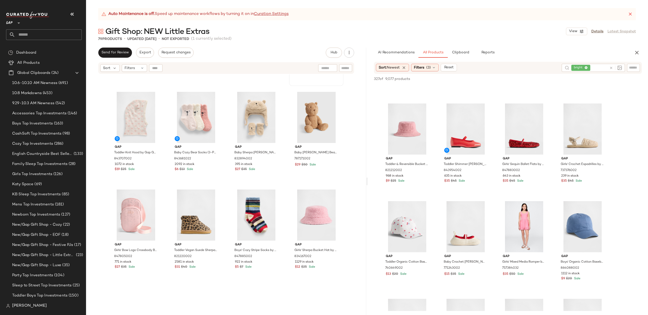
scroll to position [480, 0]
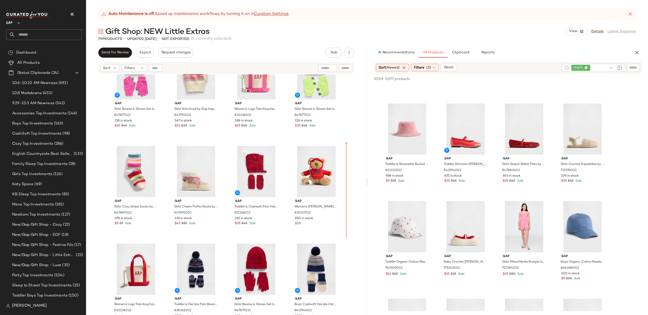
scroll to position [116, 0]
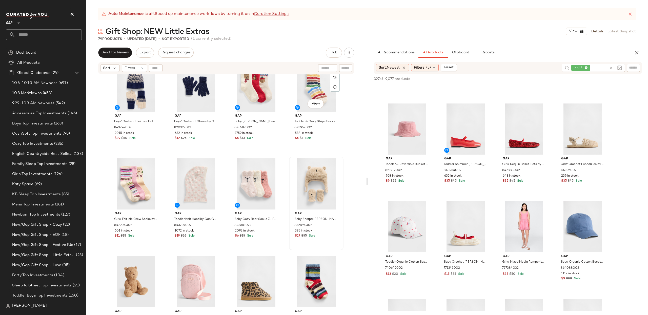
scroll to position [425, 0]
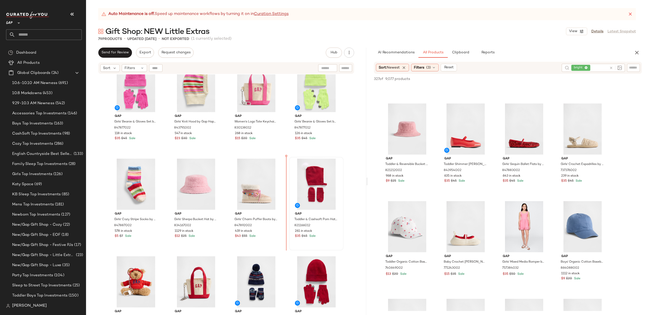
scroll to position [119, 0]
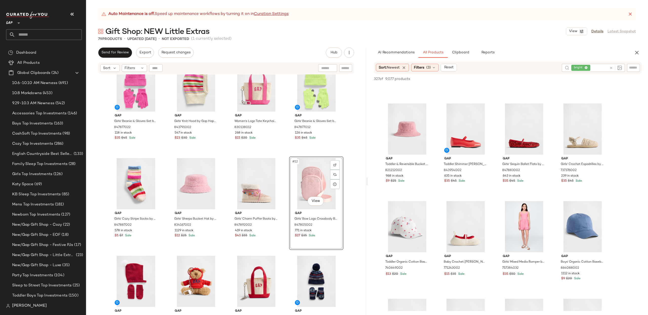
click at [360, 156] on div "Gap Girls' Beanie & Gloves Set by Gap Standout Pink Size S/M 847877022 118 in s…" at bounding box center [226, 201] width 280 height 254
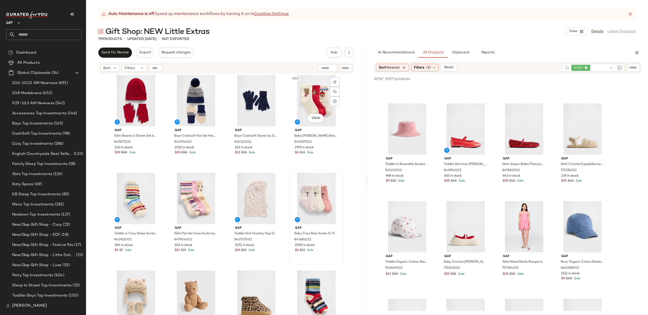
scroll to position [426, 0]
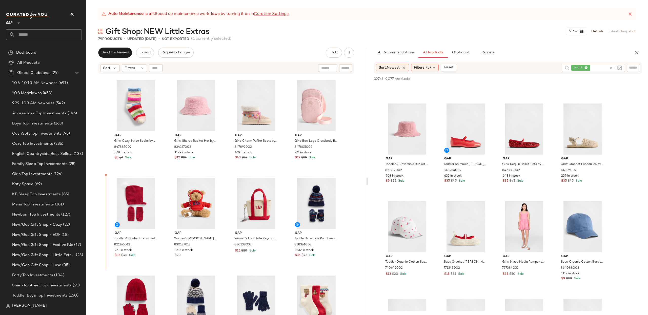
scroll to position [197, 0]
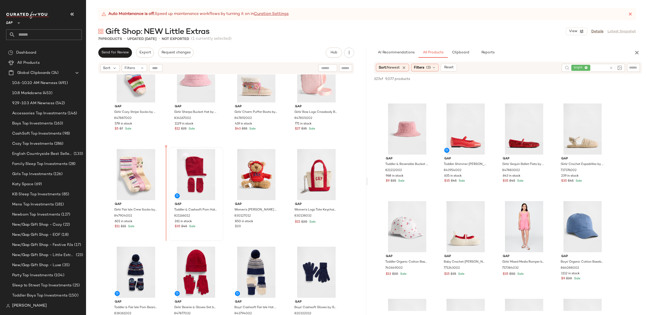
scroll to position [227, 0]
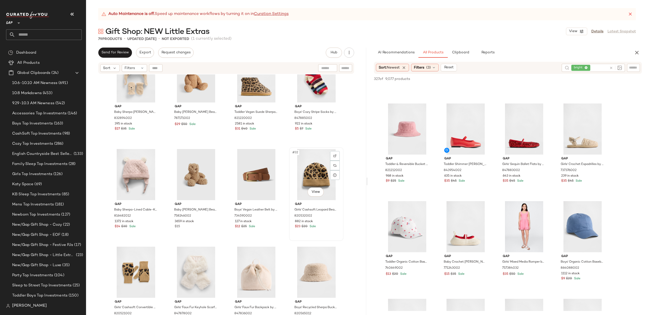
scroll to position [605, 0]
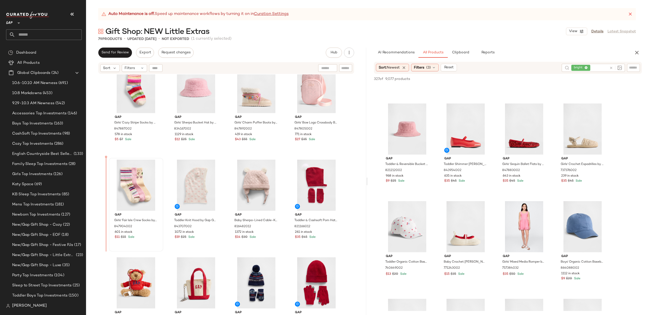
scroll to position [216, 0]
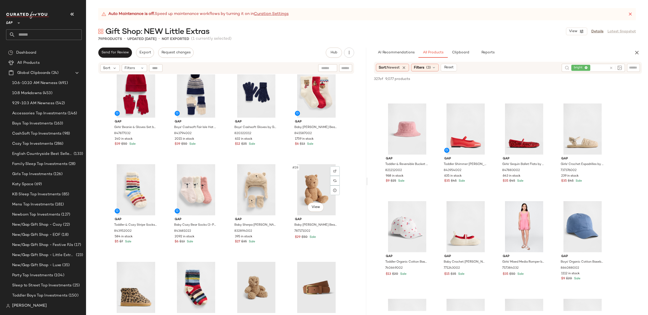
scroll to position [527, 0]
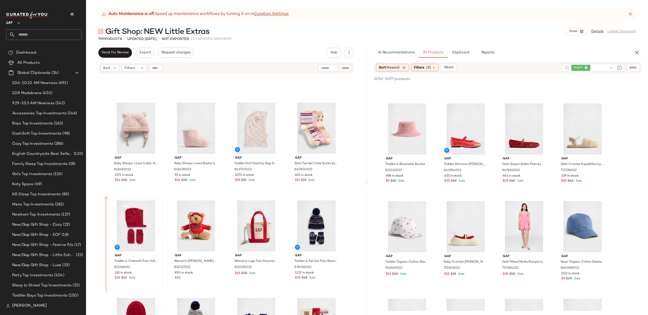
scroll to position [273, 0]
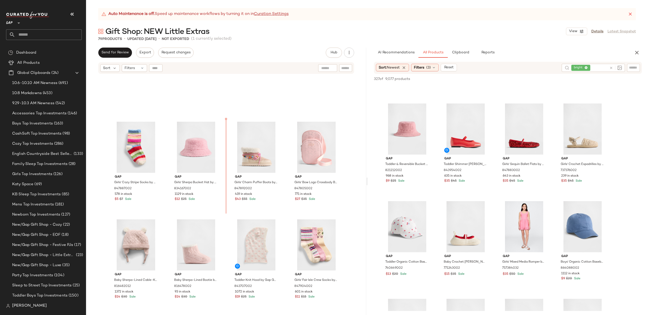
scroll to position [157, 0]
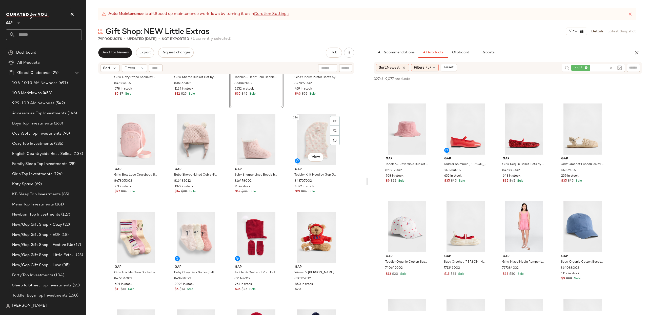
scroll to position [293, 0]
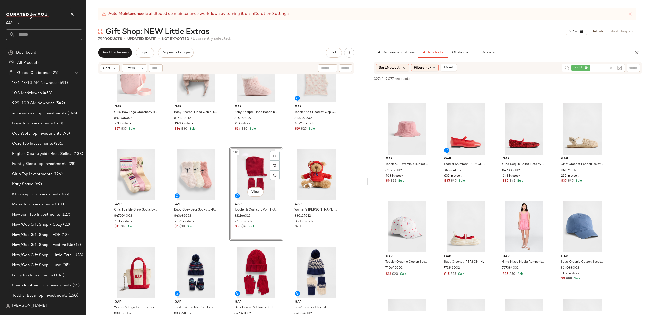
scroll to position [324, 0]
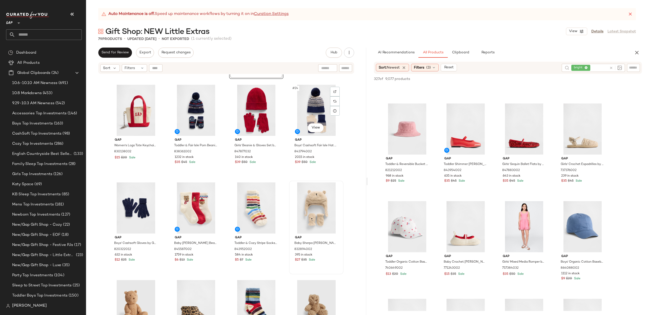
scroll to position [525, 0]
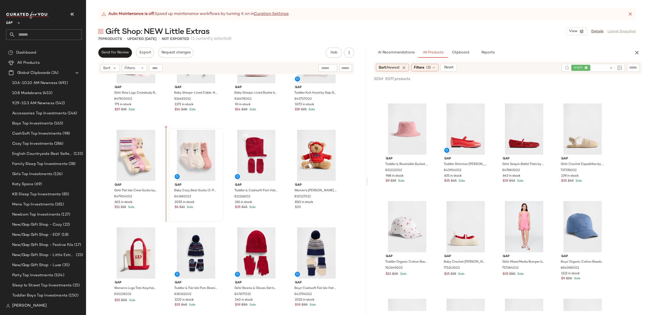
scroll to position [345, 0]
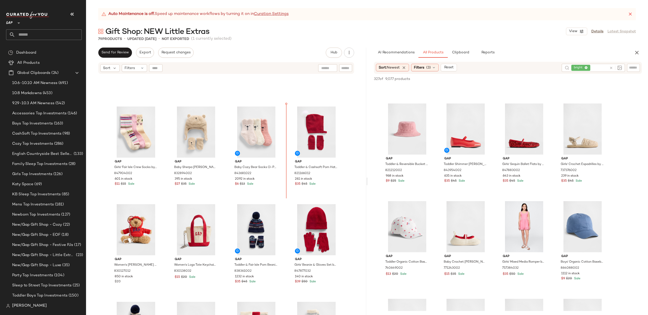
scroll to position [365, 0]
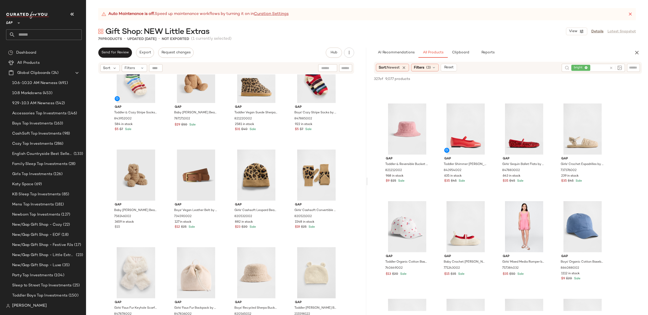
scroll to position [719, 0]
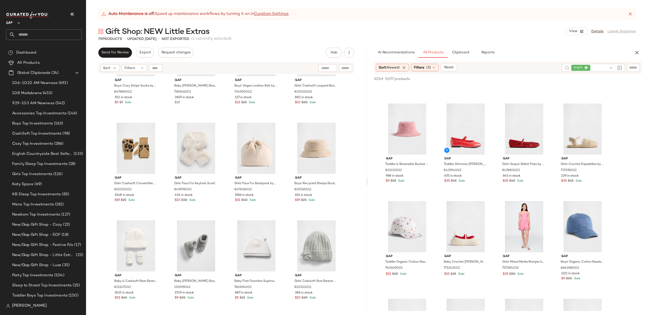
scroll to position [837, 0]
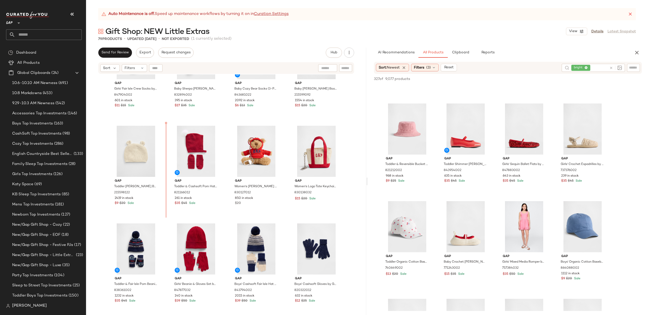
drag, startPoint x: 315, startPoint y: 159, endPoint x: 312, endPoint y: 158, distance: 3.2
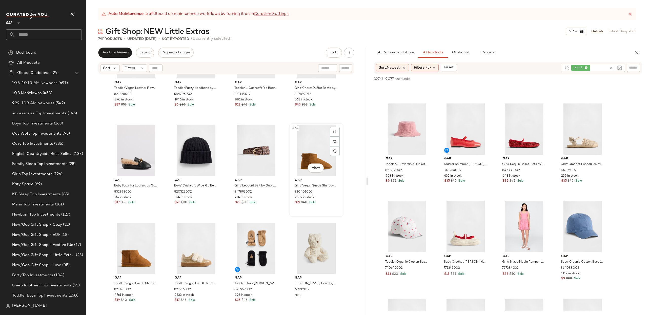
scroll to position [1423, 0]
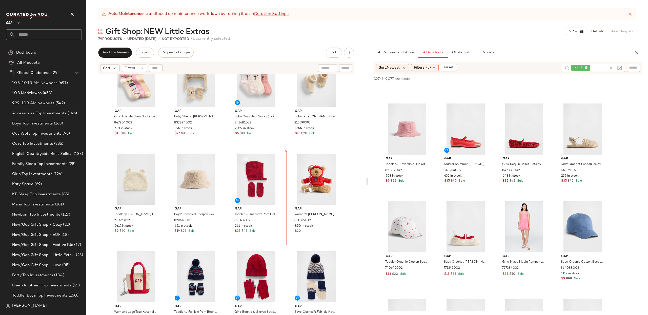
scroll to position [415, 0]
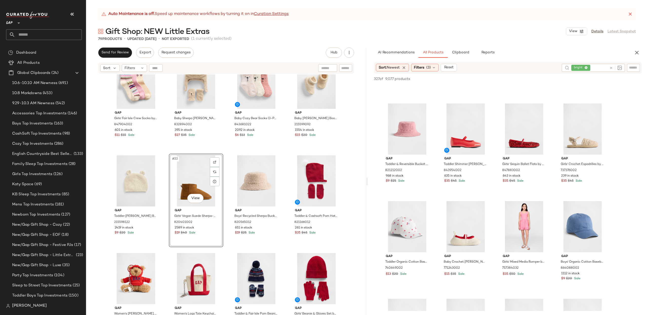
scroll to position [419, 0]
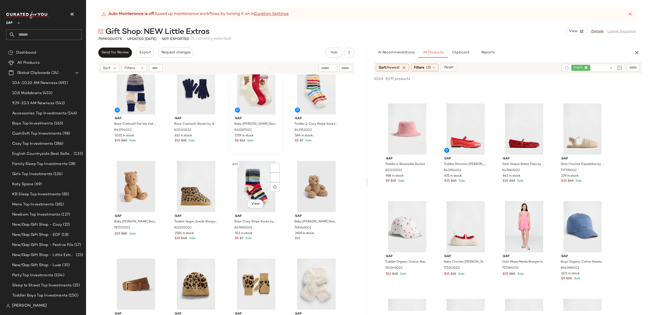
scroll to position [708, 0]
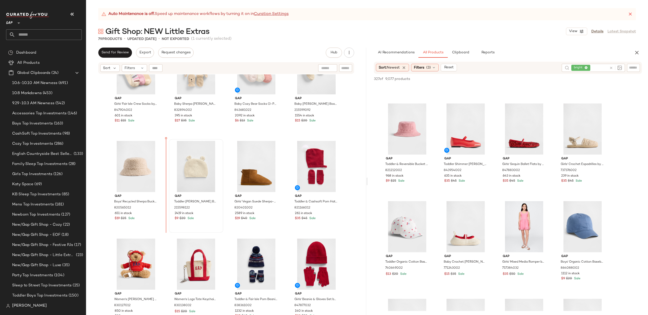
scroll to position [431, 0]
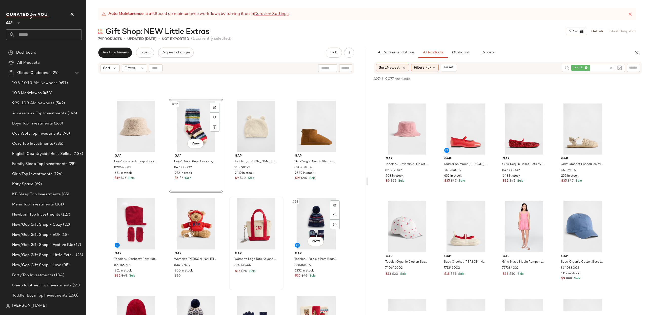
scroll to position [469, 0]
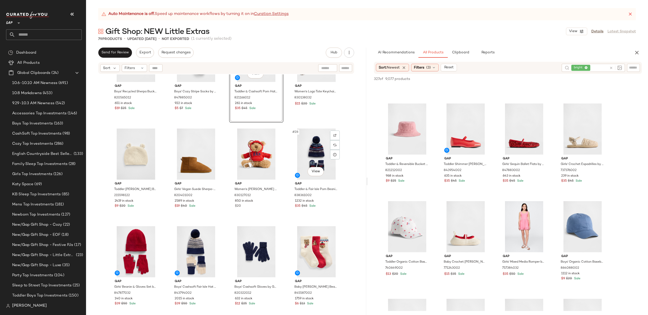
scroll to position [539, 0]
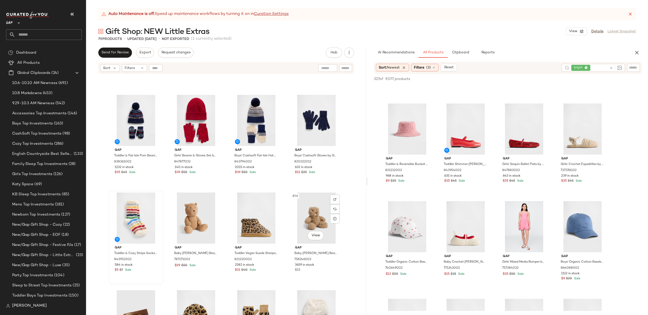
scroll to position [669, 0]
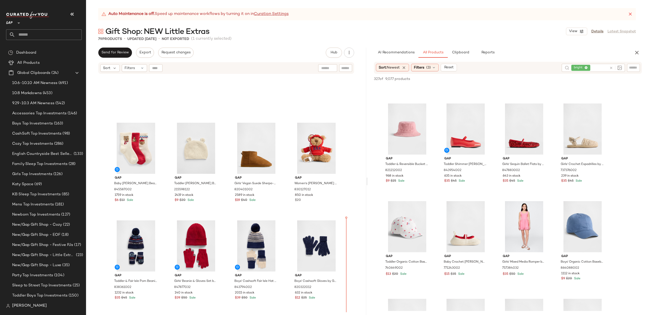
scroll to position [527, 0]
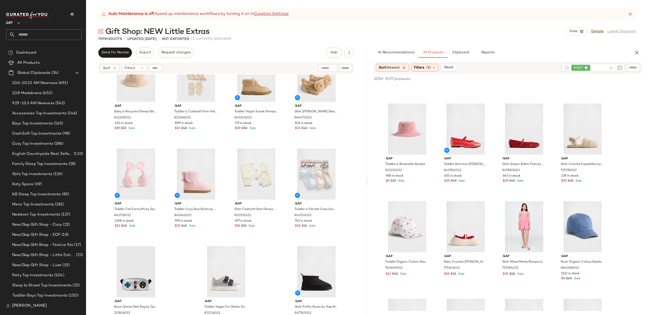
scroll to position [1702, 0]
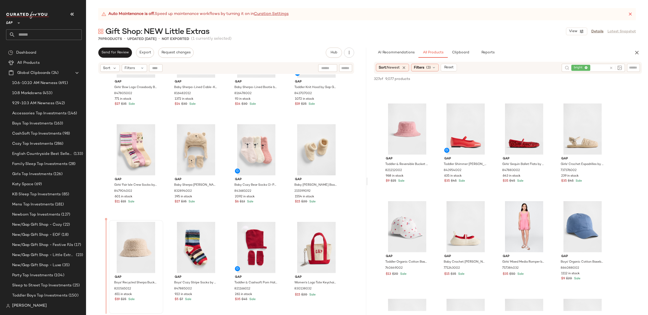
scroll to position [350, 0]
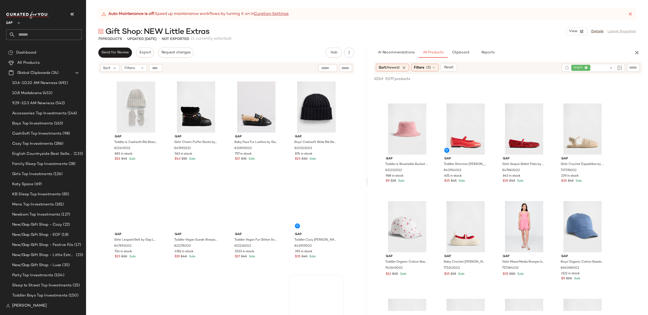
scroll to position [1702, 0]
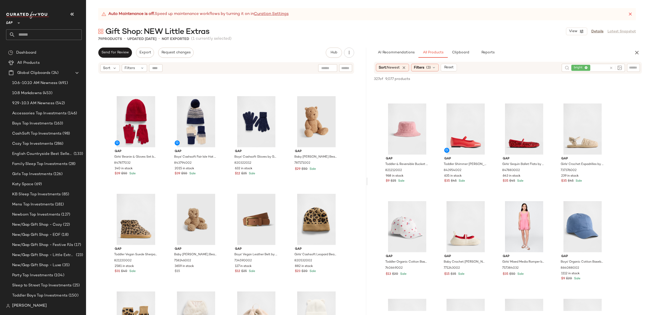
scroll to position [827, 0]
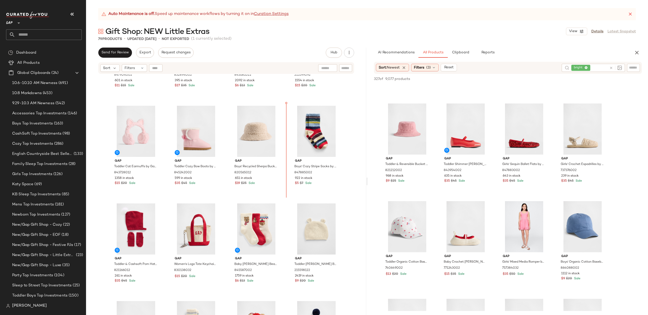
scroll to position [439, 0]
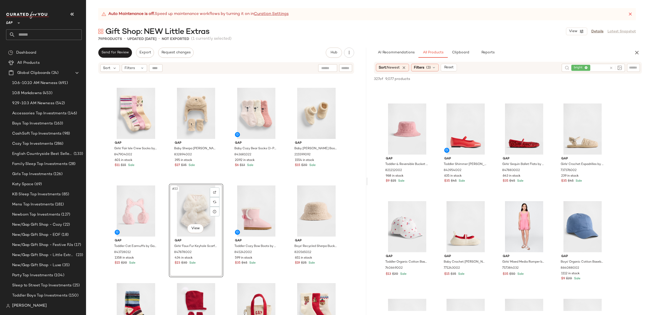
scroll to position [372, 0]
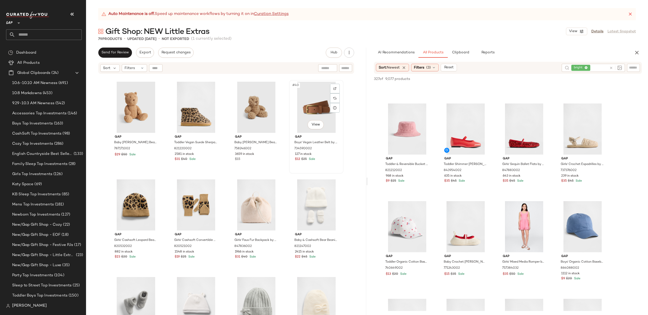
scroll to position [1011, 0]
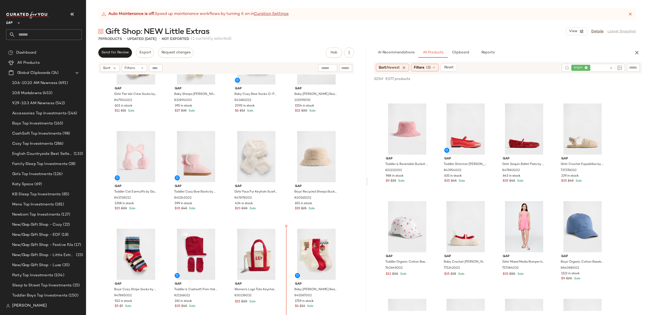
scroll to position [442, 0]
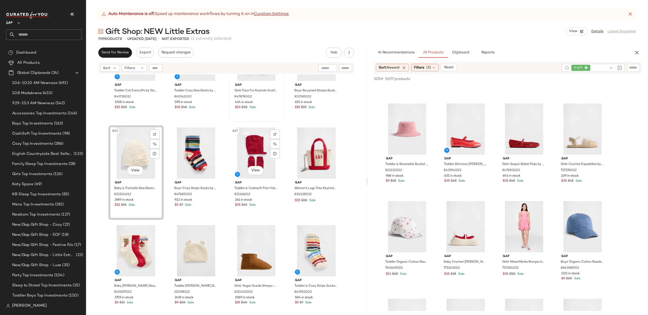
scroll to position [560, 0]
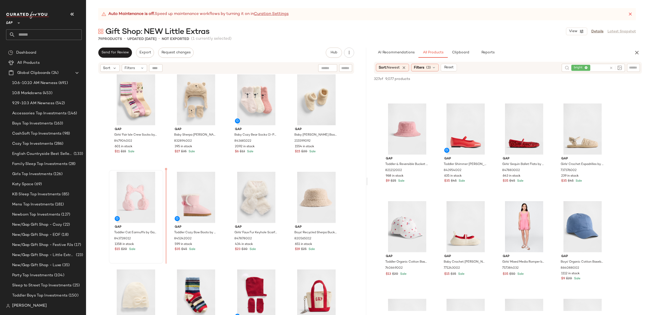
scroll to position [399, 0]
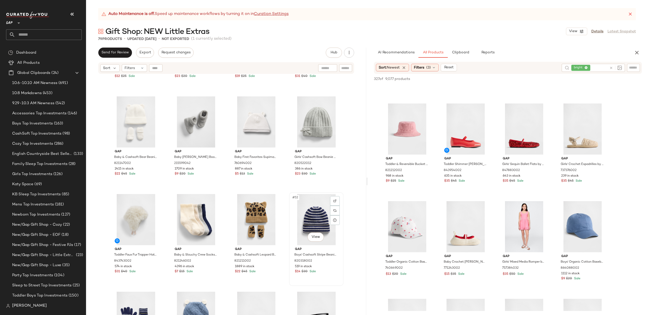
scroll to position [1061, 0]
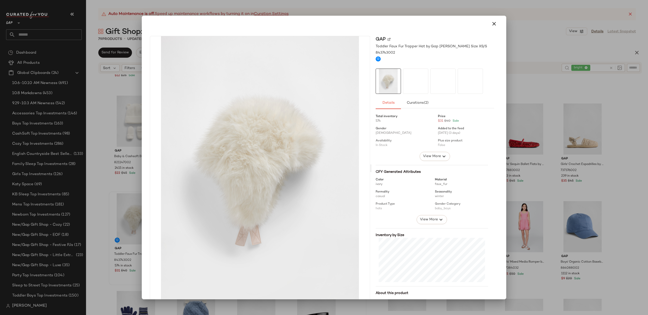
click at [492, 24] on icon "button" at bounding box center [494, 24] width 6 height 6
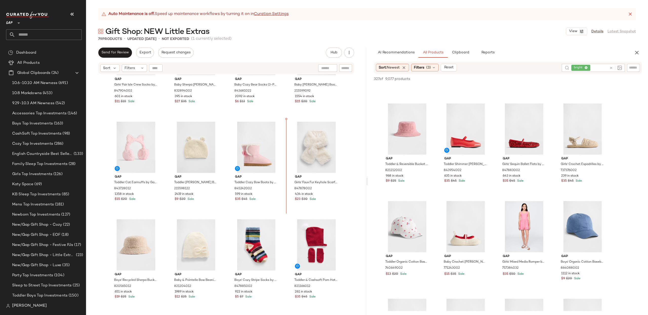
scroll to position [449, 0]
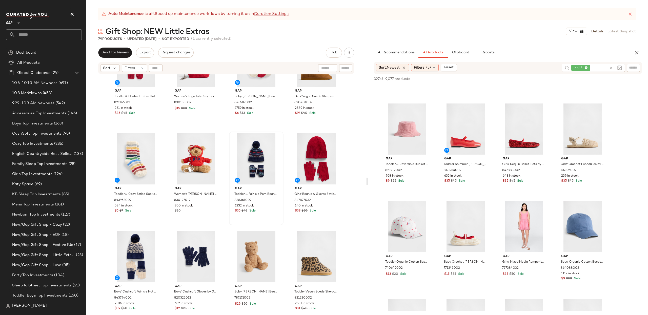
scroll to position [730, 0]
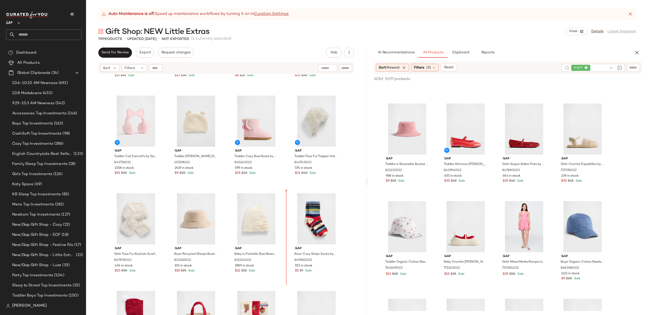
scroll to position [469, 0]
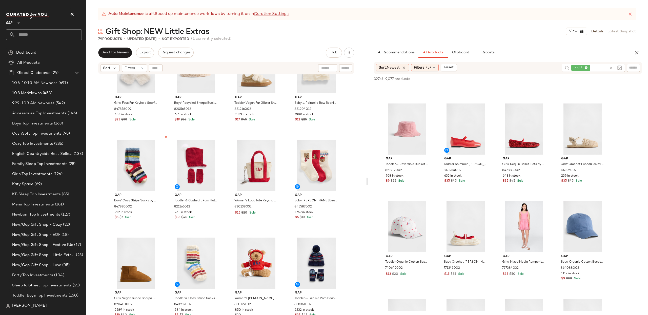
drag, startPoint x: 256, startPoint y: 193, endPoint x: 258, endPoint y: 190, distance: 3.1
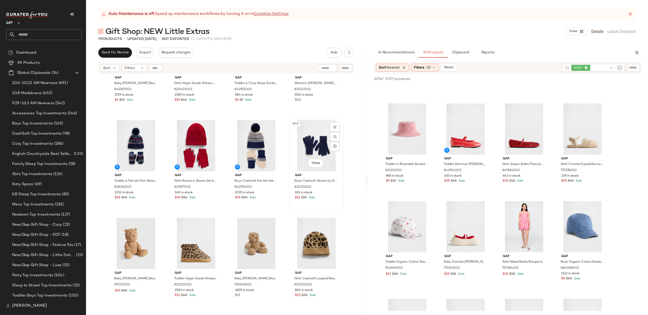
scroll to position [841, 0]
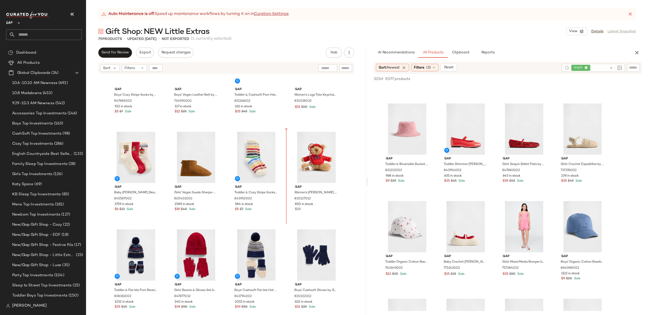
scroll to position [725, 0]
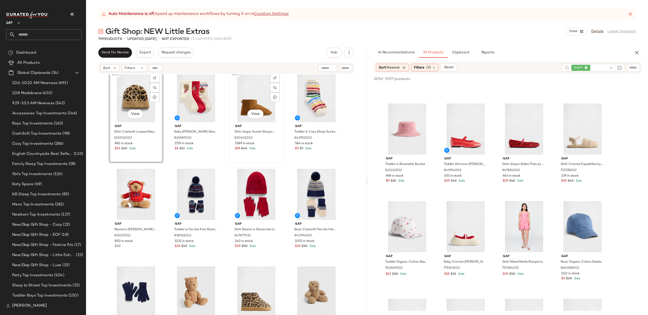
scroll to position [800, 0]
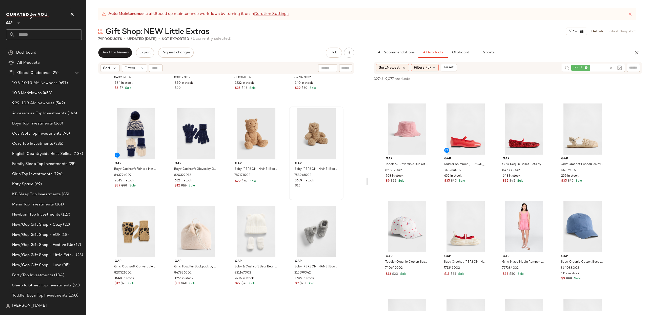
scroll to position [974, 0]
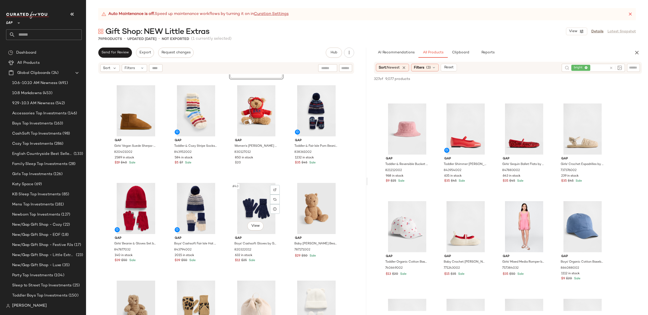
scroll to position [1017, 0]
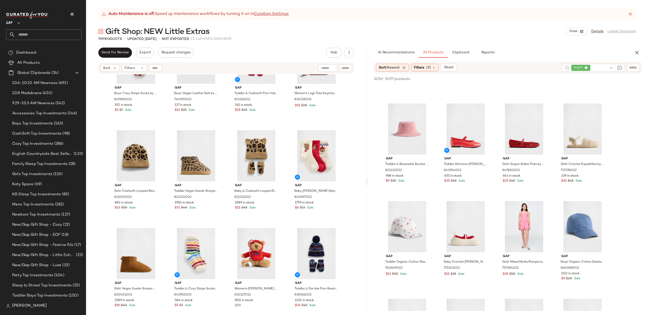
drag, startPoint x: 193, startPoint y: 168, endPoint x: 192, endPoint y: 166, distance: 2.9
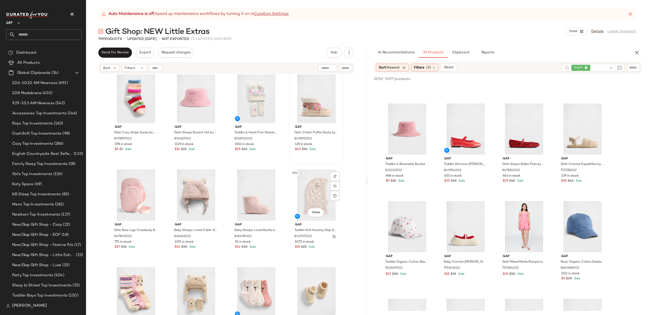
scroll to position [184, 0]
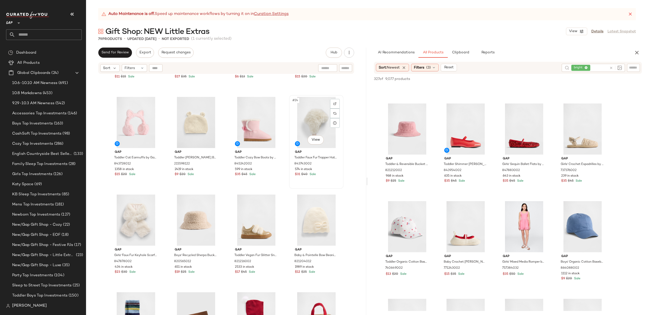
scroll to position [476, 0]
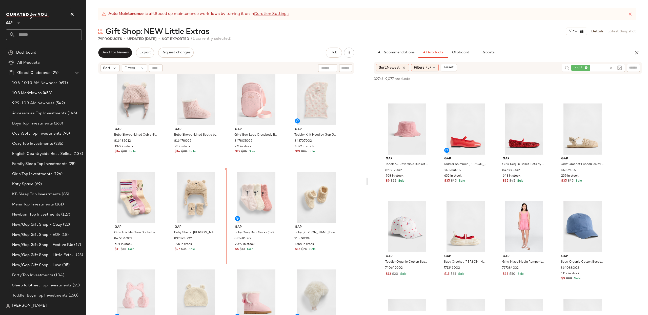
scroll to position [300, 0]
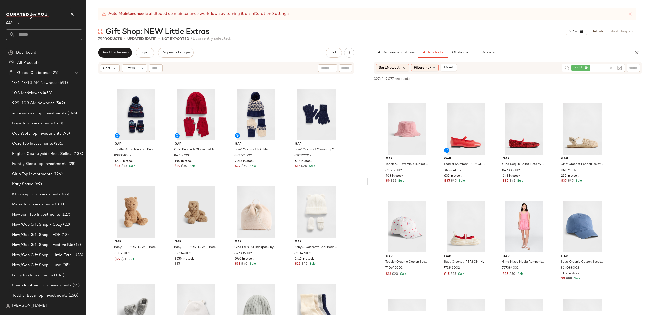
scroll to position [969, 0]
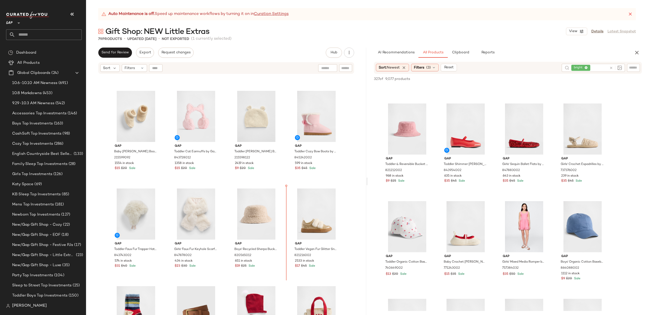
scroll to position [478, 0]
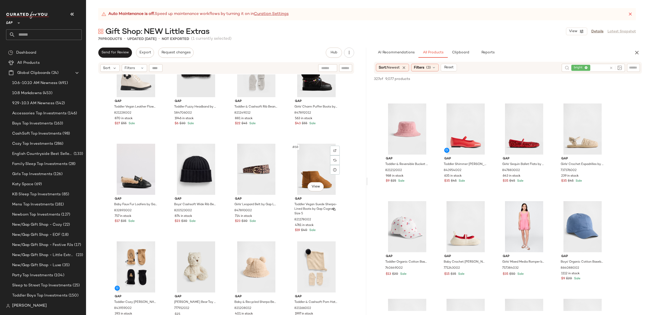
scroll to position [1500, 0]
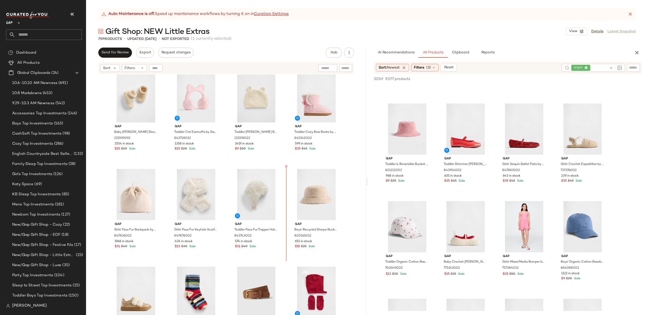
scroll to position [494, 0]
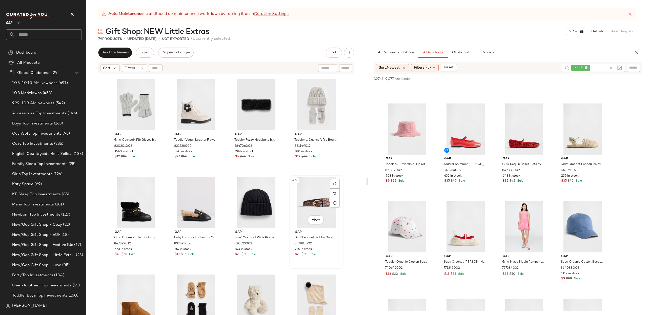
scroll to position [1464, 0]
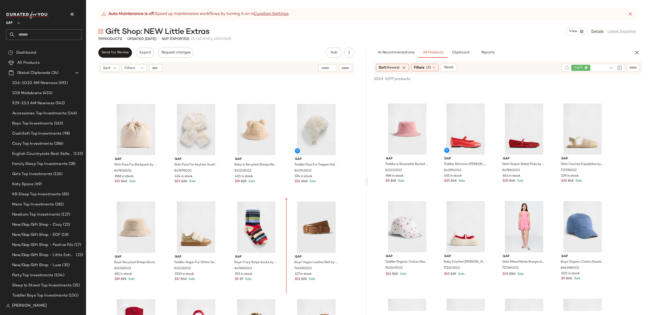
scroll to position [545, 0]
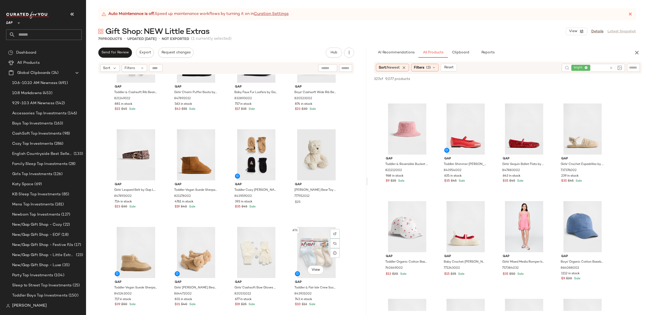
scroll to position [1685, 0]
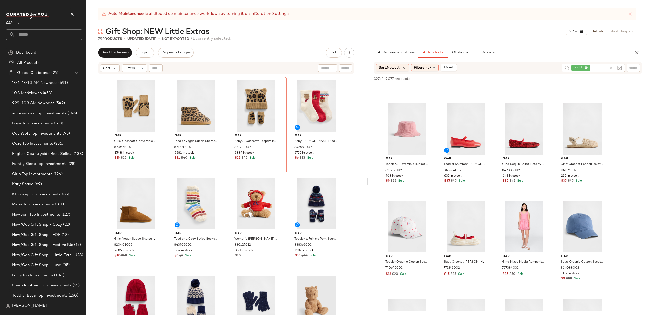
scroll to position [884, 0]
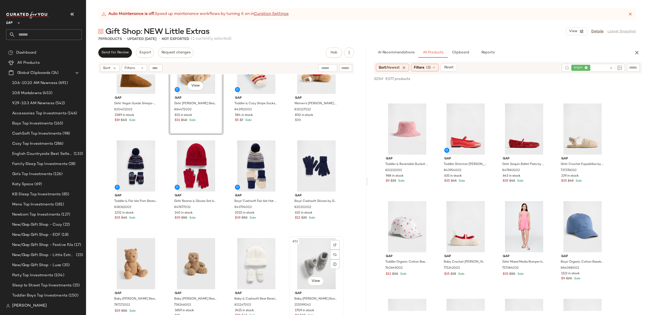
scroll to position [1018, 0]
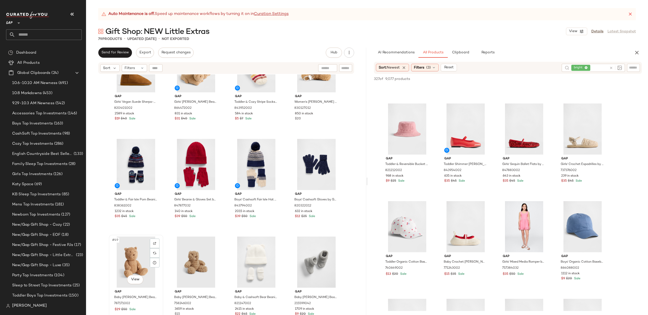
click at [134, 266] on div "#49 View" at bounding box center [136, 262] width 51 height 51
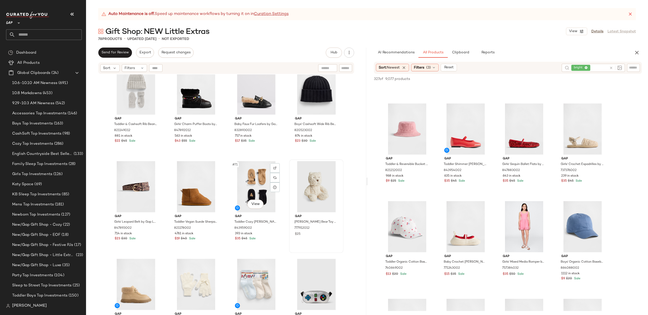
scroll to position [1581, 0]
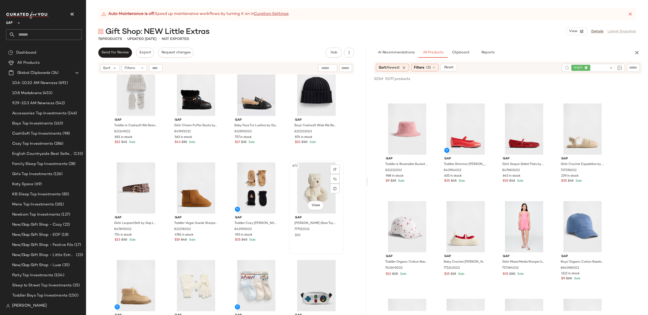
click at [321, 186] on div "#72 View" at bounding box center [316, 188] width 51 height 51
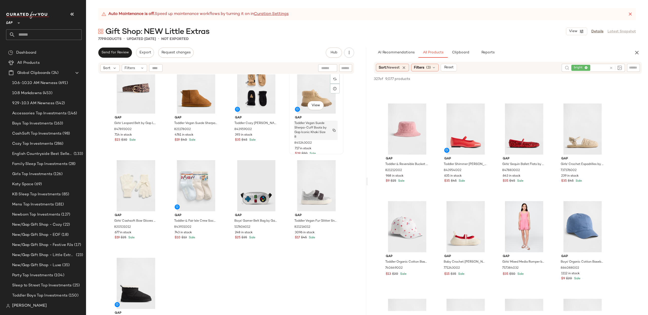
scroll to position [1681, 0]
click at [264, 186] on div "#75 View" at bounding box center [256, 185] width 51 height 51
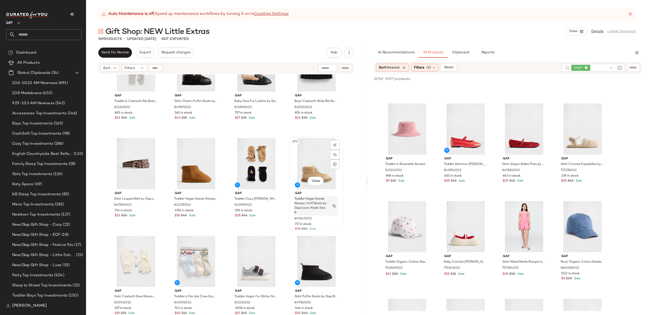
scroll to position [1605, 0]
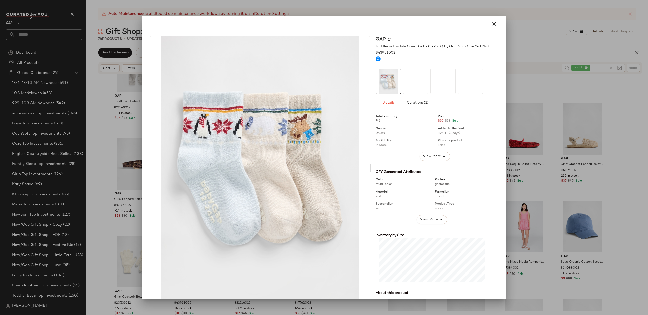
click at [491, 24] on icon "button" at bounding box center [494, 24] width 6 height 6
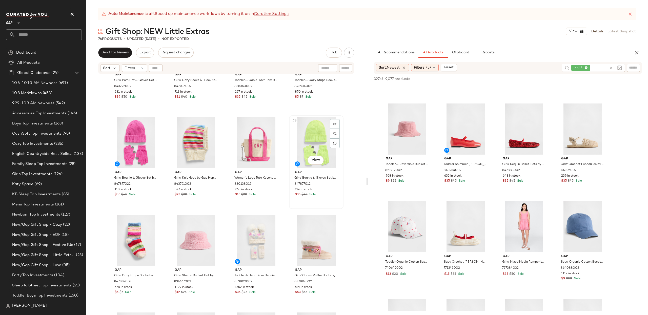
scroll to position [63, 0]
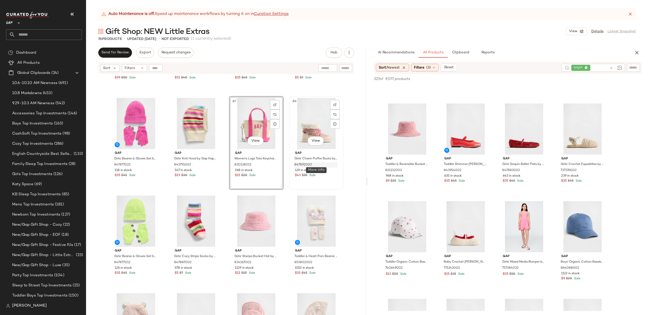
scroll to position [83, 0]
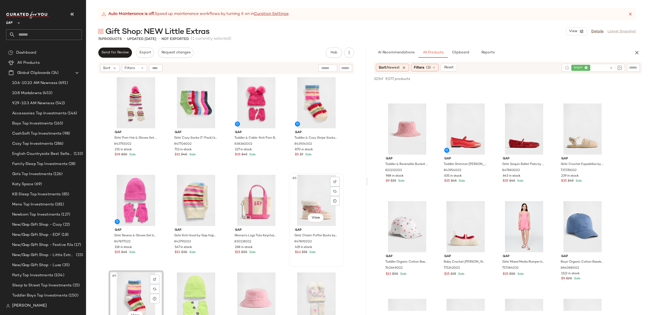
scroll to position [3, 0]
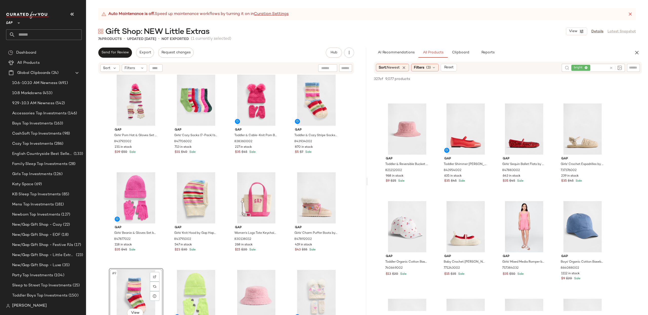
drag, startPoint x: 186, startPoint y: 211, endPoint x: 112, endPoint y: 1, distance: 222.6
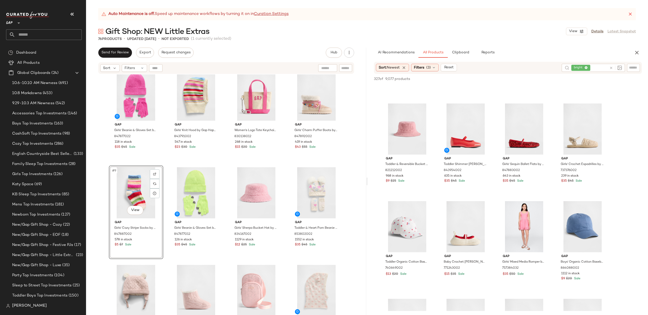
scroll to position [109, 0]
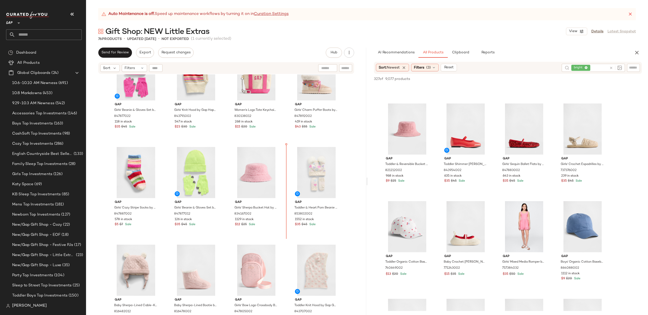
scroll to position [125, 0]
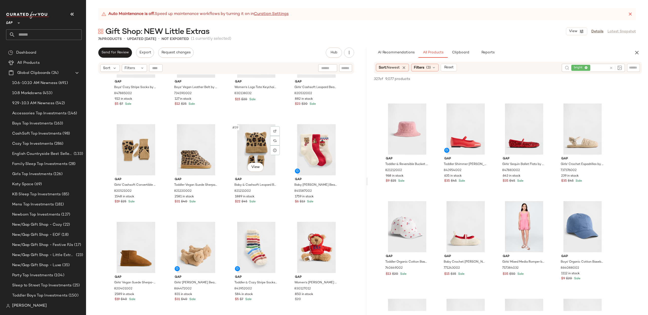
scroll to position [855, 0]
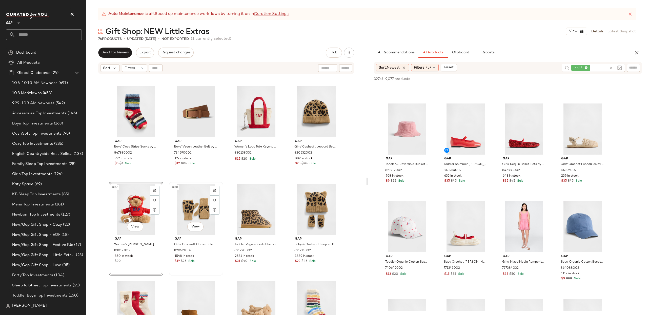
scroll to position [747, 0]
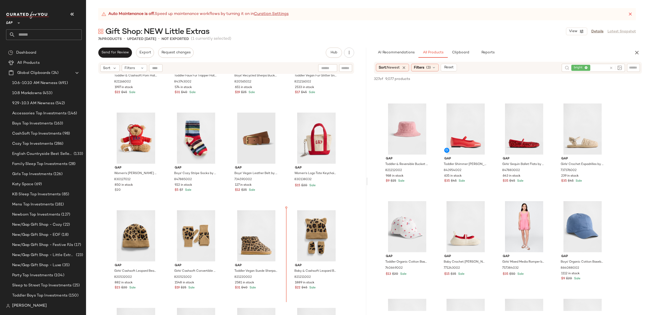
scroll to position [671, 0]
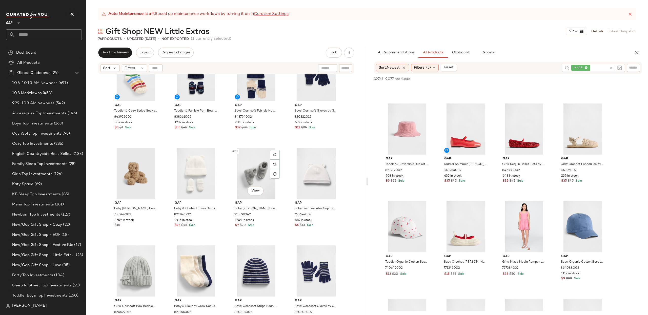
scroll to position [1093, 0]
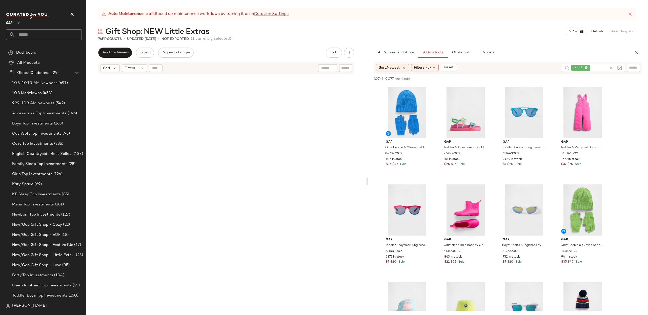
scroll to position [1059, 0]
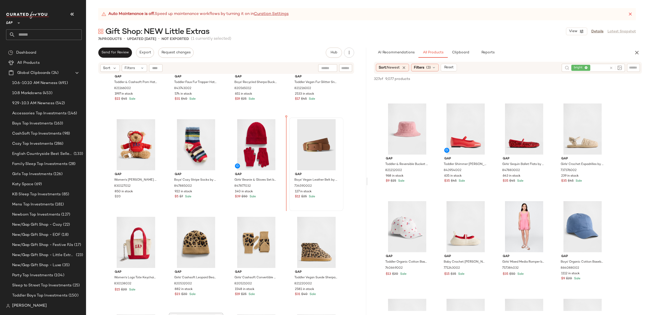
scroll to position [747, 0]
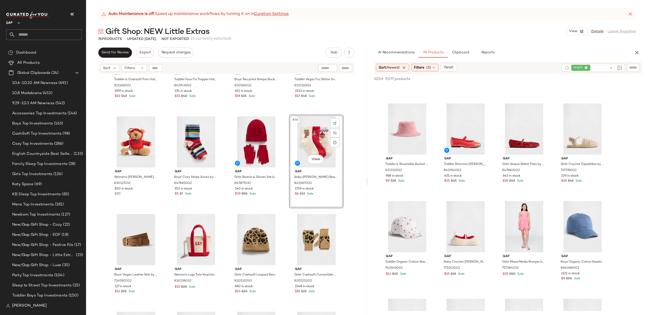
click at [353, 205] on div "Gap Toddler & Cashsoft Pom Hat & Mittens Set by Gap Oatmeal Heather Size 12-24 …" at bounding box center [226, 201] width 280 height 254
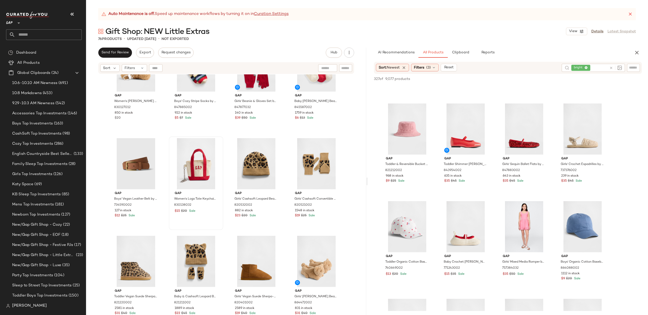
scroll to position [823, 0]
click at [199, 163] on div "#38 View" at bounding box center [196, 163] width 51 height 51
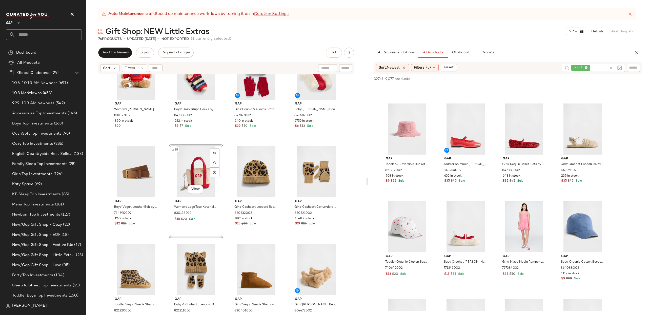
scroll to position [814, 0]
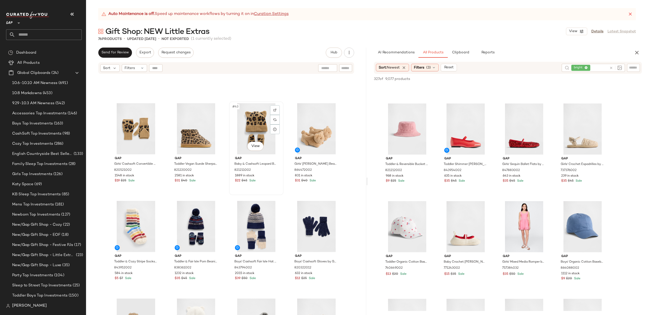
scroll to position [954, 0]
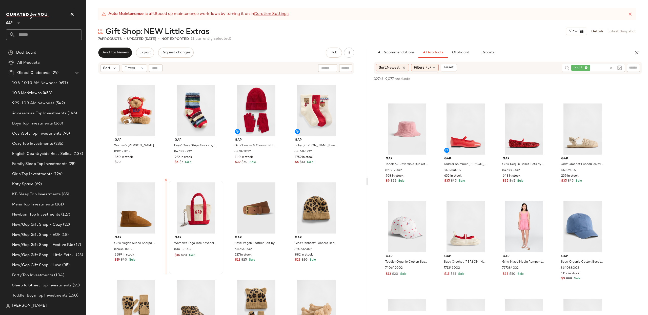
scroll to position [779, 0]
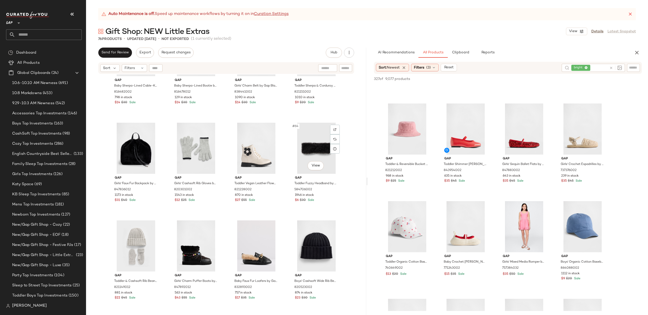
scroll to position [1605, 0]
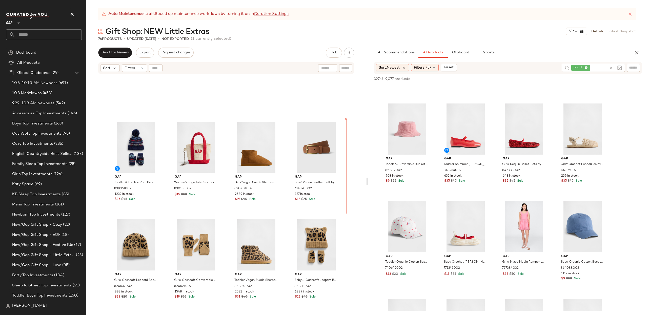
scroll to position [838, 0]
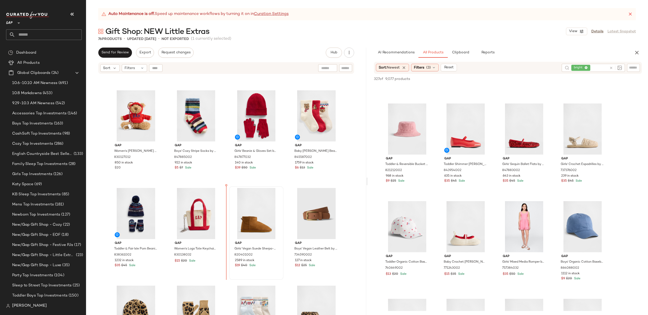
scroll to position [773, 0]
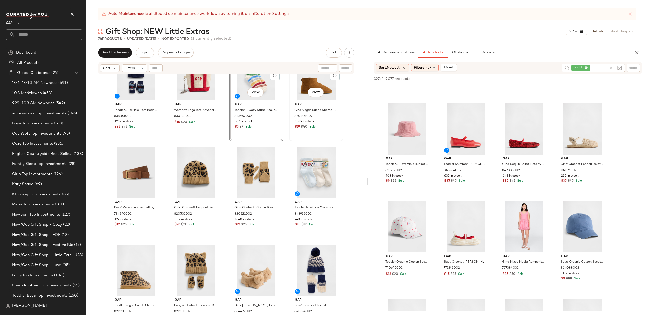
scroll to position [914, 0]
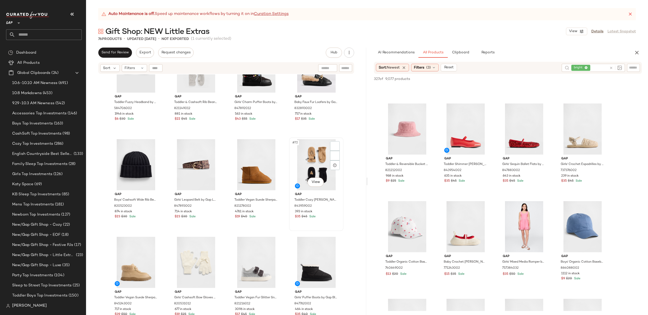
scroll to position [1603, 0]
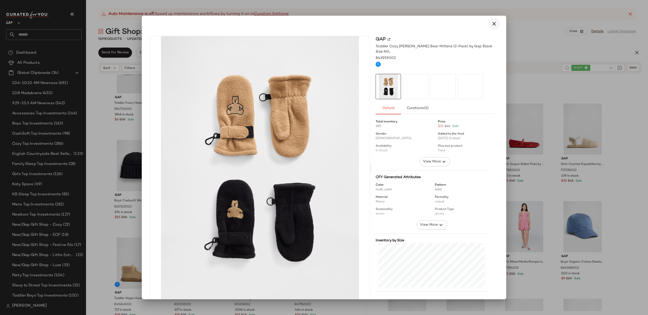
click at [492, 22] on icon "button" at bounding box center [494, 24] width 6 height 6
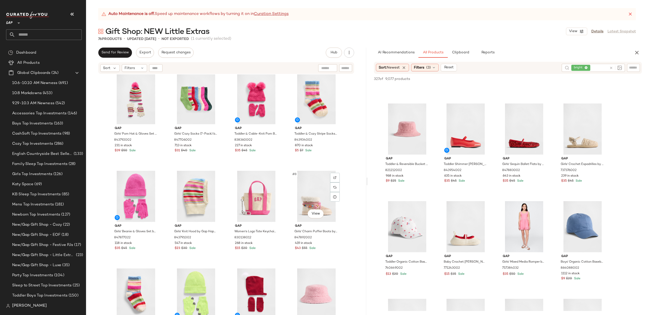
scroll to position [0, 0]
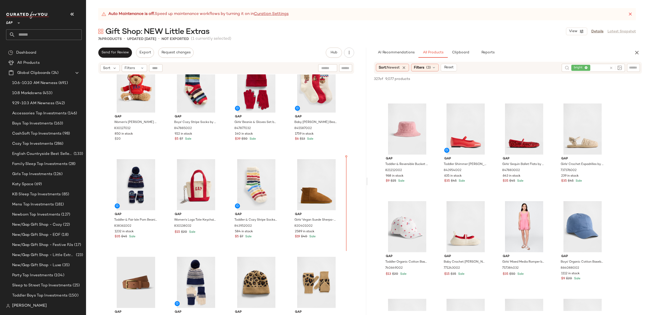
scroll to position [849, 0]
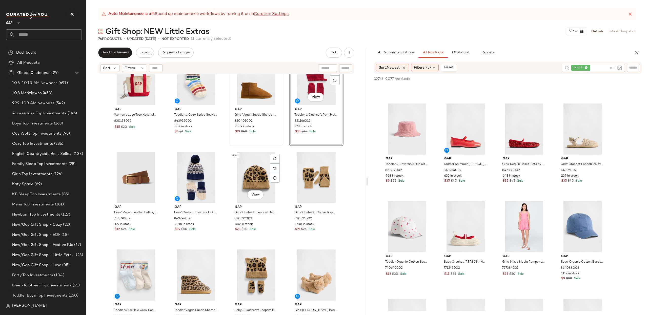
scroll to position [906, 0]
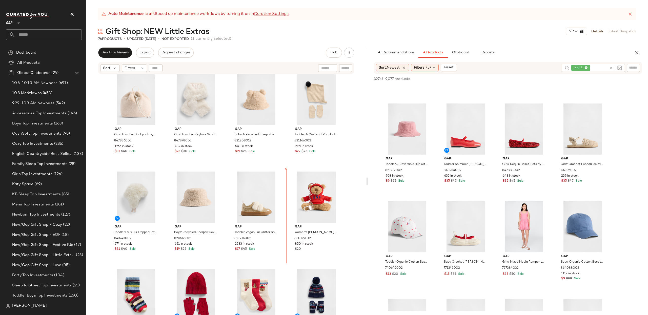
scroll to position [595, 0]
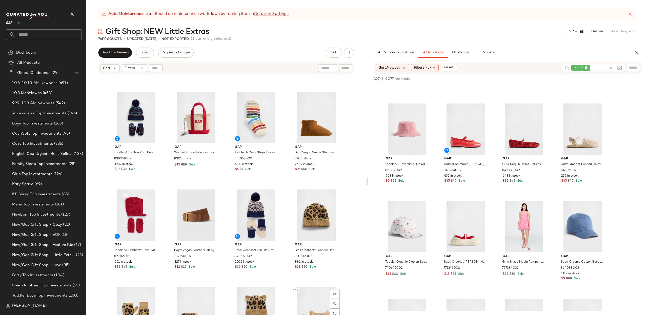
scroll to position [869, 0]
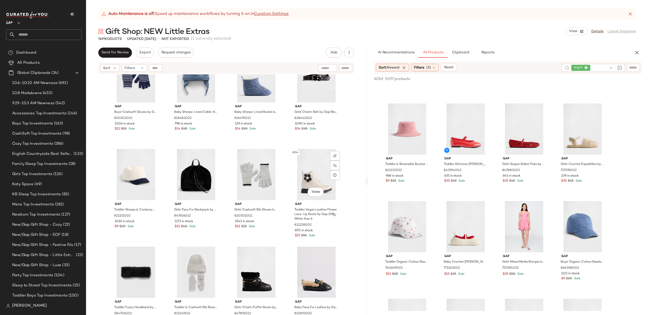
scroll to position [1398, 0]
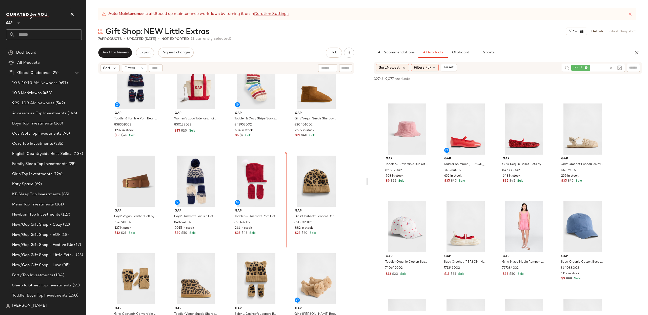
scroll to position [899, 0]
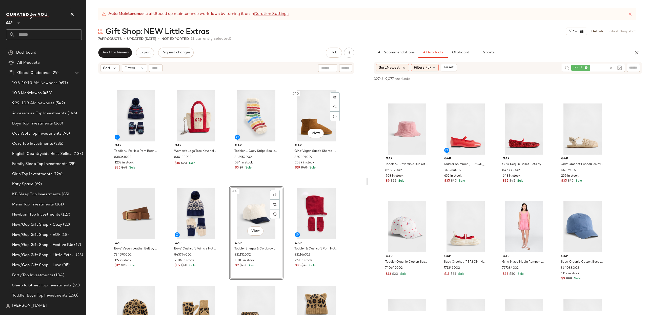
scroll to position [870, 0]
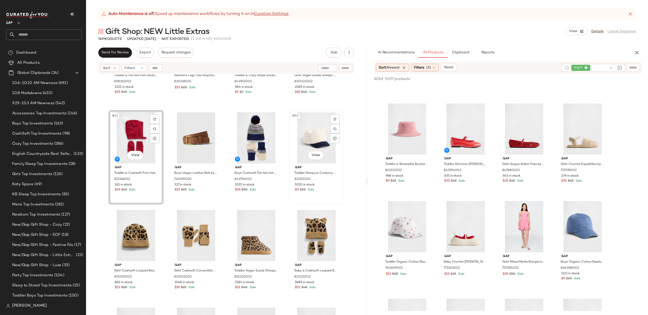
scroll to position [945, 0]
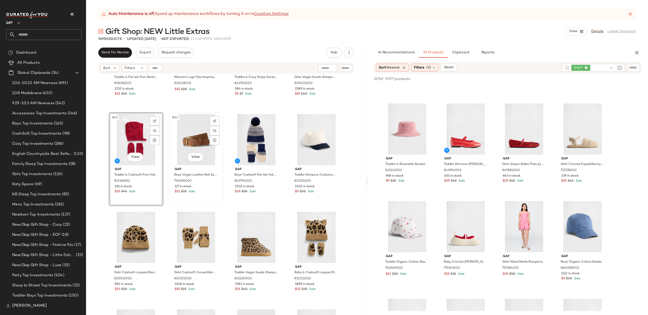
click at [192, 125] on div "#42 View" at bounding box center [196, 139] width 51 height 51
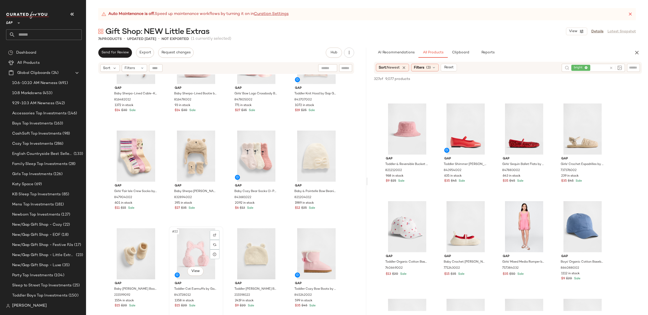
scroll to position [337, 0]
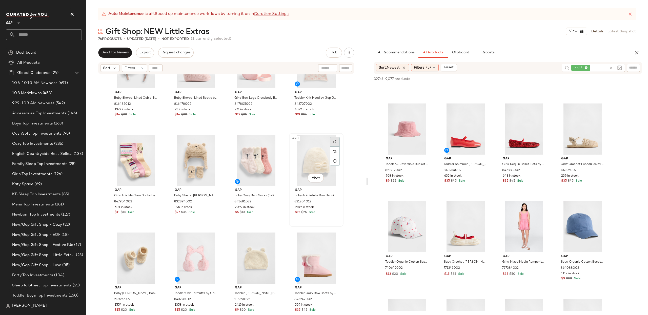
click at [334, 141] on img at bounding box center [335, 141] width 3 height 3
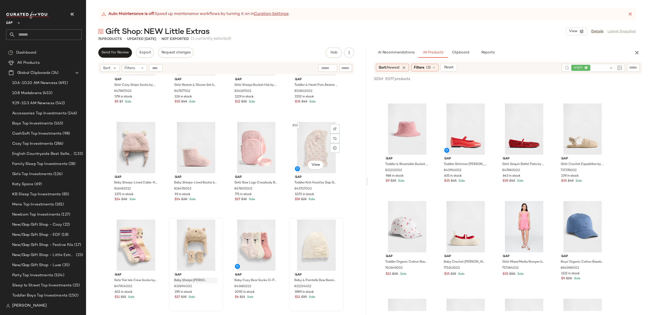
scroll to position [251, 0]
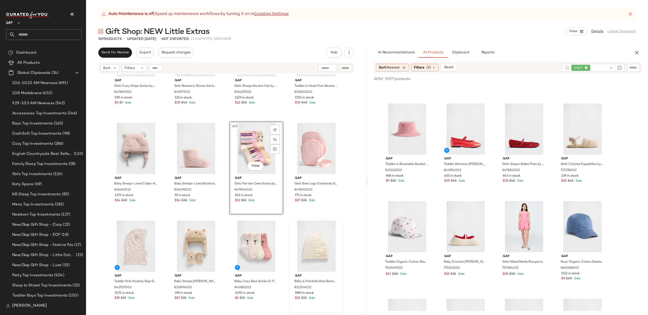
click at [357, 157] on div "Gap Girls' Cozy Stripe Socks by Gap Multi Size S/M 847887002 578 in stock $5 $7…" at bounding box center [226, 201] width 280 height 254
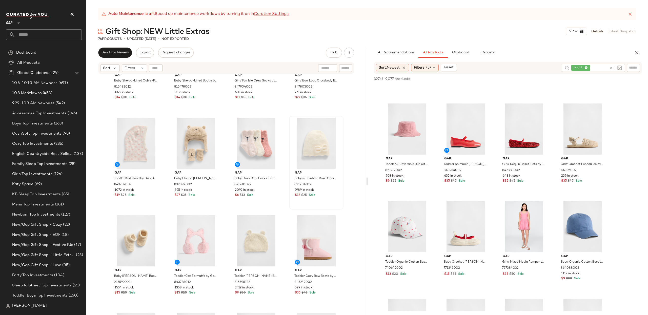
scroll to position [354, 0]
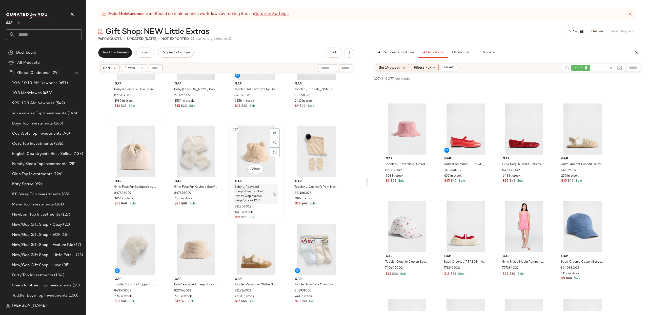
scroll to position [541, 0]
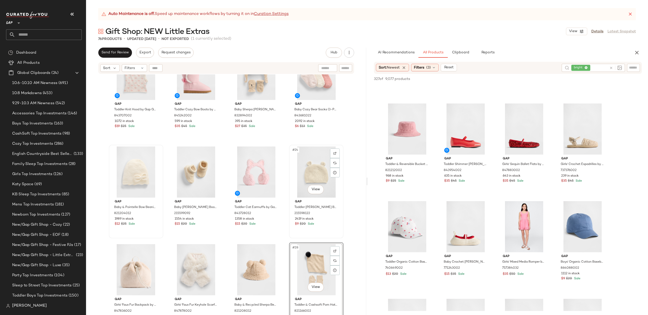
scroll to position [422, 0]
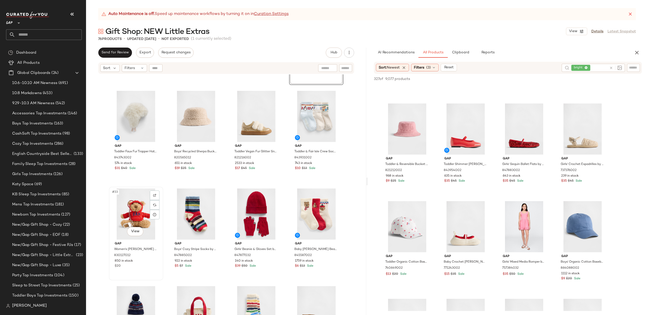
click at [129, 212] on div "#33 View" at bounding box center [136, 214] width 51 height 51
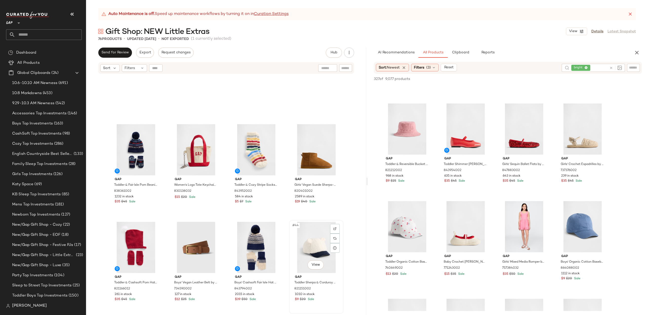
scroll to position [835, 0]
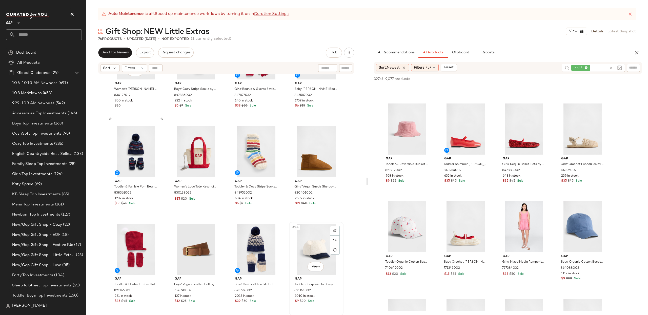
click at [308, 240] on div "#44 View" at bounding box center [316, 249] width 51 height 51
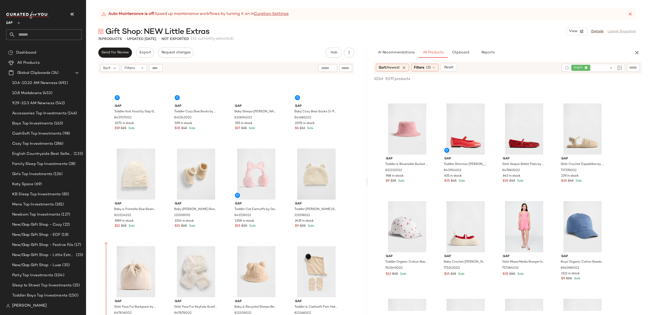
scroll to position [405, 0]
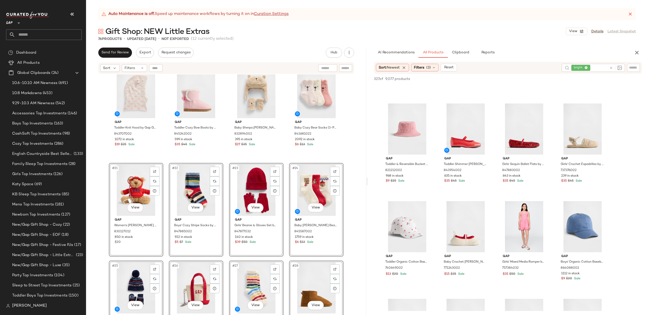
click at [358, 178] on div "Gap Toddler Knit Hood by Gap Gap Heart Print Size XS/S 843707002 1072 in stock …" at bounding box center [226, 201] width 280 height 254
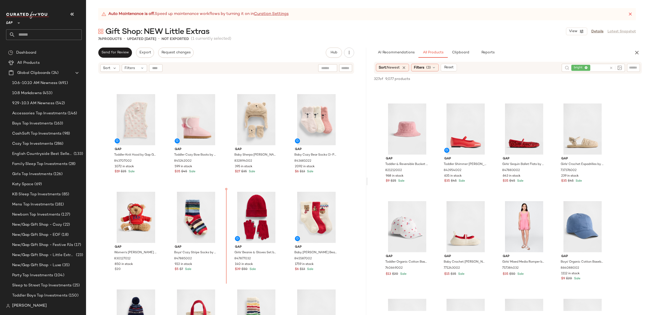
scroll to position [374, 0]
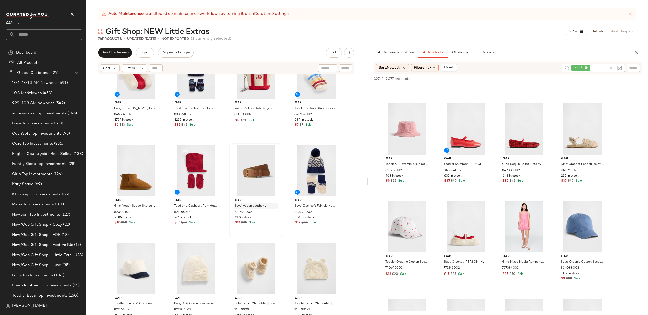
scroll to position [677, 0]
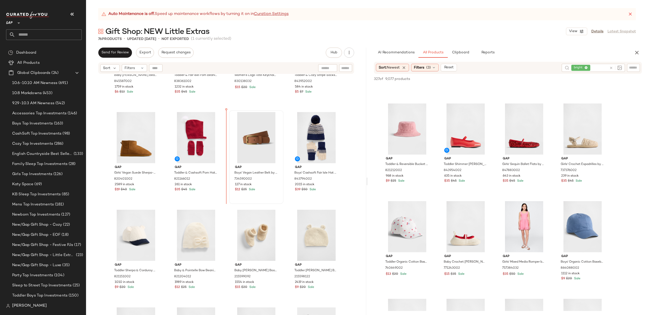
scroll to position [655, 0]
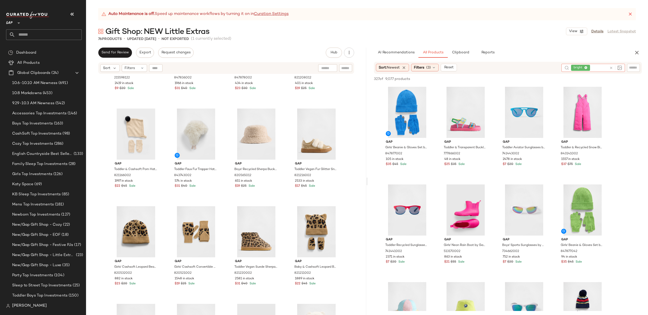
click at [610, 67] on icon at bounding box center [612, 68] width 4 height 4
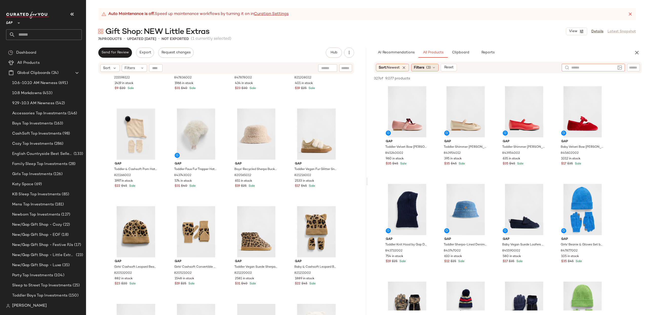
click at [430, 67] on span "(3)" at bounding box center [428, 67] width 5 height 5
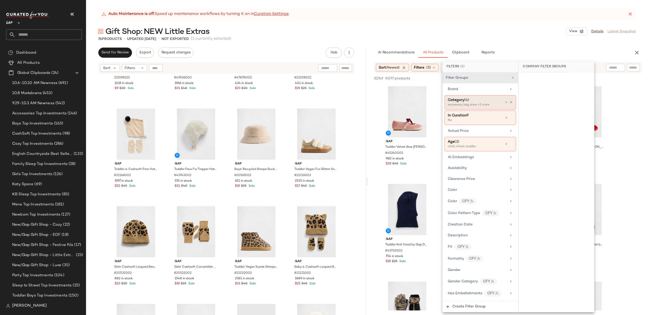
click at [491, 99] on div "Category (4)" at bounding box center [475, 100] width 54 height 5
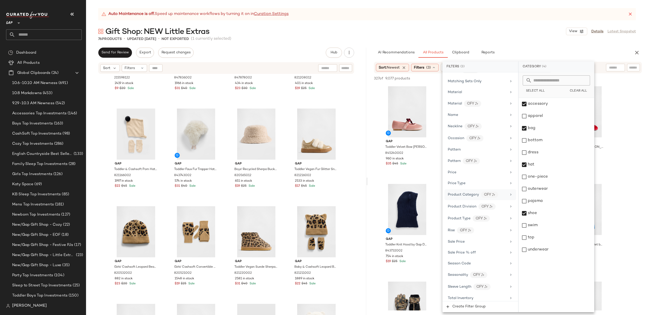
scroll to position [280, 0]
click at [473, 284] on span "Total Inventory" at bounding box center [461, 284] width 26 height 4
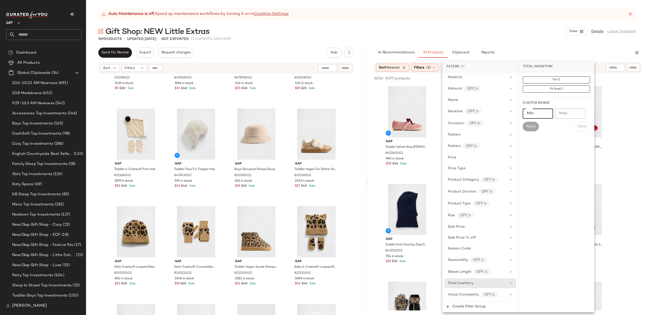
click at [543, 113] on input "Min" at bounding box center [538, 114] width 30 height 10
type input "***"
click at [535, 126] on span "Apply" at bounding box center [531, 127] width 10 height 4
click at [372, 75] on div "269 of 9,077 products • 0 selected Add to Top Add to Bottom Deselect All" at bounding box center [508, 78] width 280 height 11
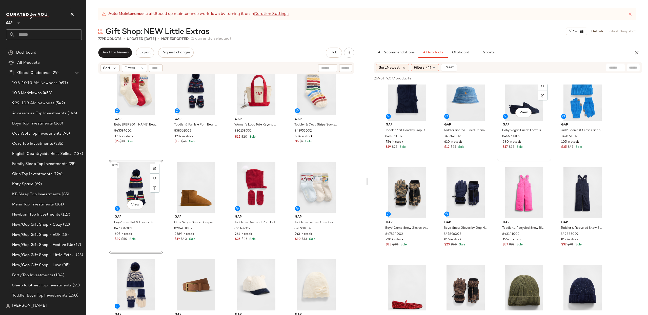
scroll to position [116, 0]
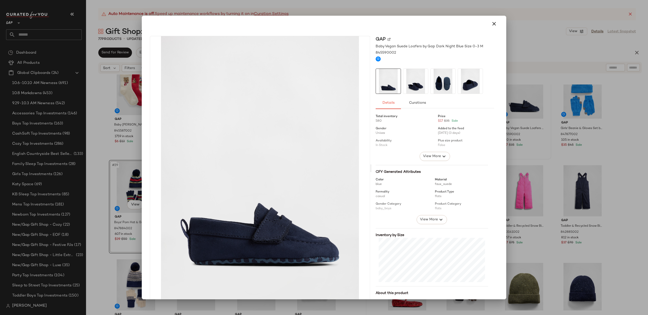
click at [491, 24] on icon "button" at bounding box center [494, 24] width 6 height 6
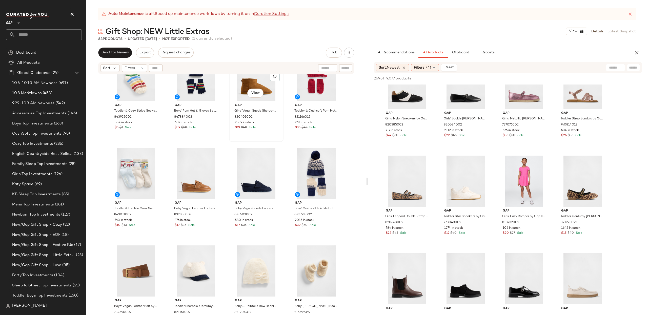
scroll to position [719, 0]
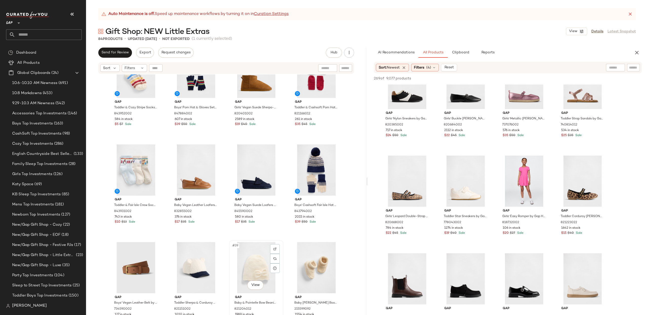
click at [249, 262] on div "#39 View" at bounding box center [256, 267] width 51 height 51
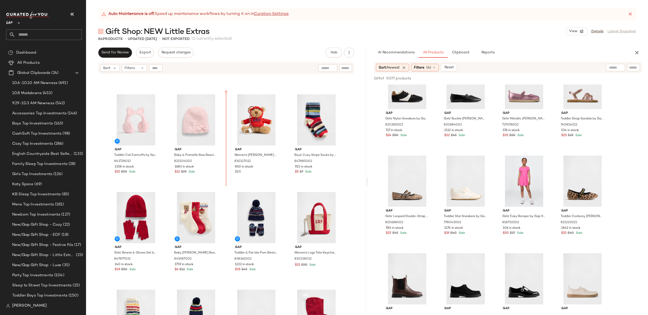
scroll to position [478, 0]
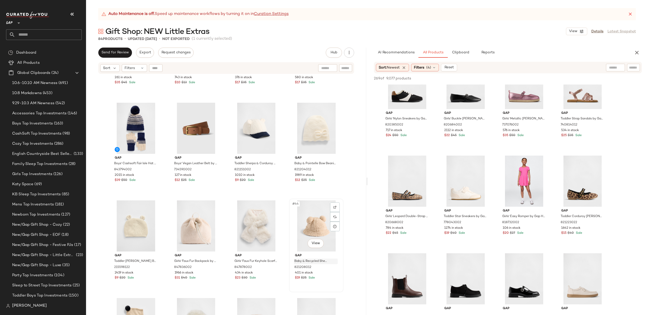
scroll to position [930, 0]
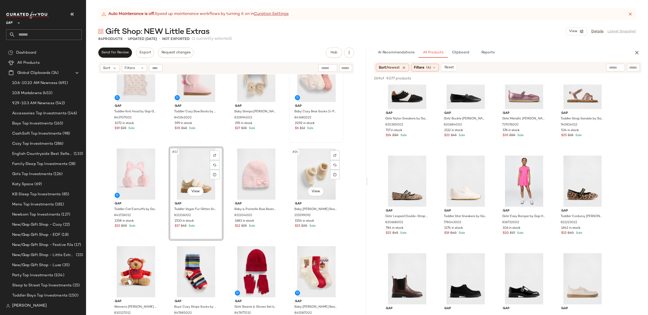
scroll to position [369, 0]
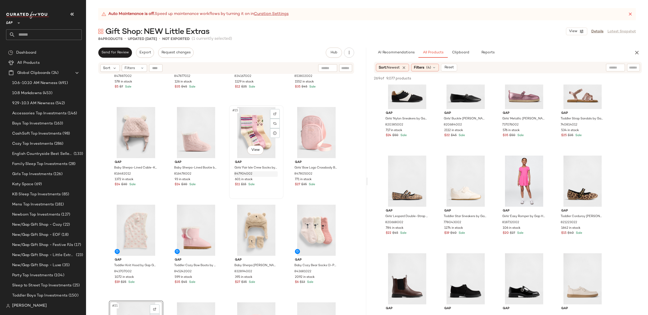
scroll to position [267, 0]
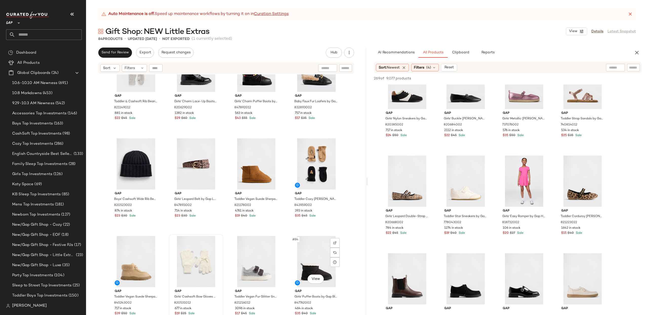
scroll to position [1800, 0]
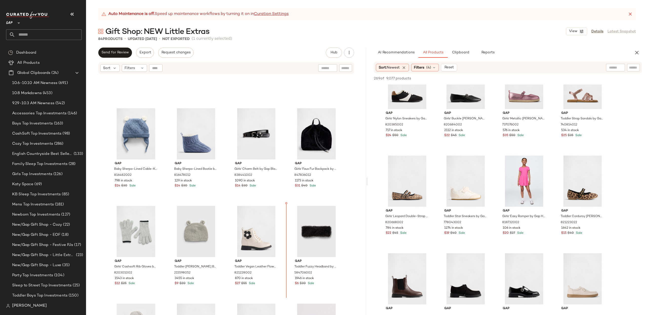
scroll to position [1536, 0]
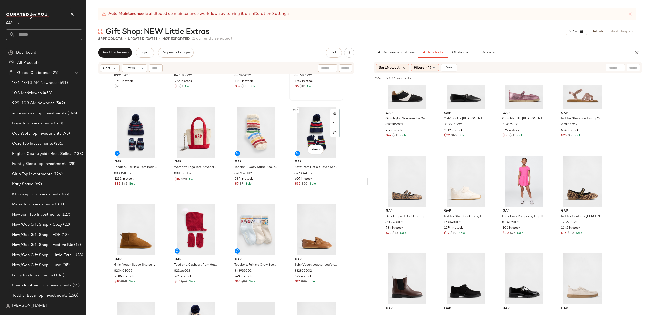
scroll to position [671, 0]
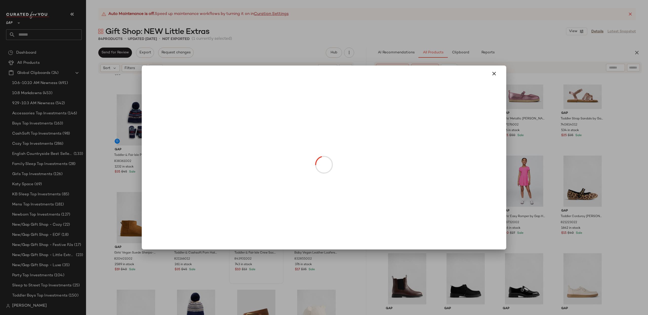
drag, startPoint x: 252, startPoint y: 236, endPoint x: 249, endPoint y: 238, distance: 4.4
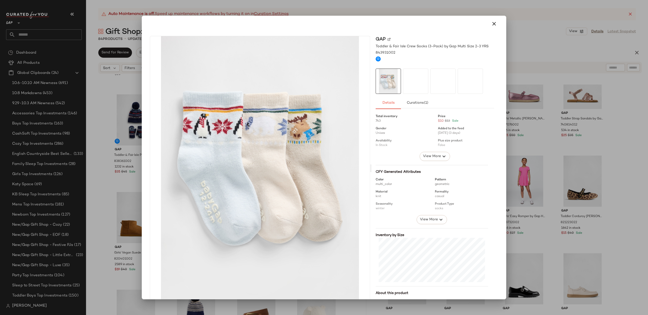
drag, startPoint x: 492, startPoint y: 24, endPoint x: 471, endPoint y: 42, distance: 27.4
click at [492, 24] on icon "button" at bounding box center [494, 24] width 6 height 6
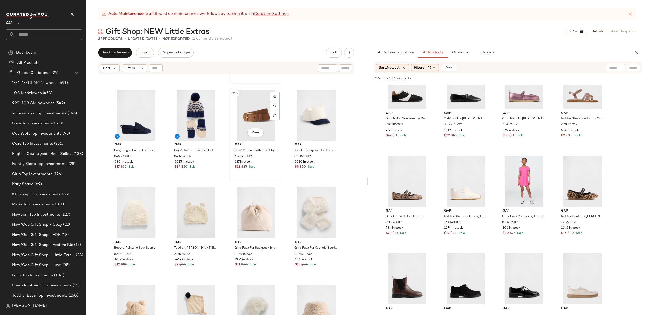
scroll to position [889, 0]
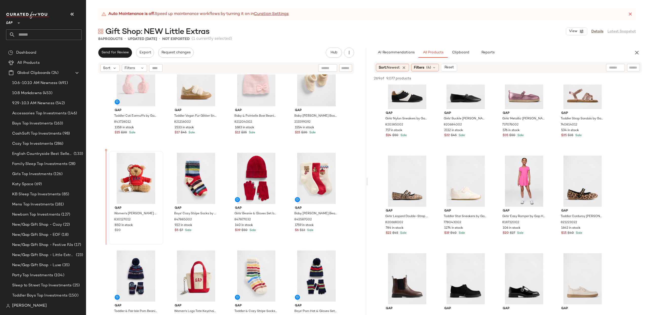
scroll to position [516, 0]
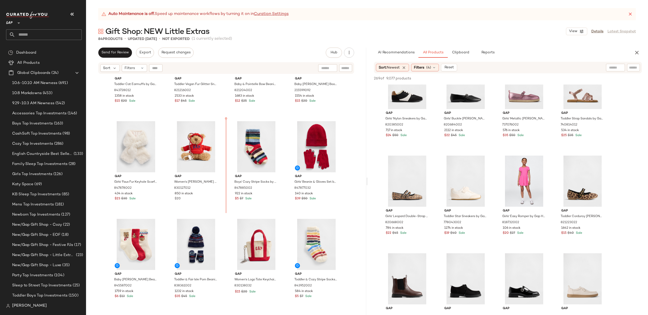
scroll to position [539, 0]
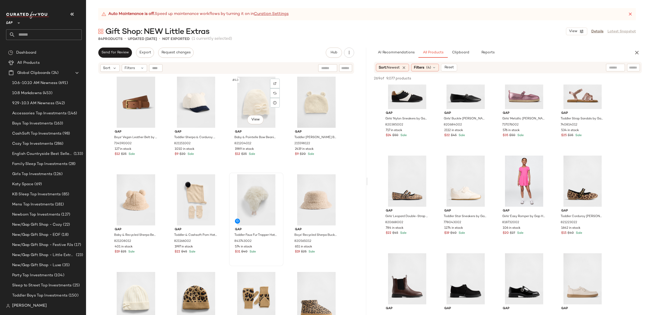
scroll to position [981, 0]
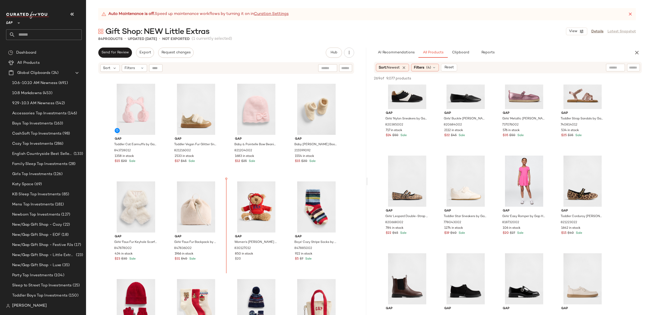
scroll to position [488, 0]
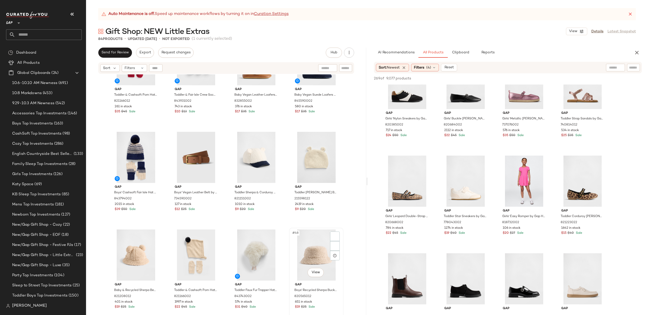
scroll to position [1023, 0]
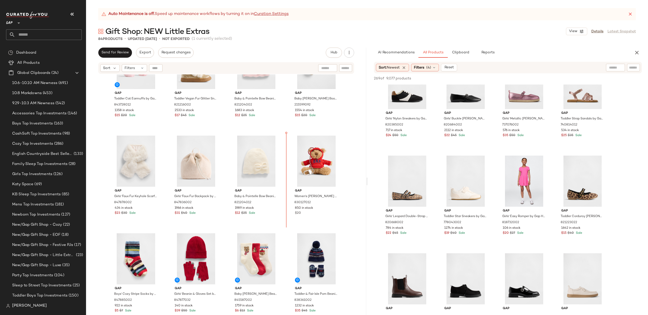
scroll to position [524, 0]
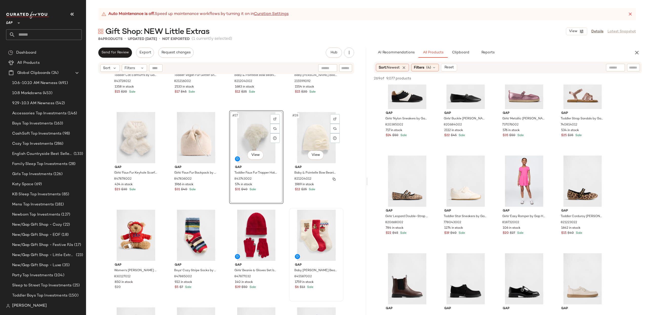
scroll to position [553, 0]
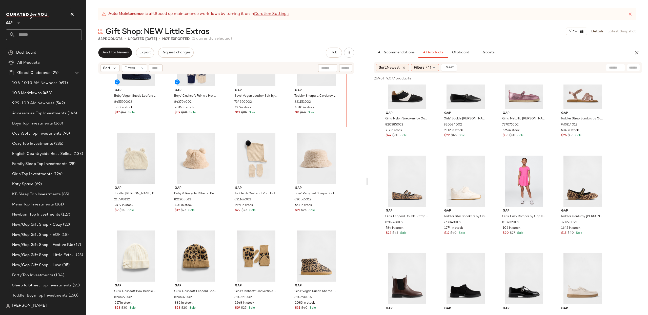
scroll to position [918, 0]
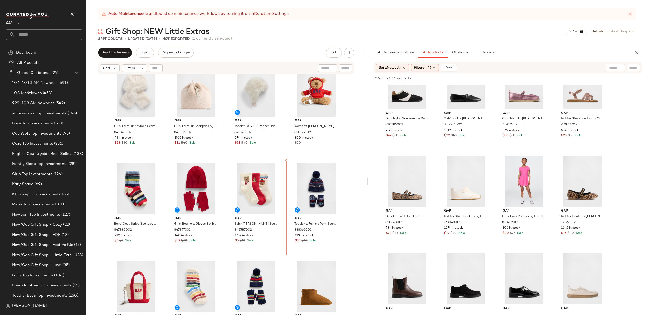
scroll to position [615, 0]
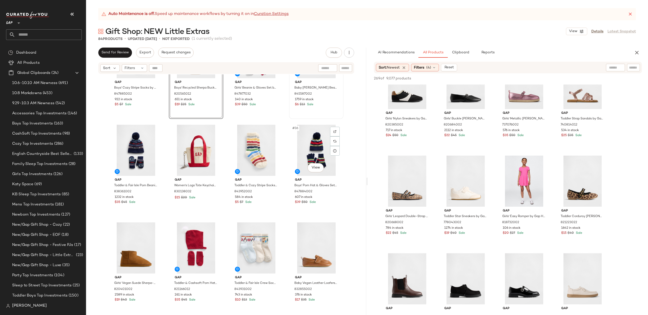
scroll to position [739, 0]
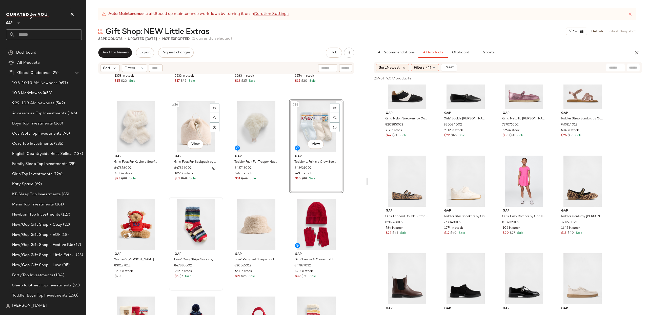
scroll to position [566, 0]
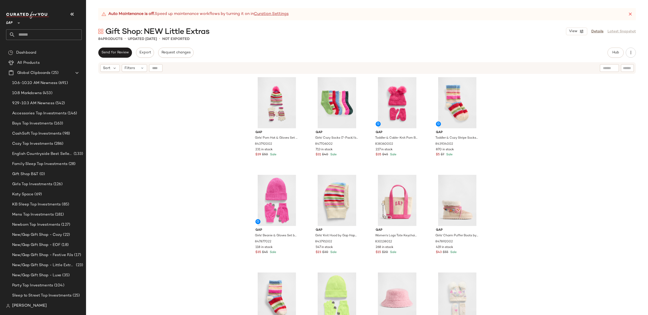
click at [548, 148] on div "Gap Girls' Pom Hat & Gloves Set by Gap Happy Stripe Size S/M 843792002 231 in s…" at bounding box center [367, 201] width 562 height 254
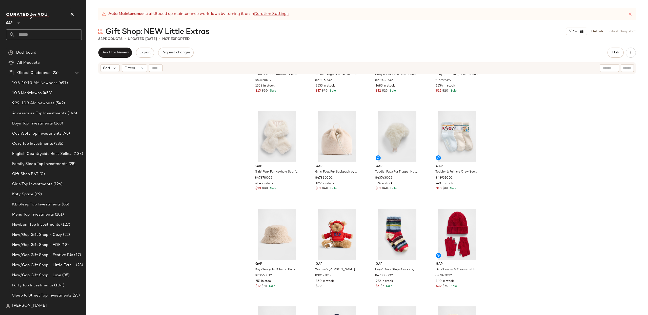
scroll to position [595, 0]
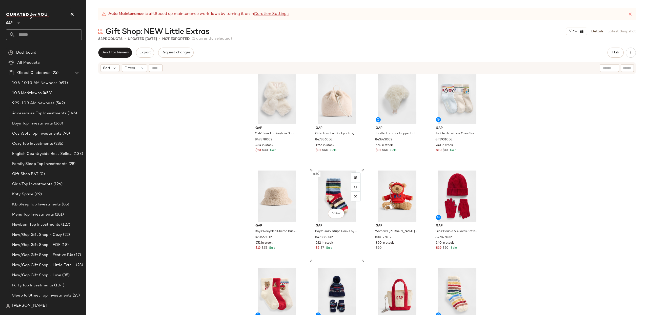
click at [557, 147] on div "Gap Girls' Faux Fur Keyhole Scarf by Gap [PERSON_NAME] One Size 847878002 434 i…" at bounding box center [367, 201] width 562 height 254
click at [557, 167] on div "Gap Girls' Faux Fur Keyhole Scarf by Gap [PERSON_NAME] One Size 847878002 434 i…" at bounding box center [367, 201] width 562 height 254
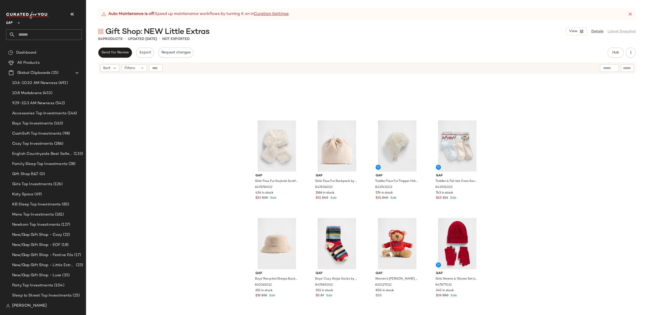
scroll to position [531, 0]
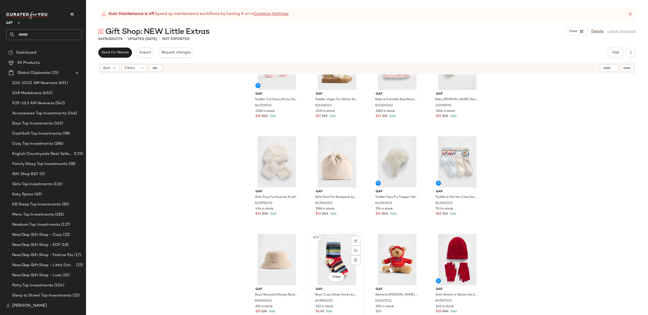
click at [323, 259] on div "#30 View" at bounding box center [337, 259] width 51 height 51
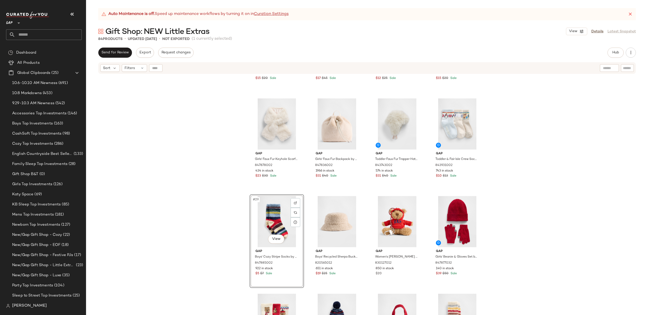
scroll to position [571, 0]
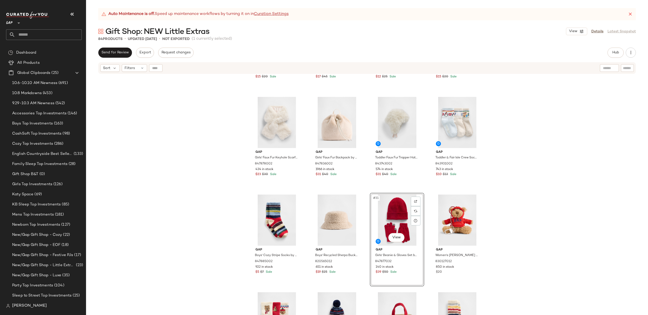
click at [537, 207] on div "Gap Toddler Cat Earmuffs by Gap Primitive Pink One Size 843728012 1358 in stock…" at bounding box center [367, 201] width 562 height 254
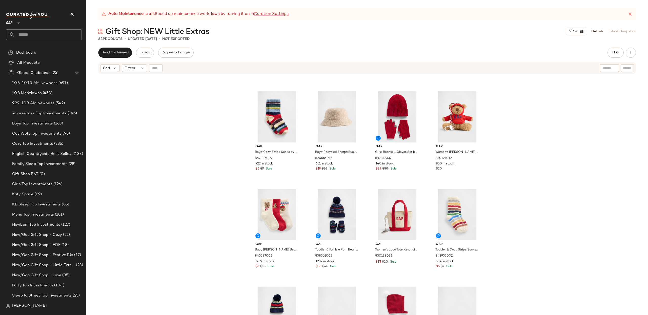
scroll to position [675, 0]
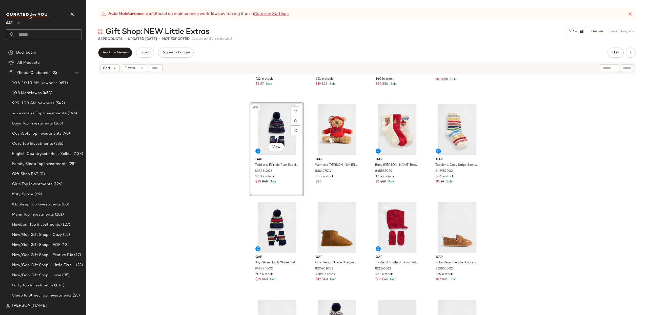
scroll to position [759, 0]
drag, startPoint x: 394, startPoint y: 207, endPoint x: 134, endPoint y: 1, distance: 331.6
